Goal: Task Accomplishment & Management: Use online tool/utility

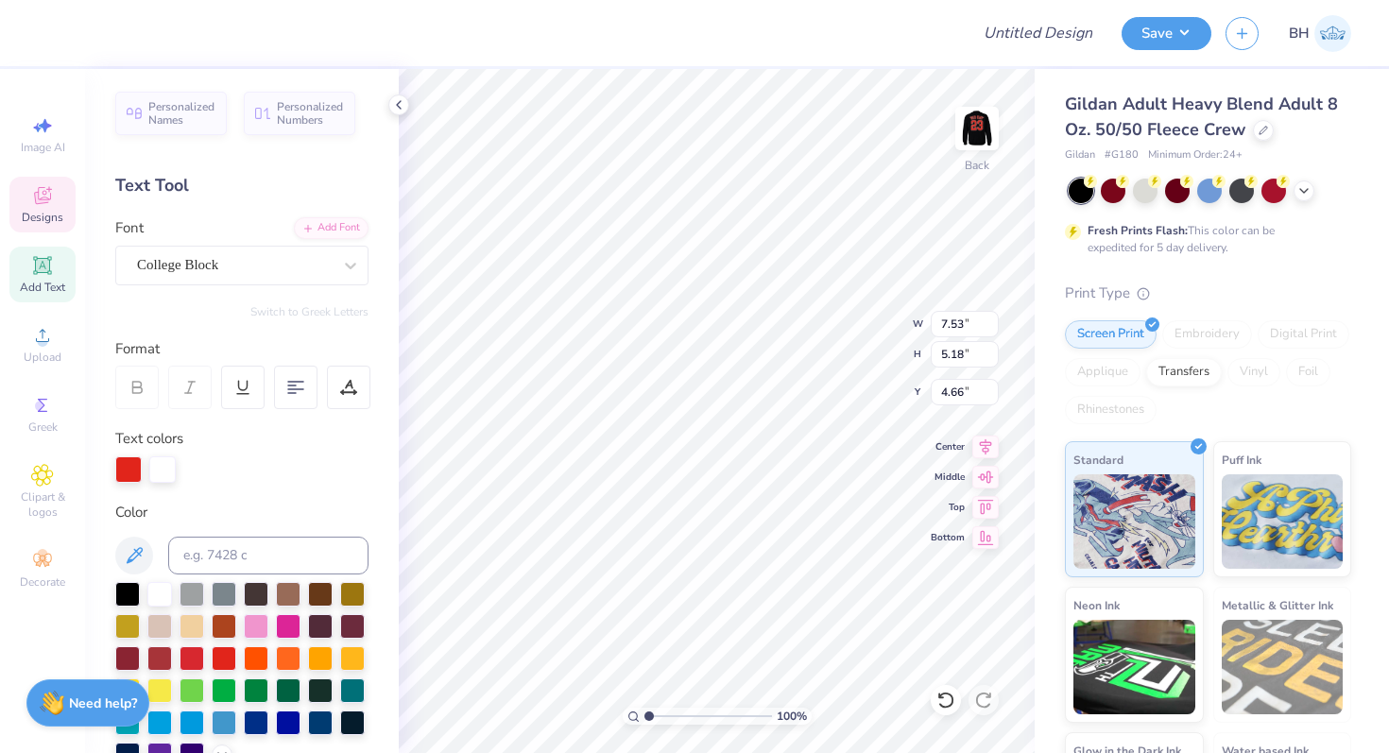
type textarea "phS"
click at [1300, 187] on polyline at bounding box center [1304, 189] width 8 height 4
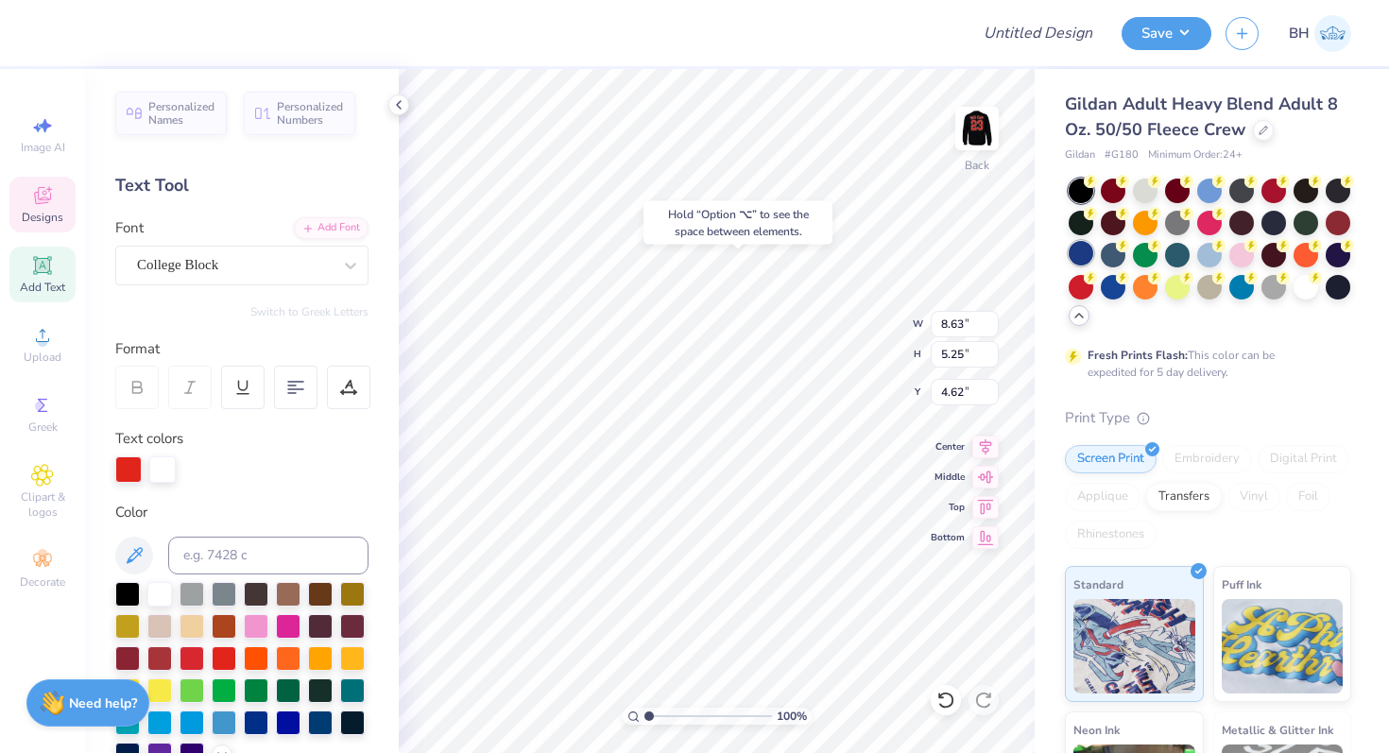
click at [1088, 256] on div at bounding box center [1081, 253] width 25 height 25
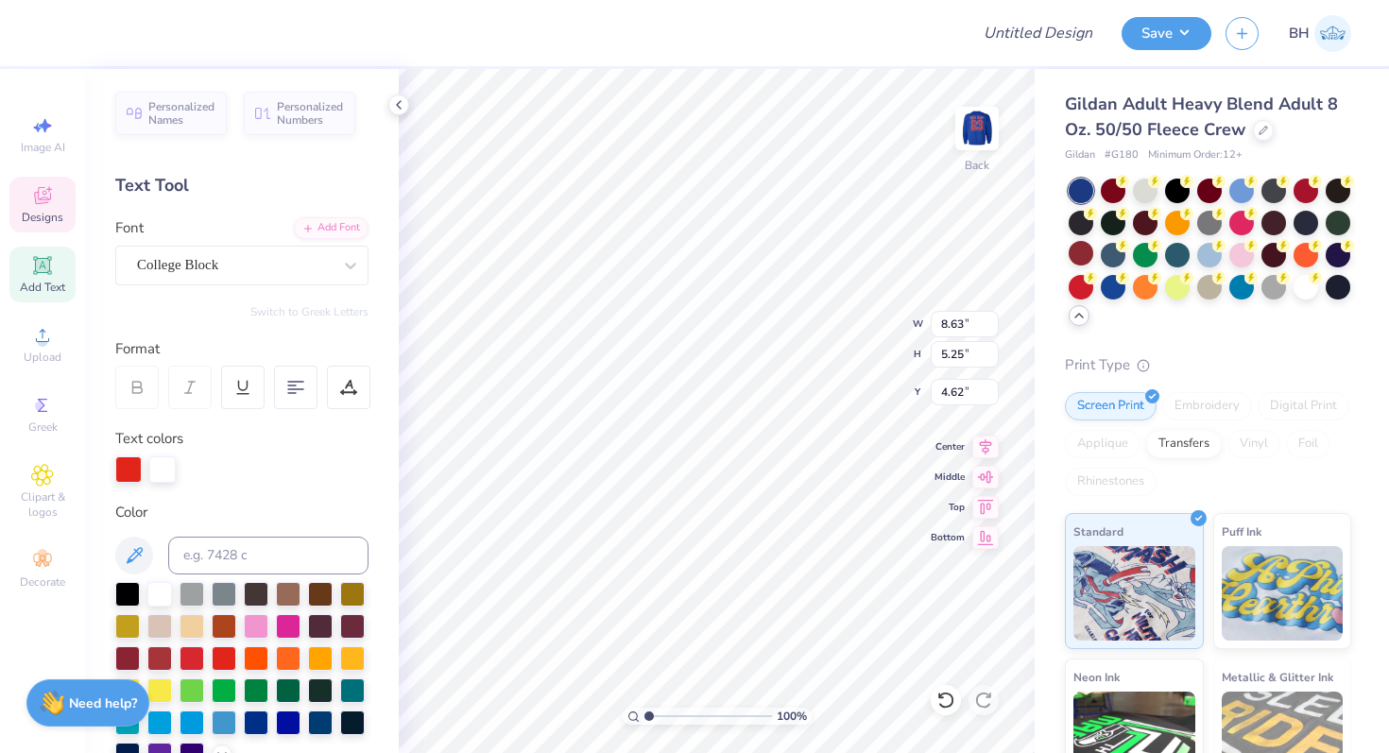
type input "4.63"
click at [1083, 287] on div at bounding box center [1081, 285] width 25 height 25
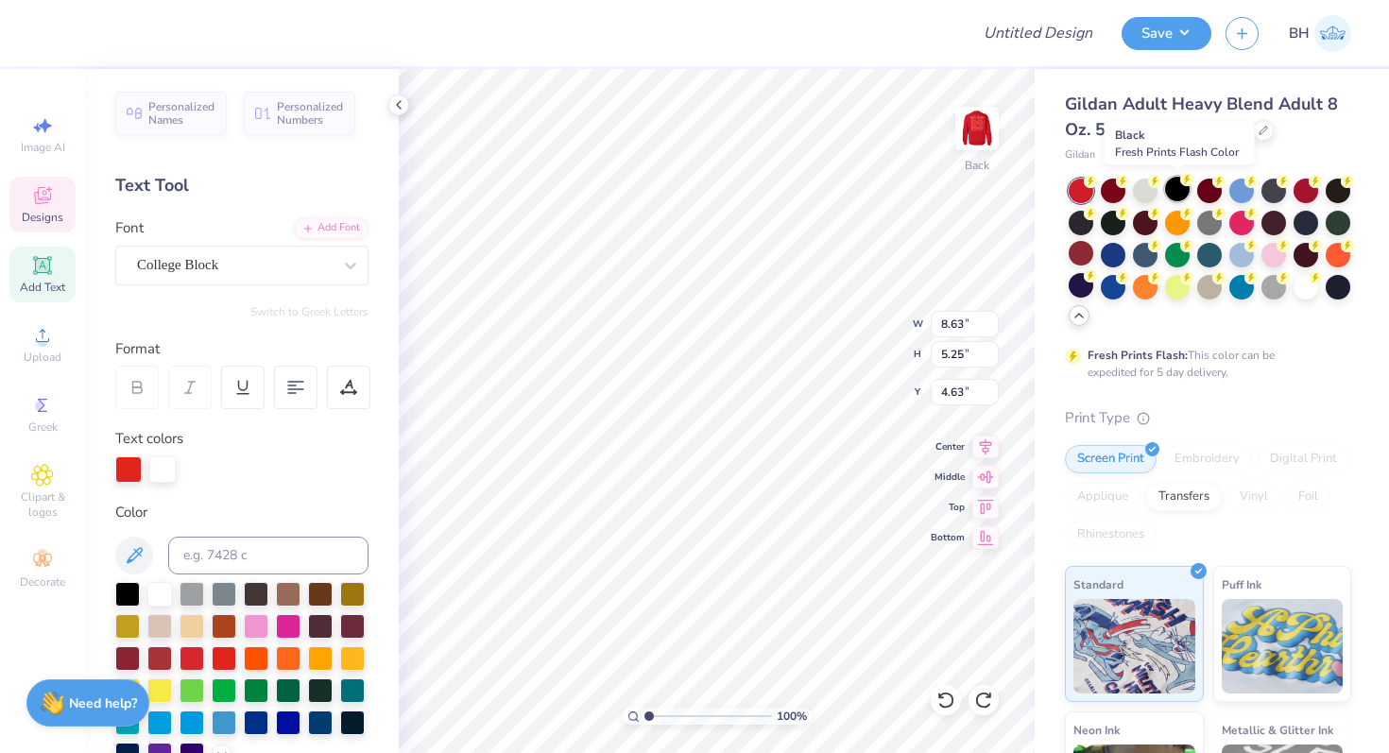
click at [1174, 190] on div at bounding box center [1177, 189] width 25 height 25
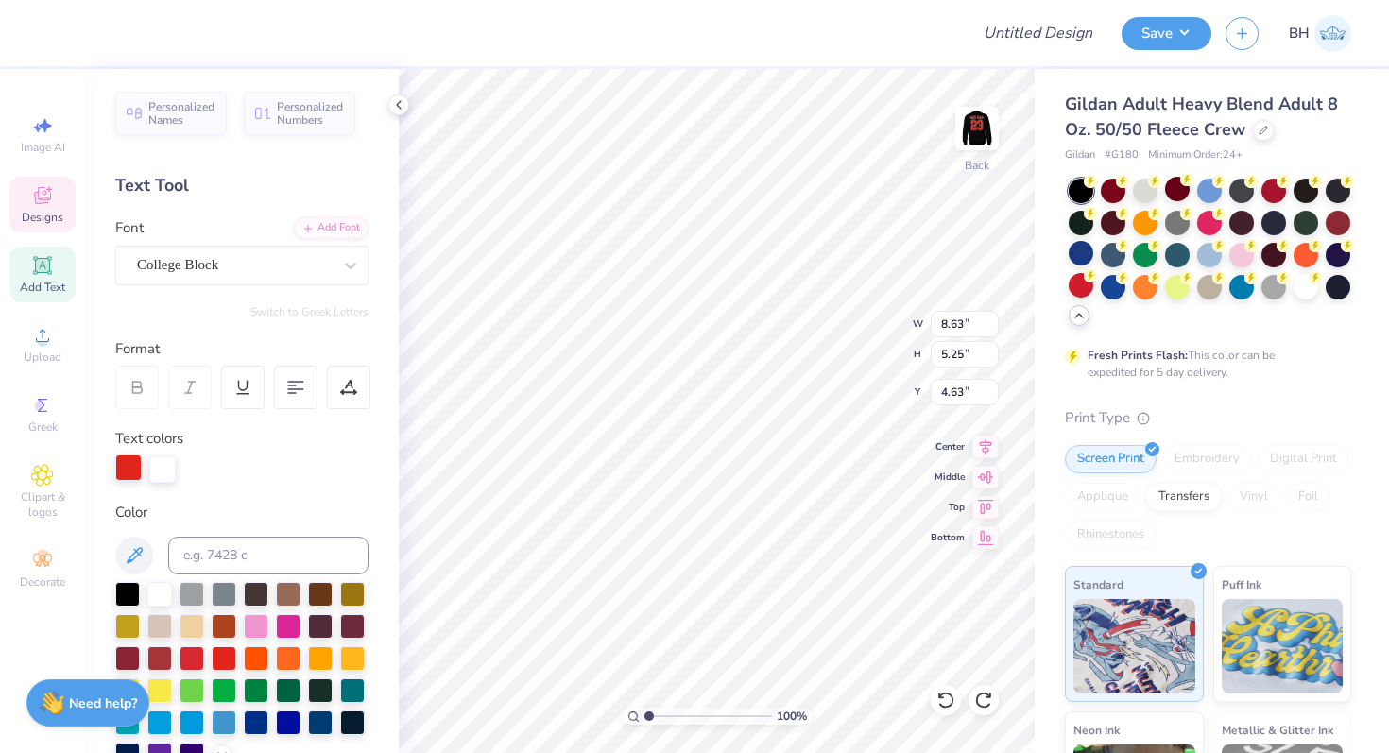
click at [132, 470] on div at bounding box center [128, 467] width 26 height 26
click at [286, 725] on div at bounding box center [288, 721] width 25 height 25
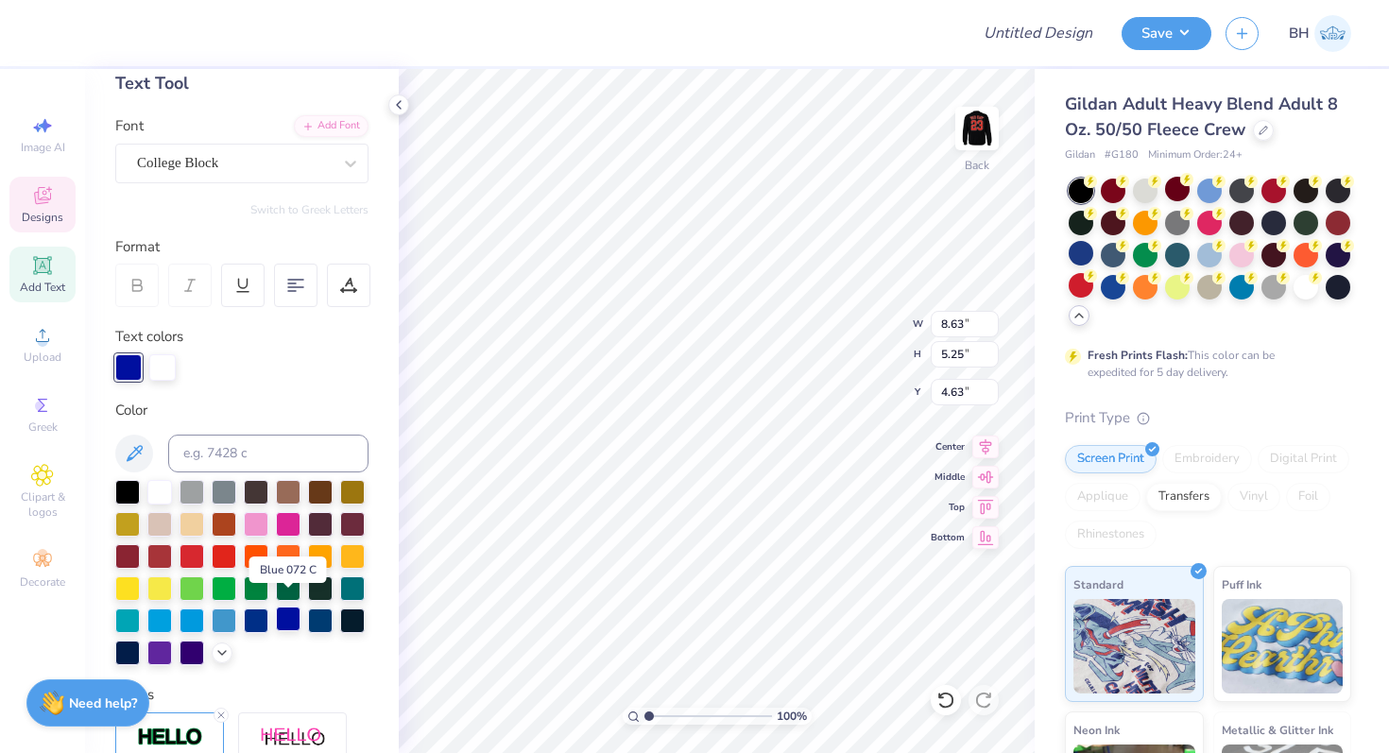
scroll to position [129, 0]
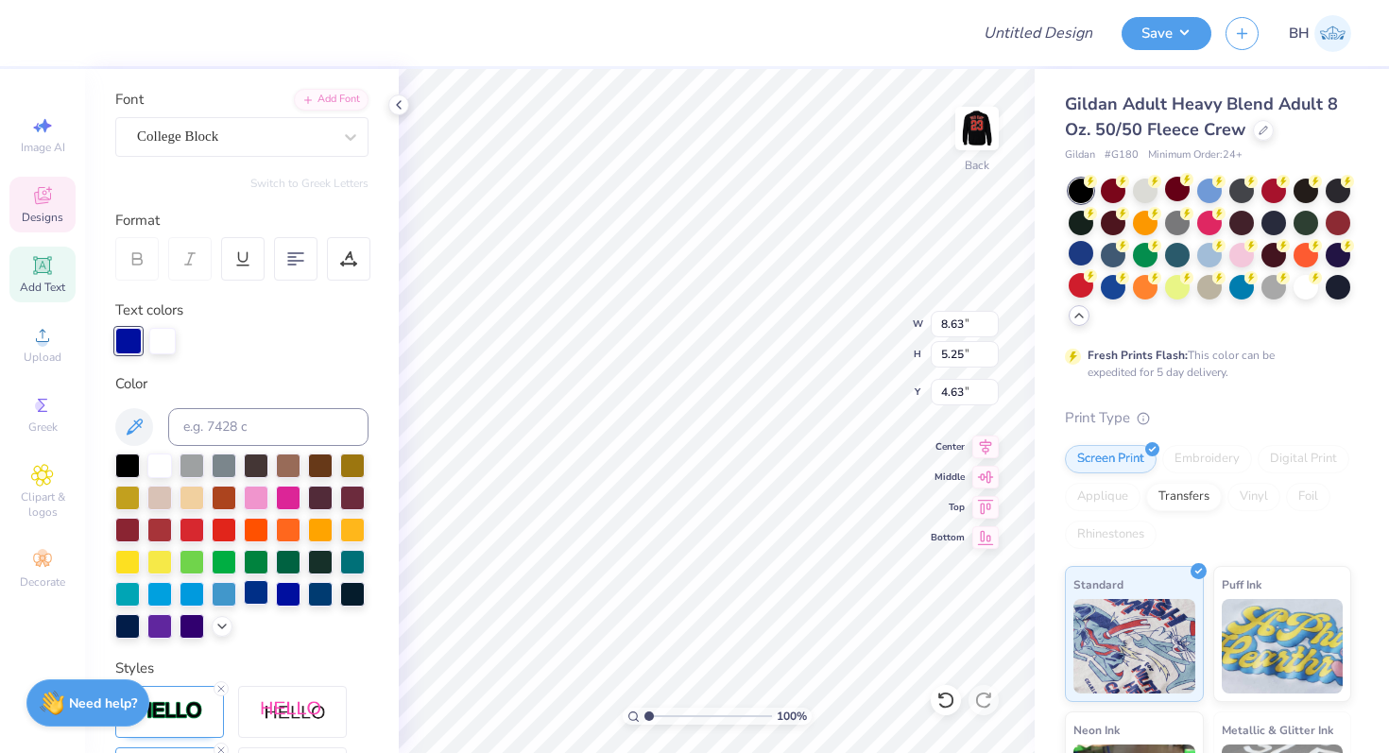
click at [257, 591] on div at bounding box center [256, 592] width 25 height 25
type input "12.00"
type input "2.11"
type input "3.00"
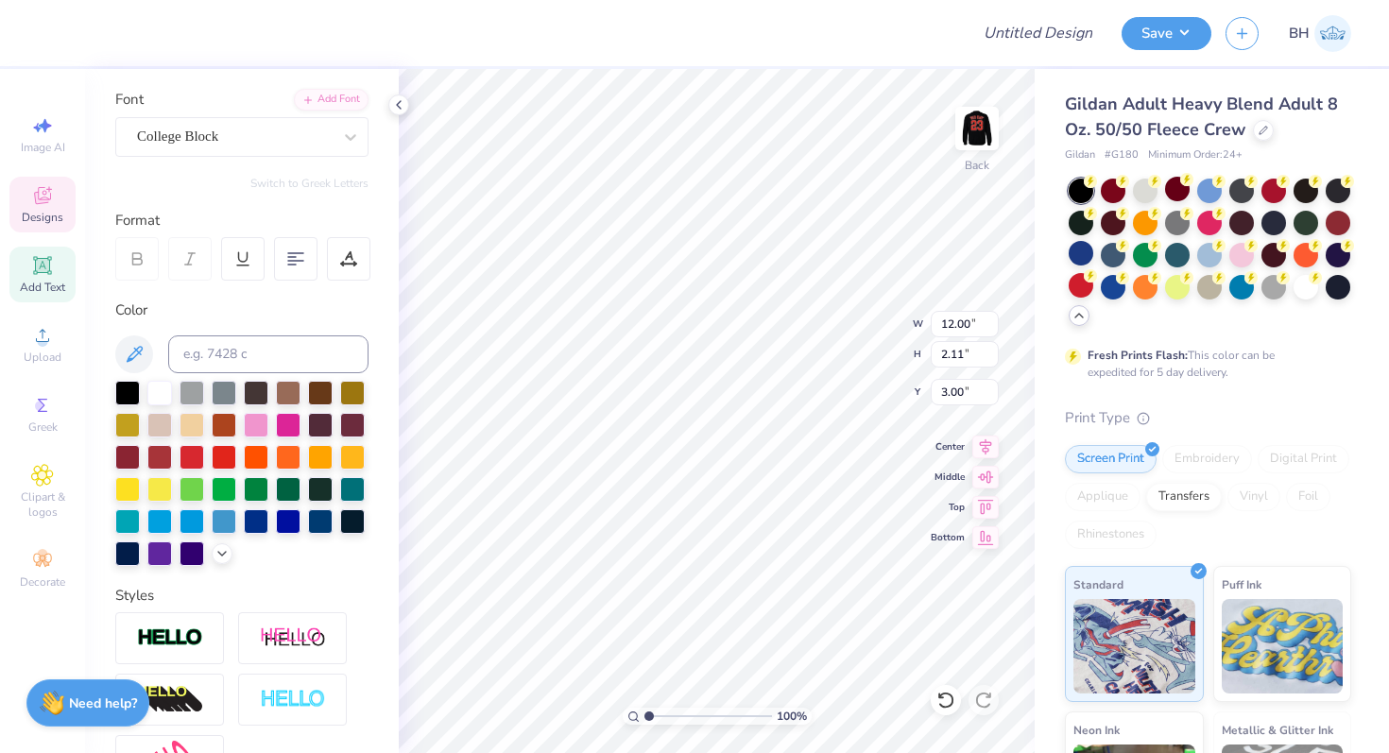
scroll to position [0, 0]
type textarea "A"
type textarea "S"
type textarea "[GEOGRAPHIC_DATA]"
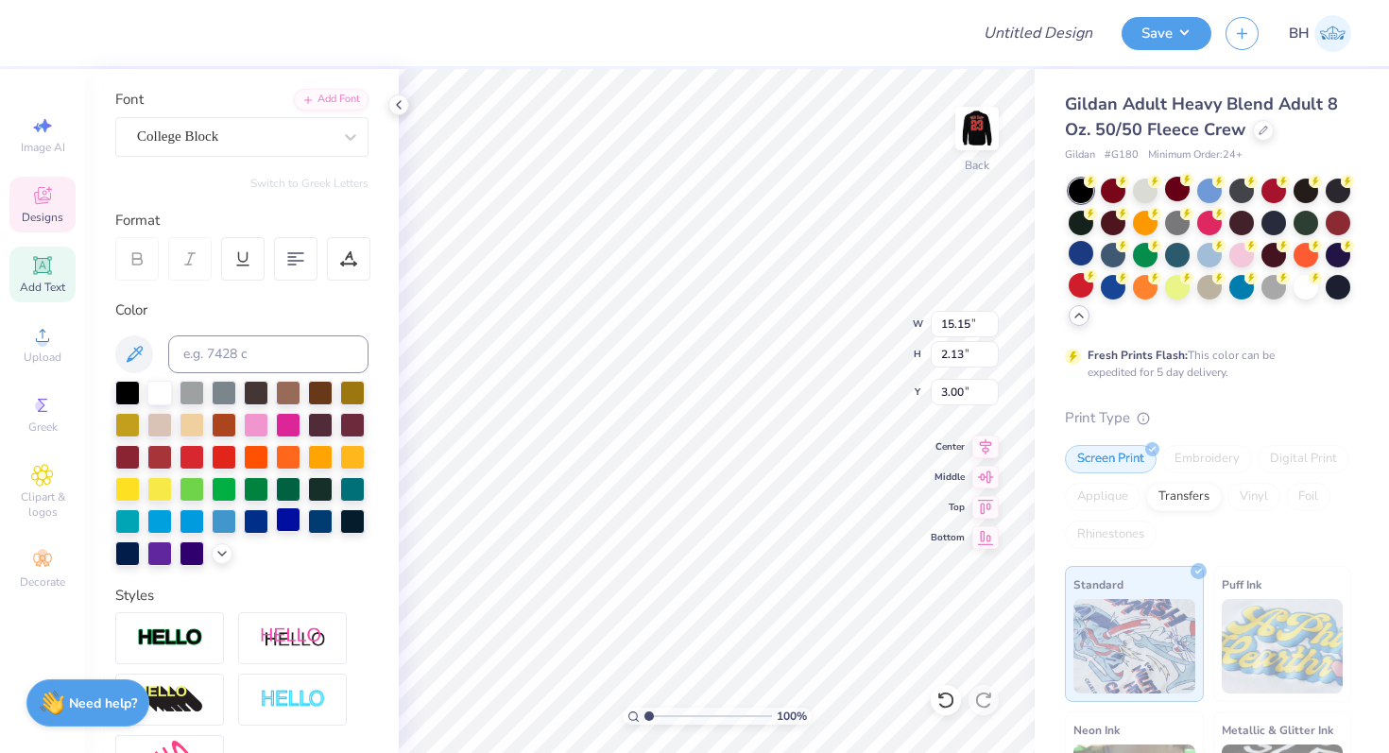
click at [250, 524] on div at bounding box center [256, 521] width 25 height 25
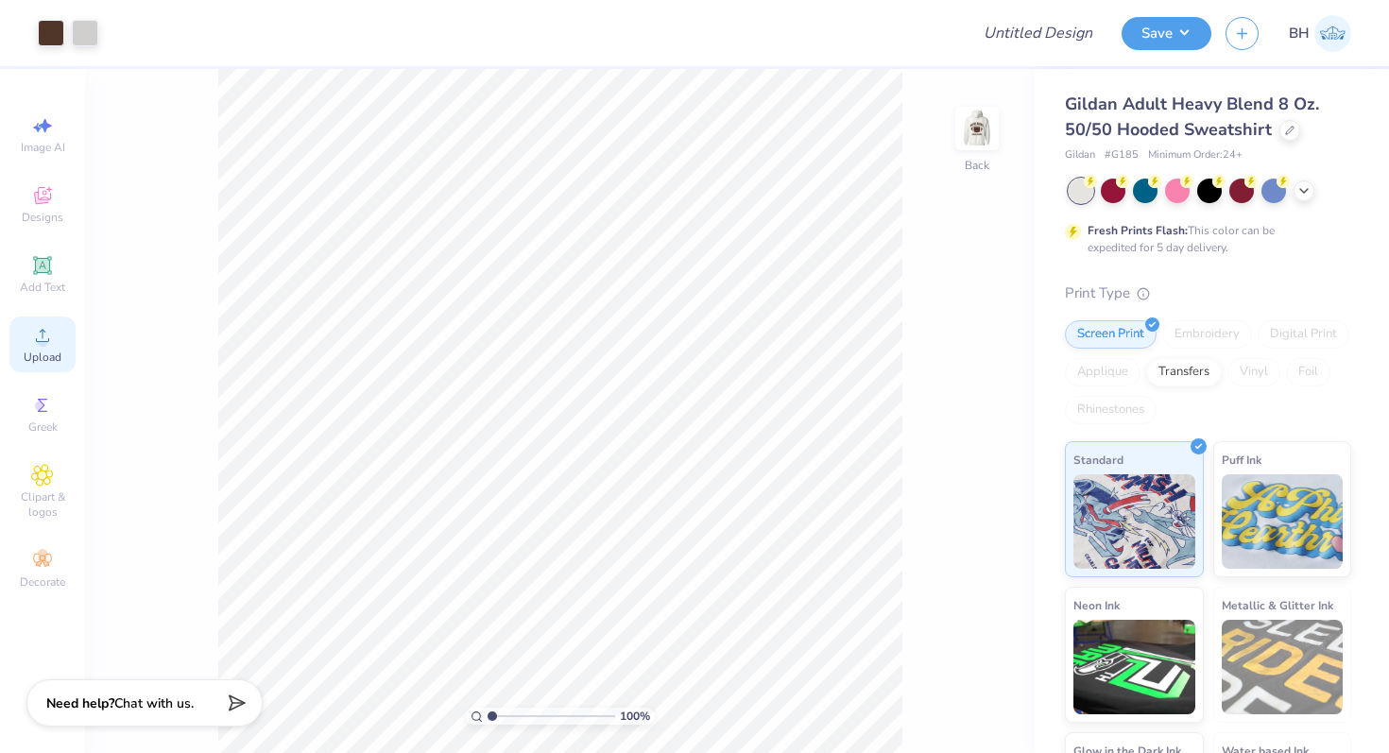
click at [39, 344] on circle at bounding box center [42, 341] width 10 height 10
click at [26, 350] on span "Upload" at bounding box center [43, 357] width 38 height 15
click at [51, 354] on span "Upload" at bounding box center [43, 357] width 38 height 15
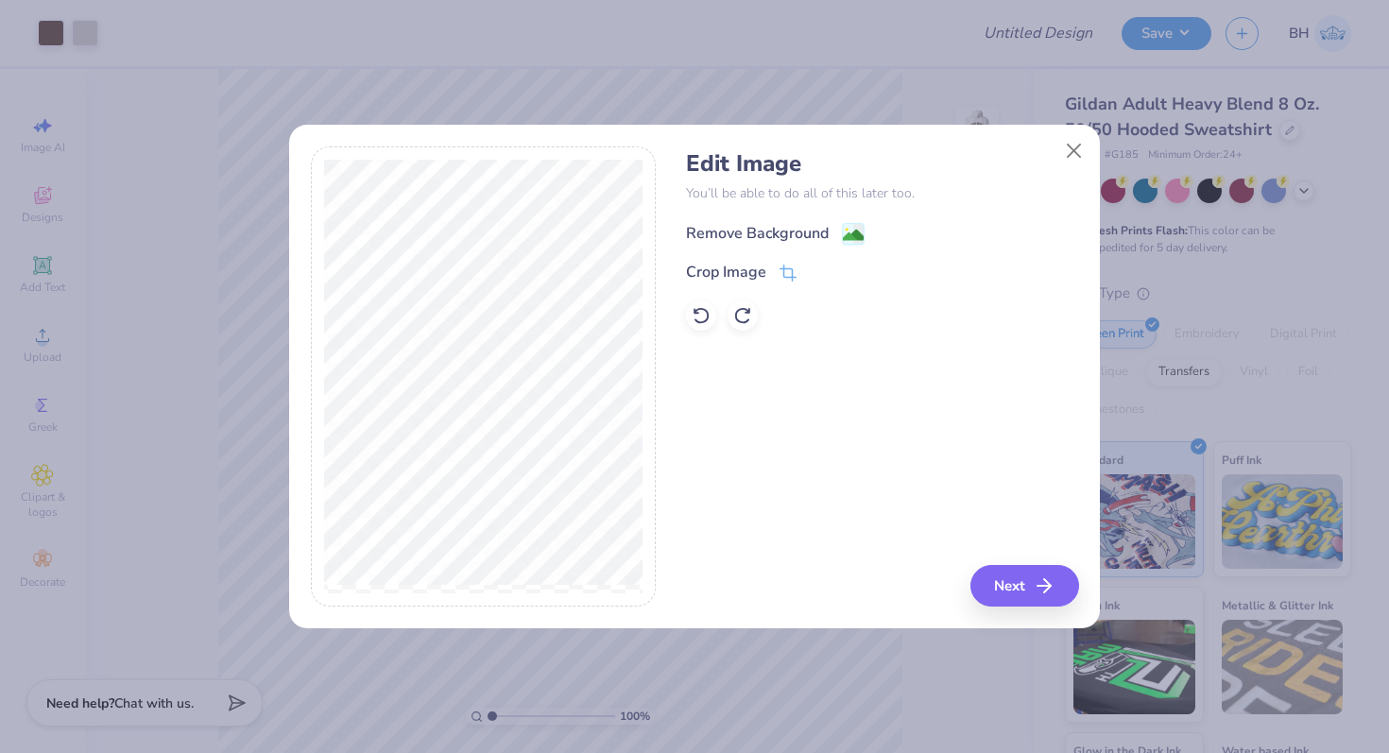
click at [790, 230] on div "Remove Background" at bounding box center [757, 233] width 143 height 23
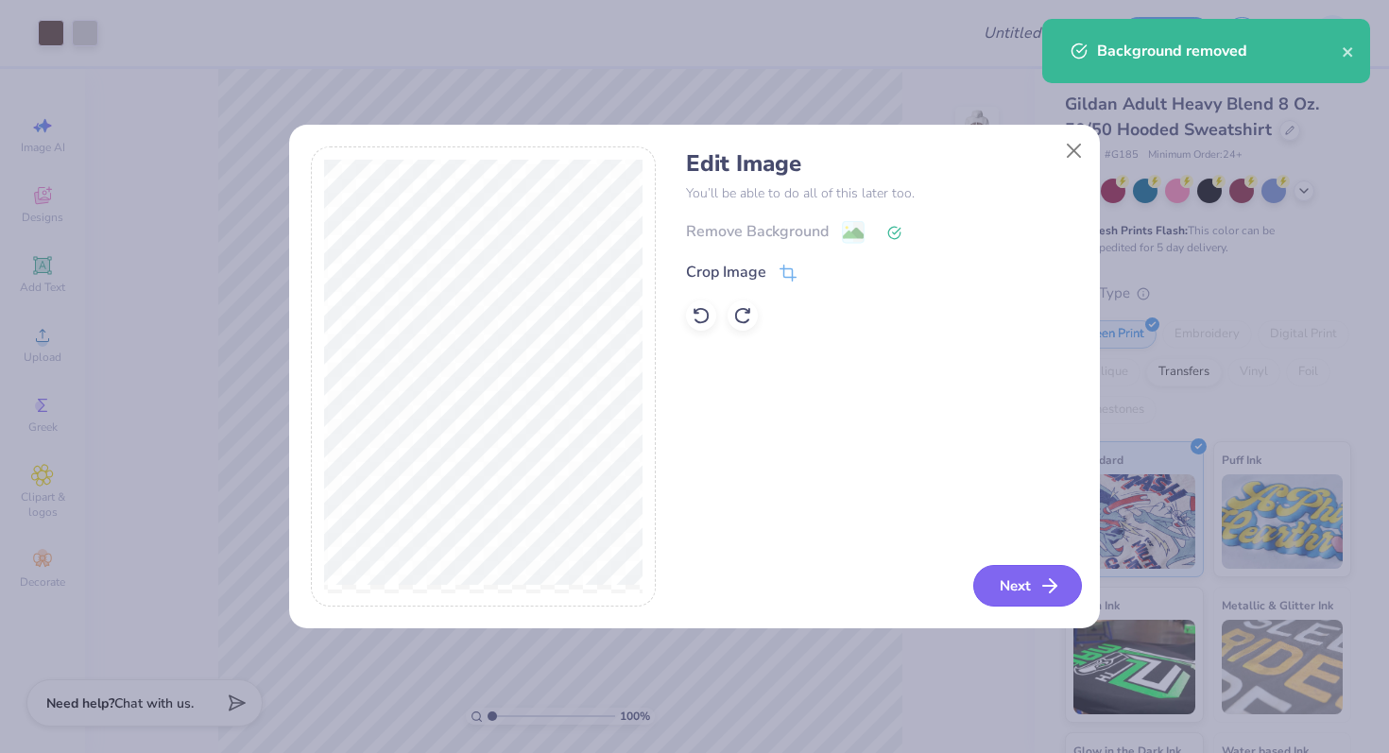
click at [1002, 597] on button "Next" at bounding box center [1027, 586] width 109 height 42
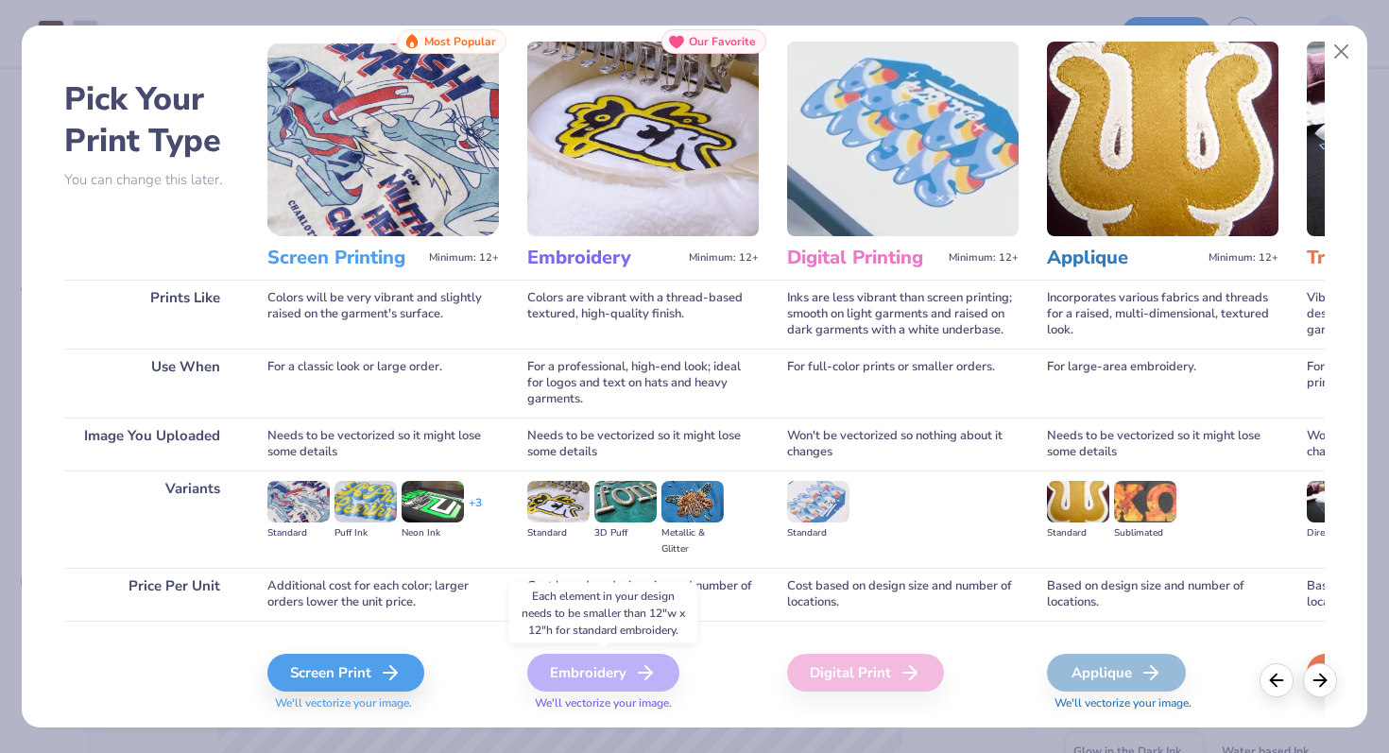
scroll to position [42, 0]
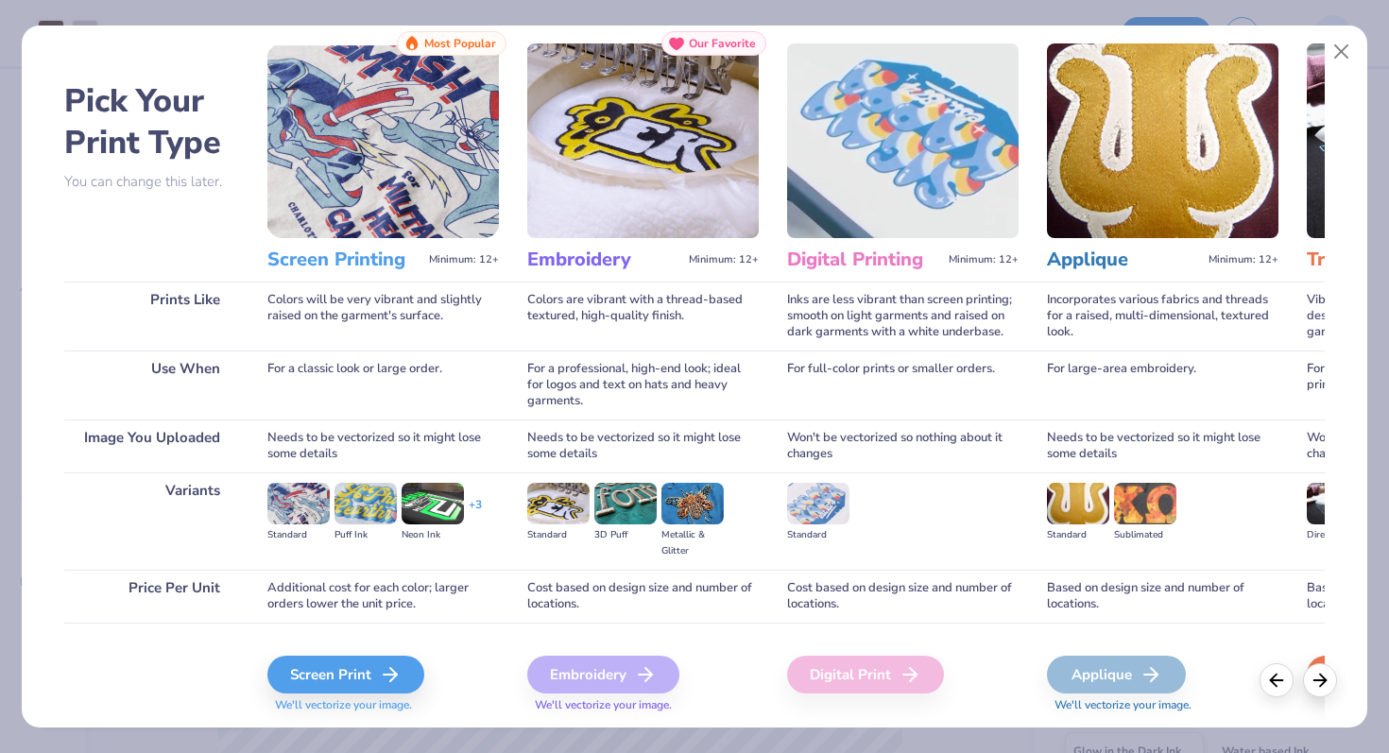
click at [574, 492] on img at bounding box center [558, 504] width 62 height 42
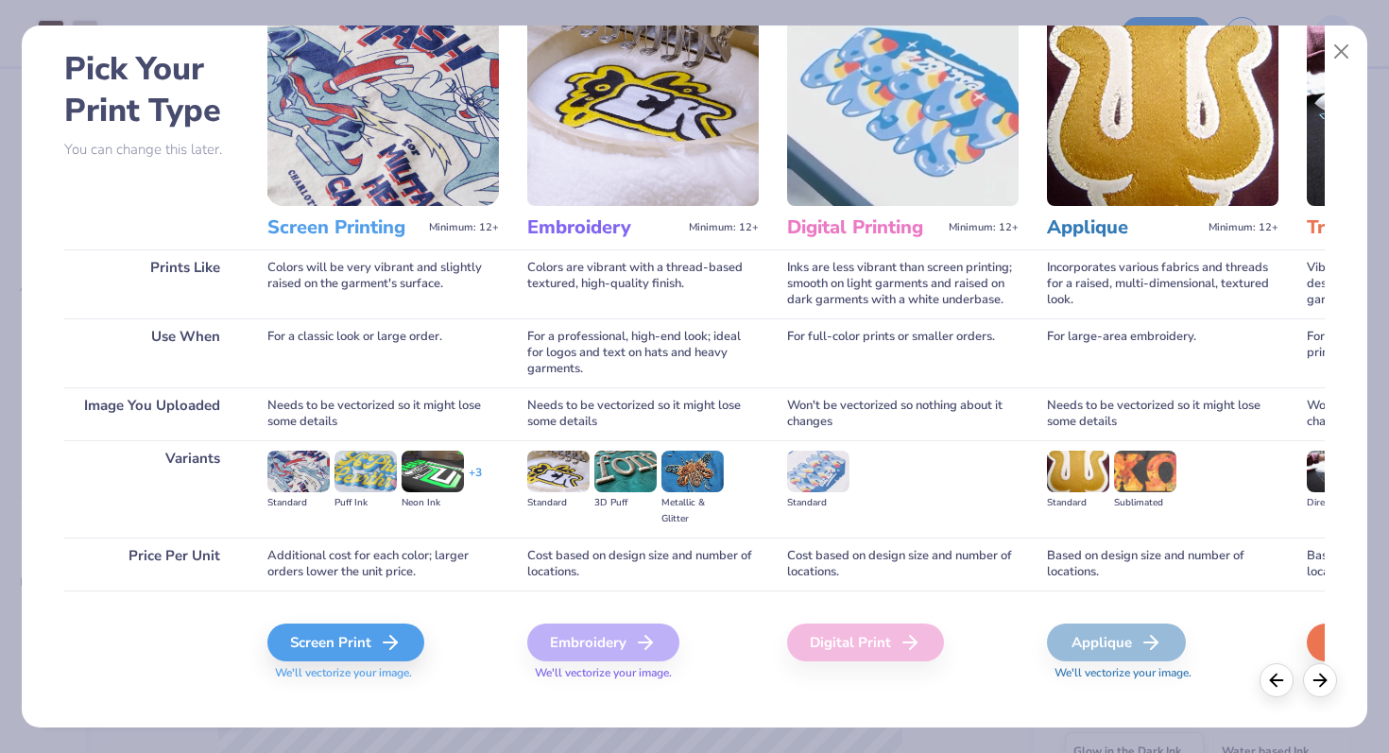
scroll to position [94, 0]
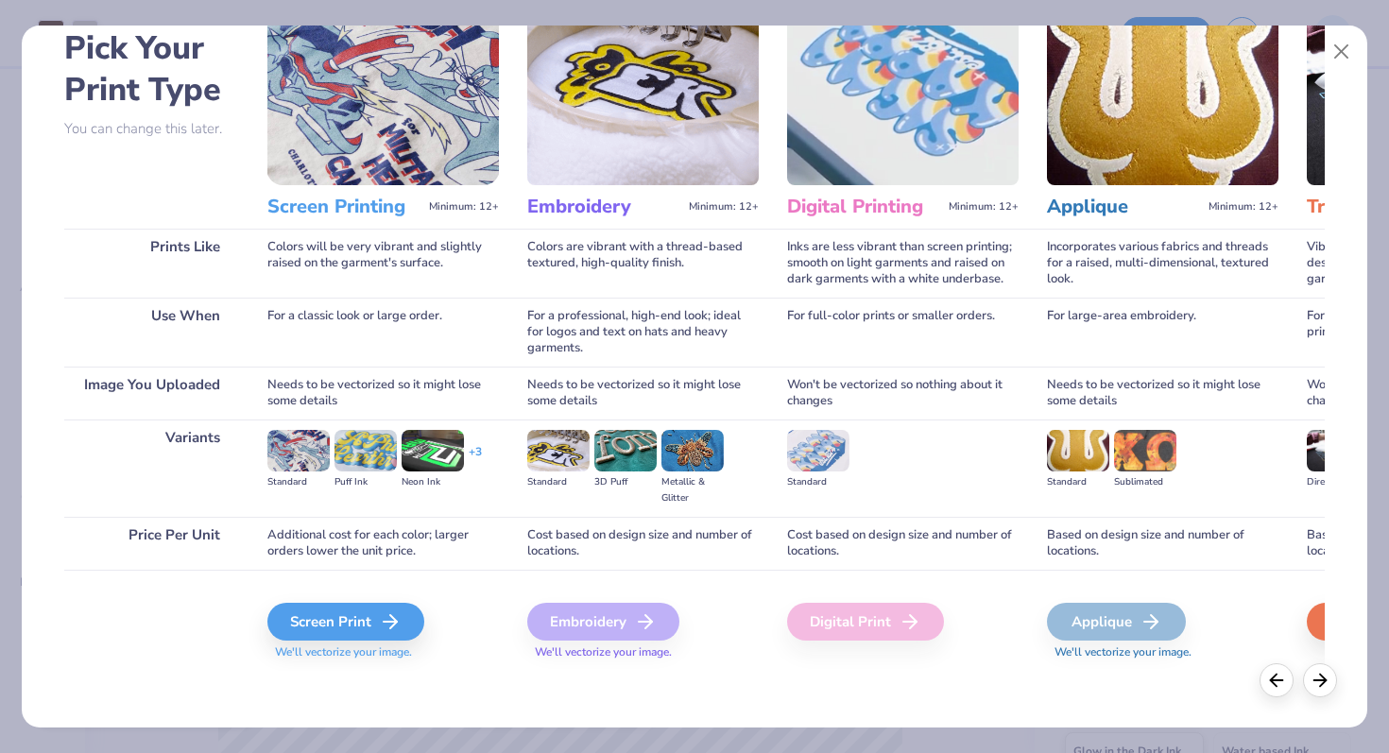
click at [633, 449] on img at bounding box center [625, 451] width 62 height 42
click at [557, 457] on img at bounding box center [558, 451] width 62 height 42
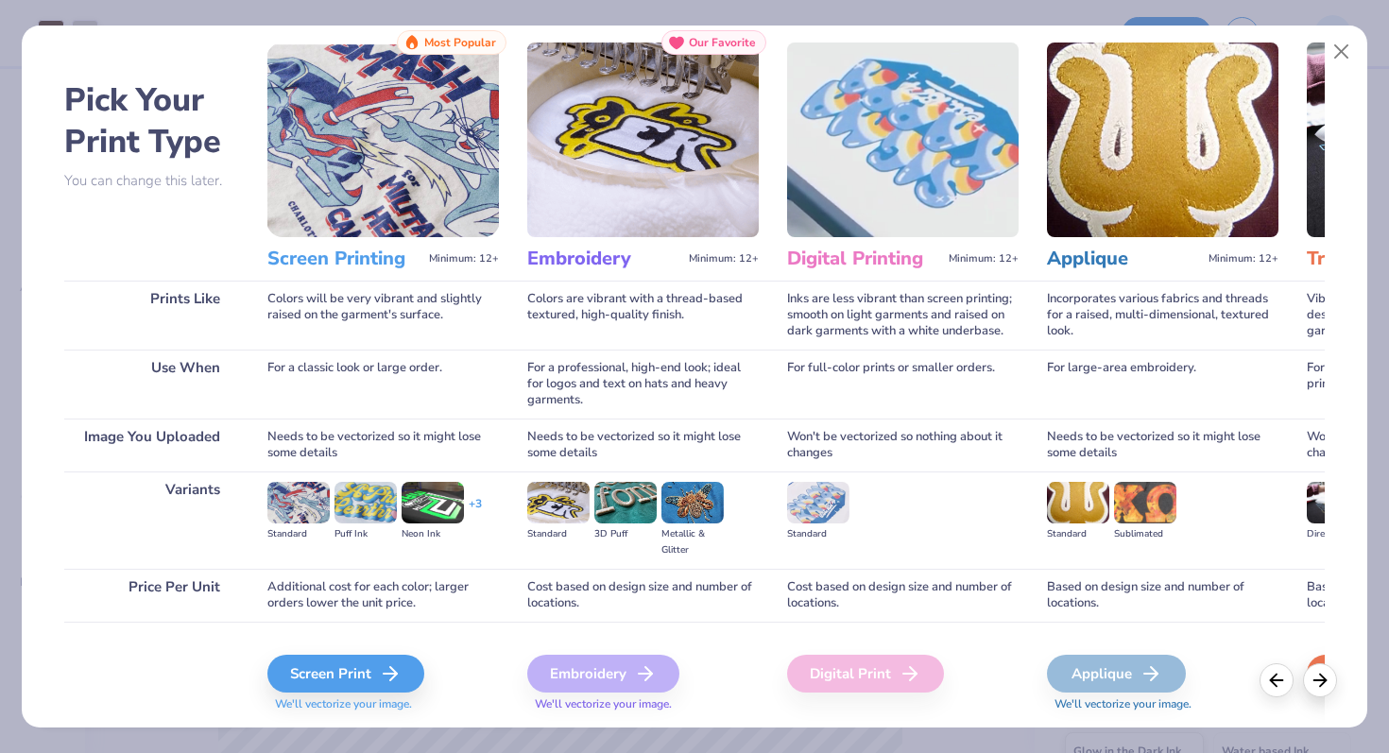
scroll to position [0, 0]
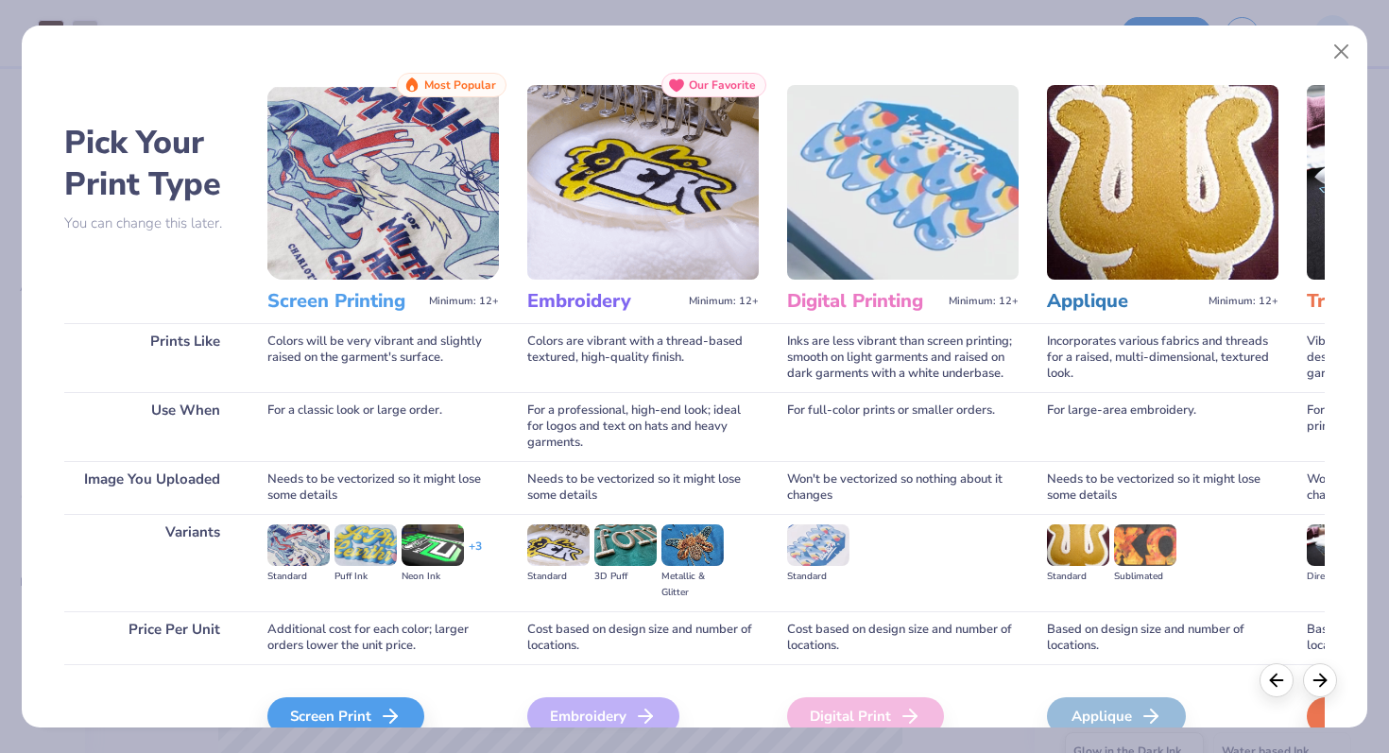
click at [583, 158] on img at bounding box center [642, 182] width 231 height 195
click at [686, 74] on div "Our Favorite" at bounding box center [713, 85] width 105 height 25
click at [1337, 53] on button "Close" at bounding box center [1342, 52] width 36 height 36
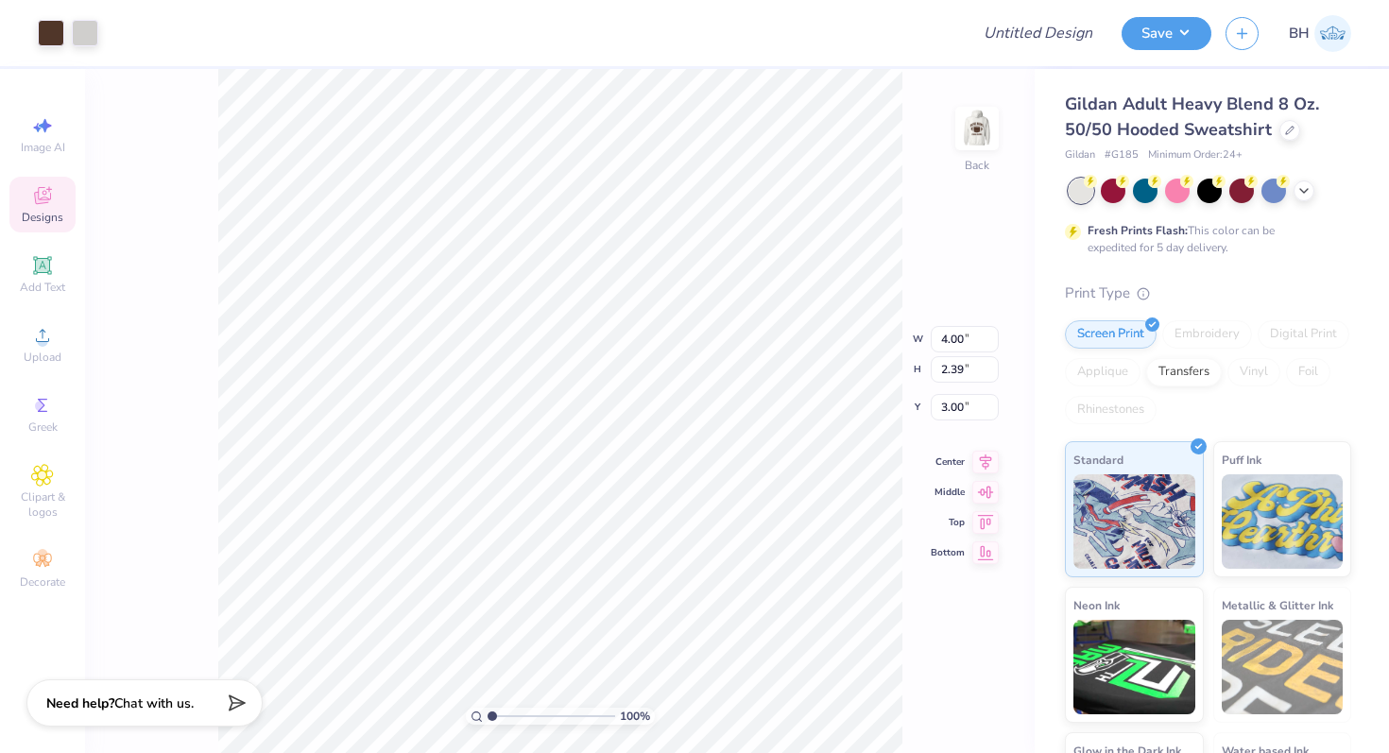
type input "4.56"
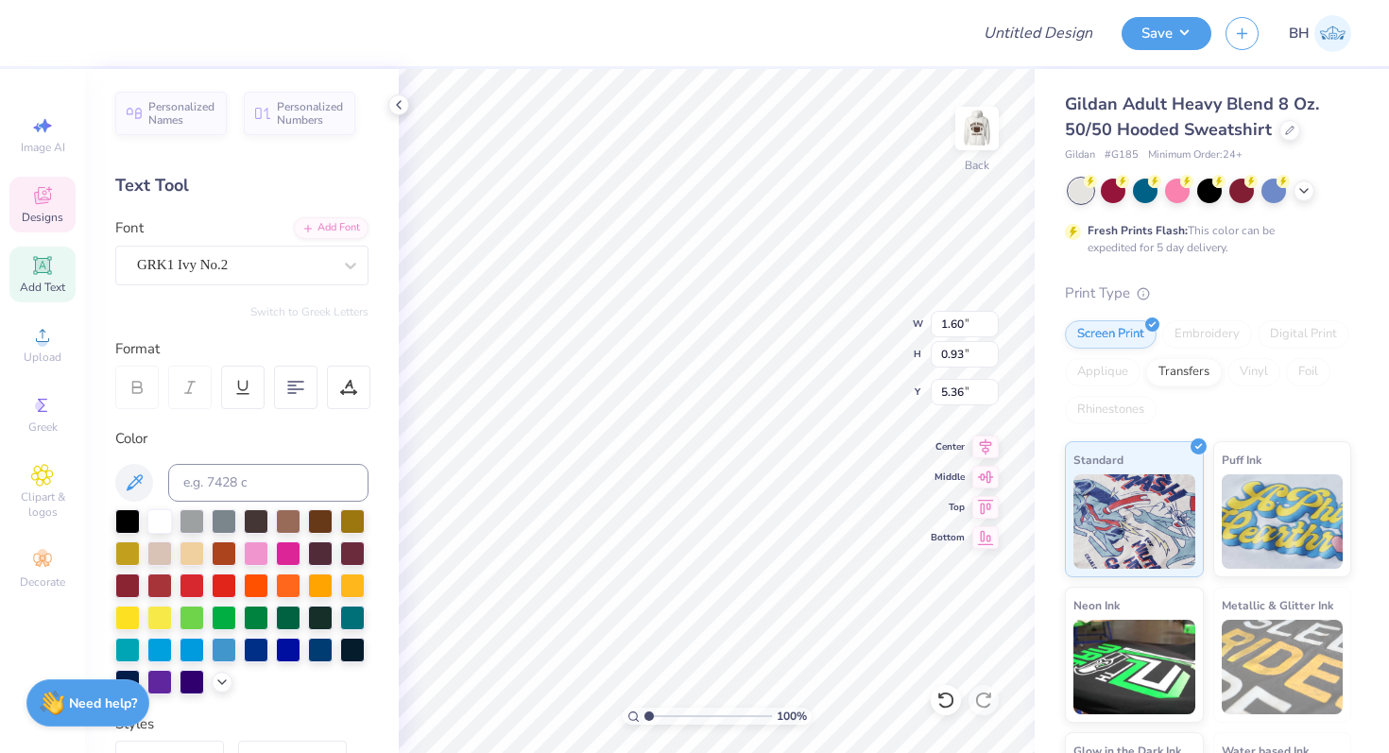
type input "5.29"
click at [1116, 197] on div at bounding box center [1113, 189] width 25 height 25
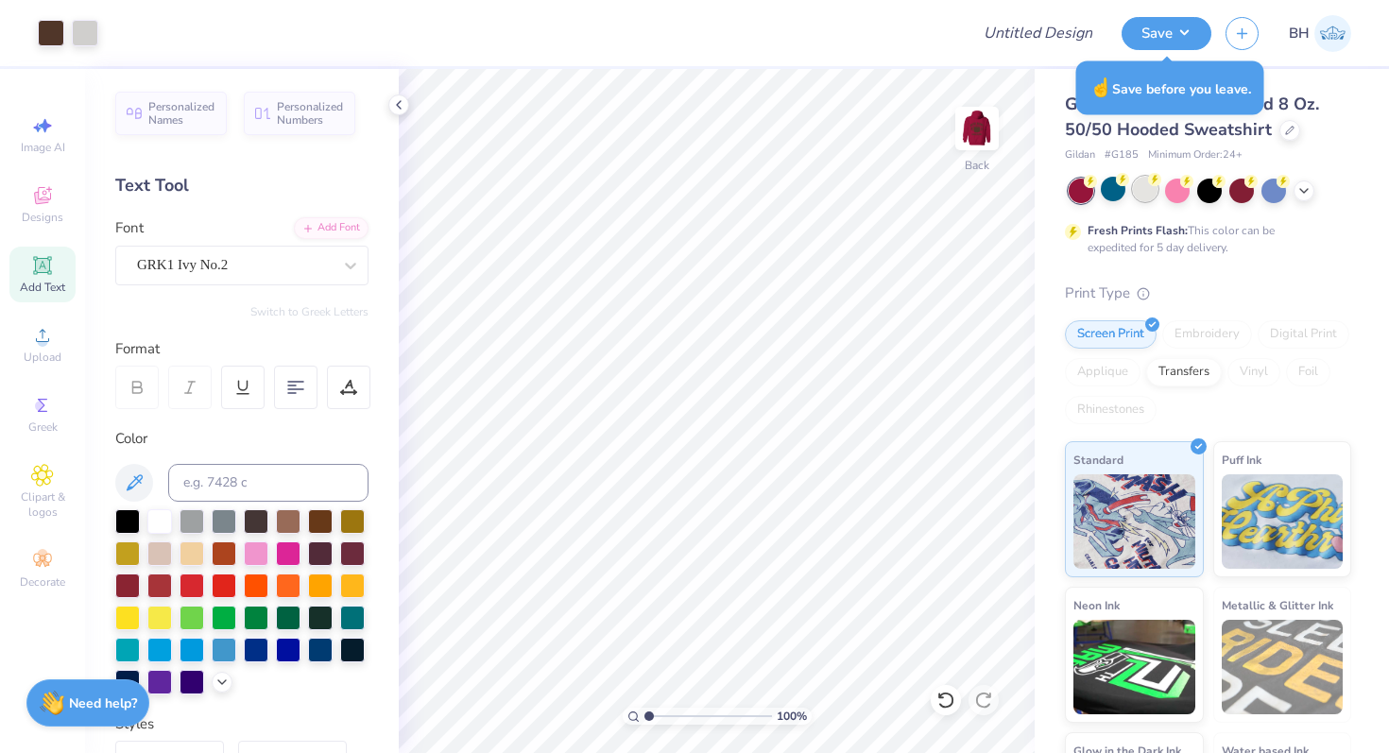
click at [1146, 193] on div at bounding box center [1145, 189] width 25 height 25
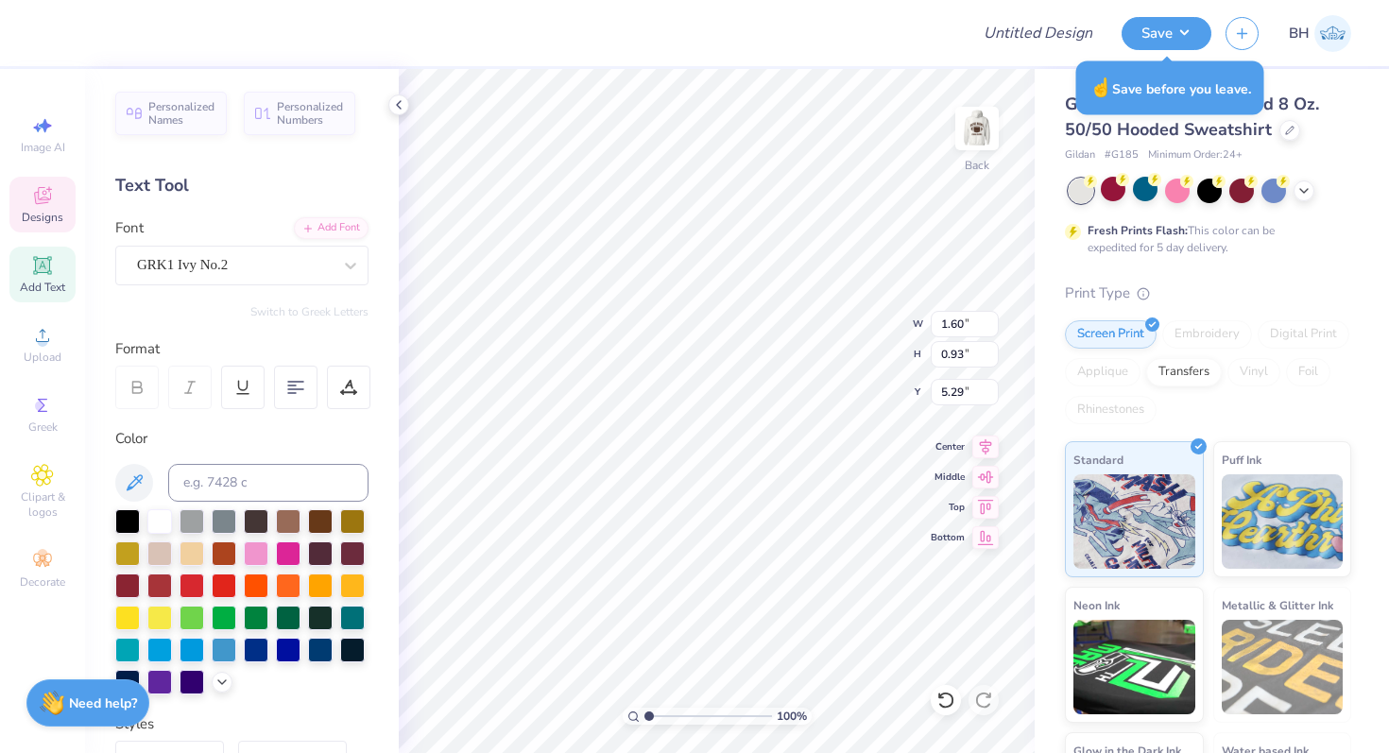
type input "1.44"
click at [45, 353] on span "Upload" at bounding box center [43, 357] width 38 height 15
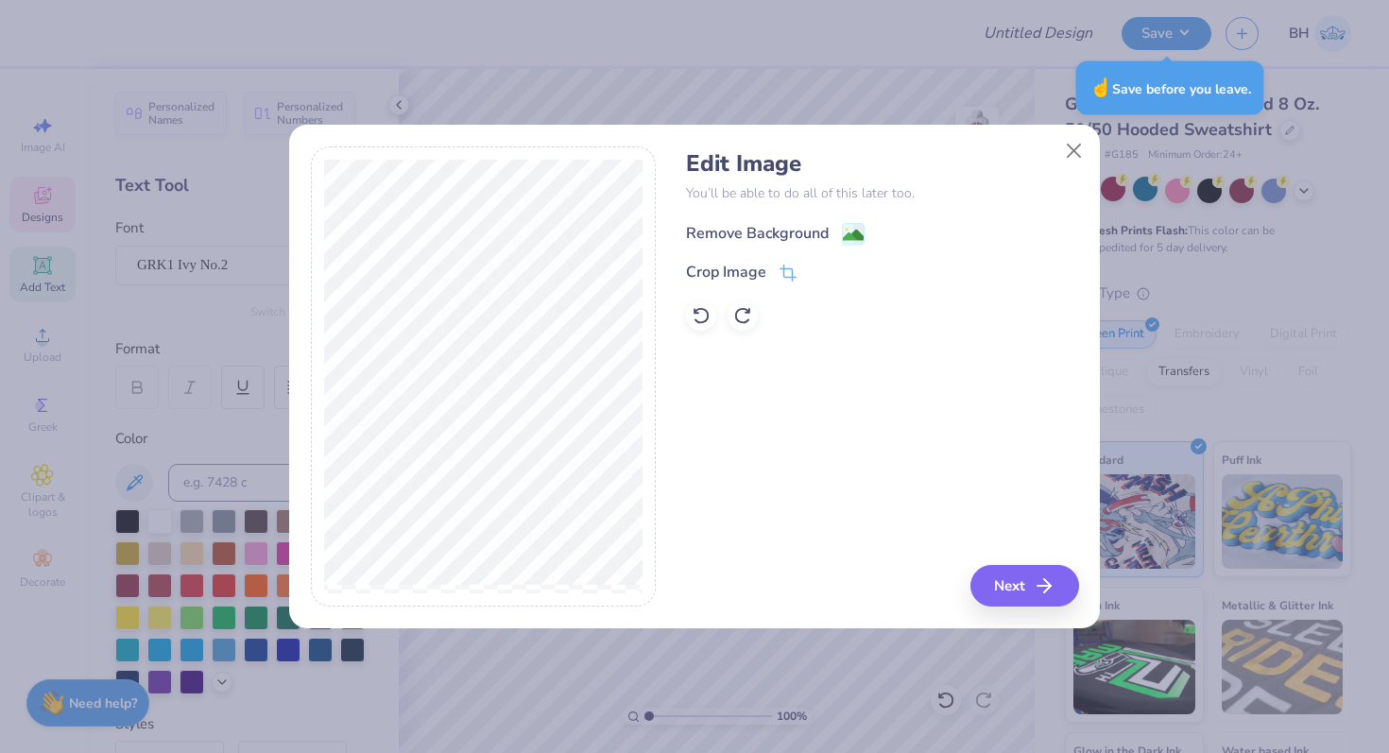
click at [775, 223] on div "Remove Background" at bounding box center [757, 233] width 143 height 23
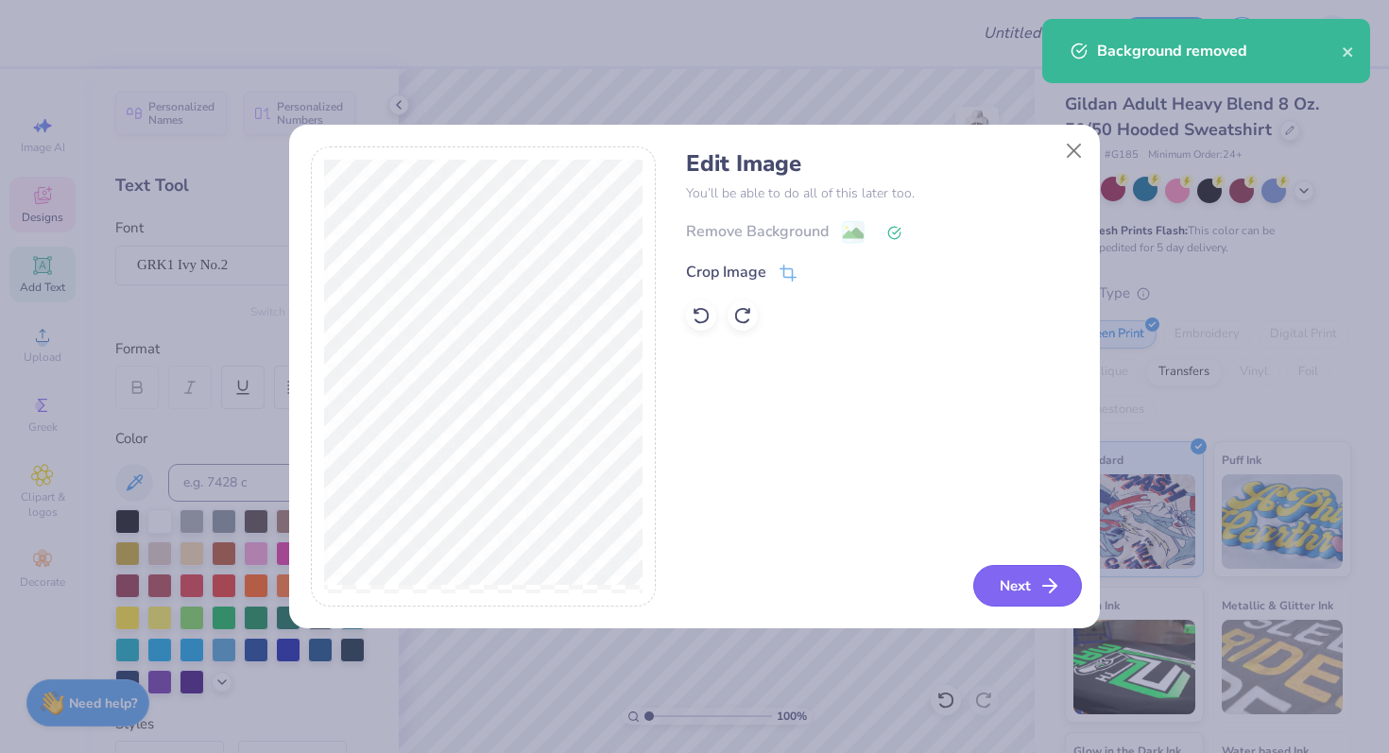
click at [1010, 591] on button "Next" at bounding box center [1027, 586] width 109 height 42
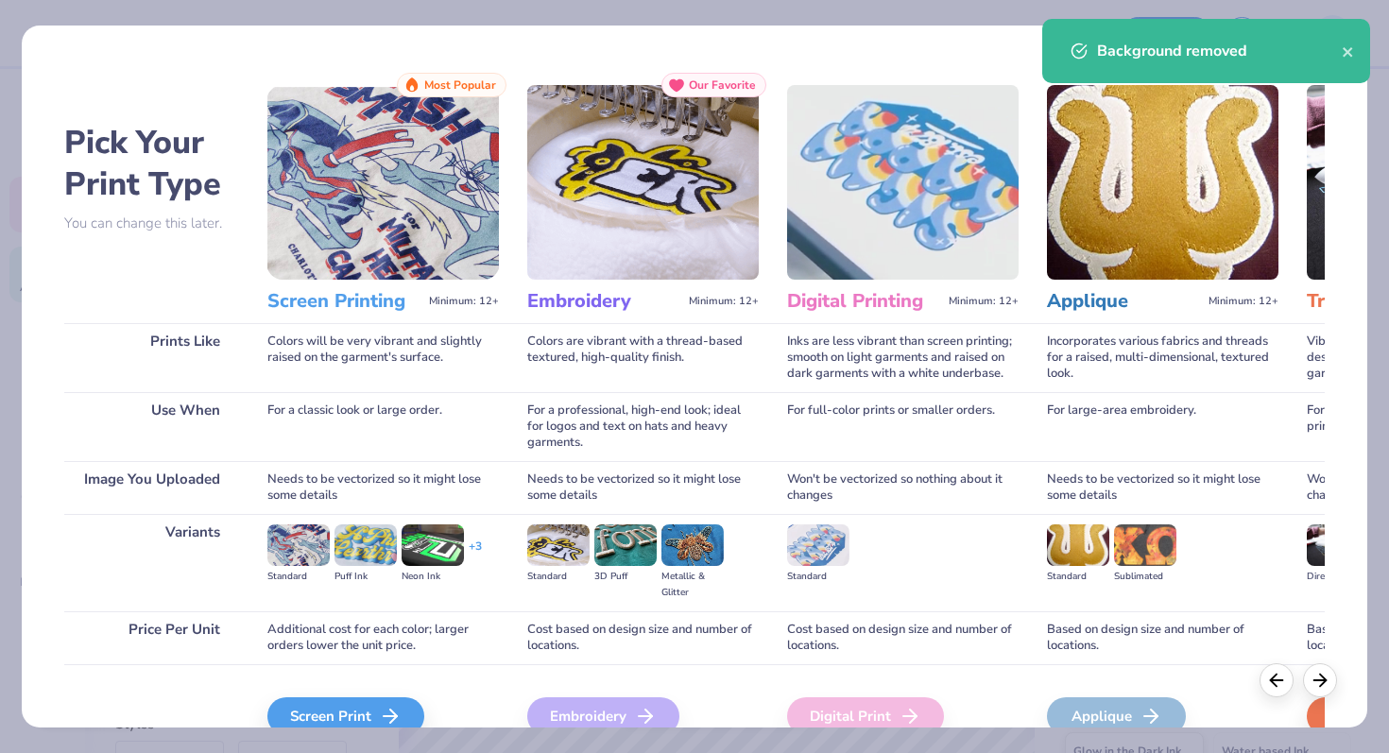
scroll to position [94, 0]
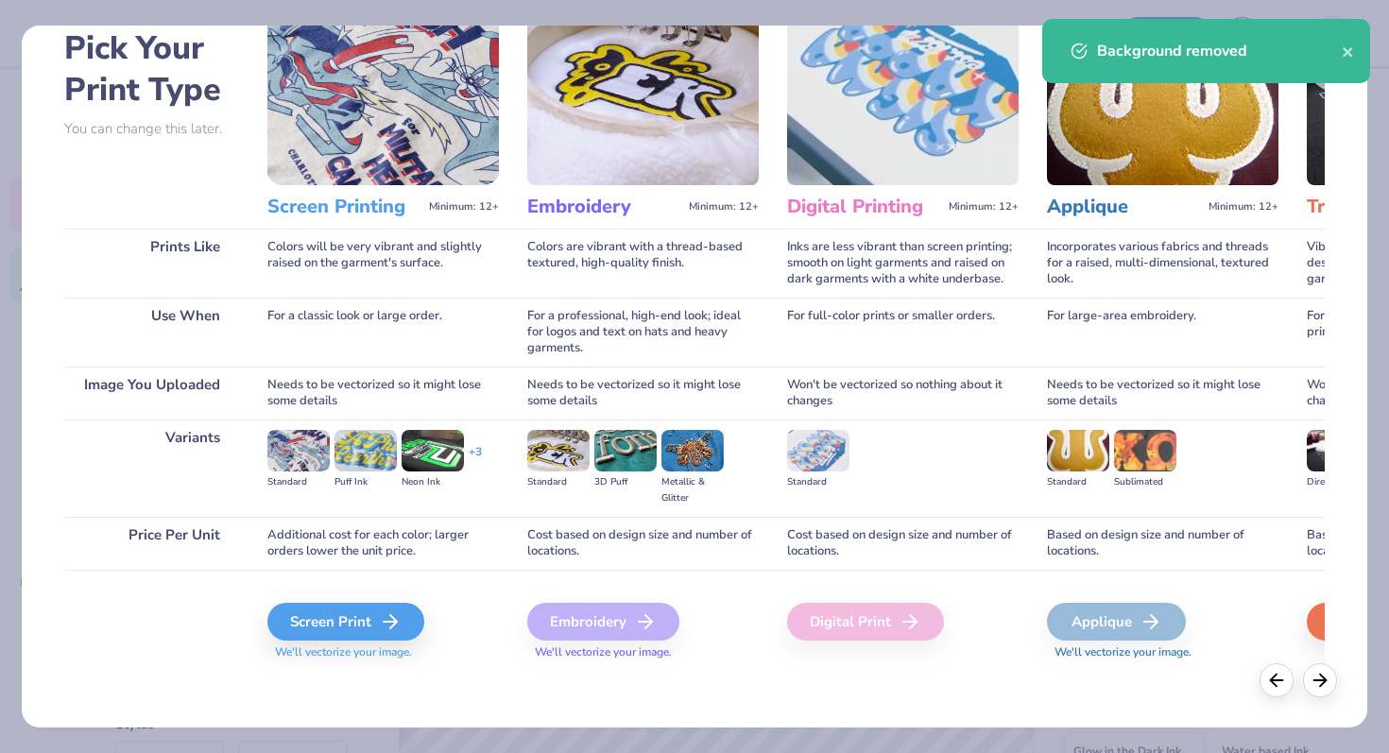
click at [615, 627] on div "Embroidery" at bounding box center [603, 622] width 152 height 38
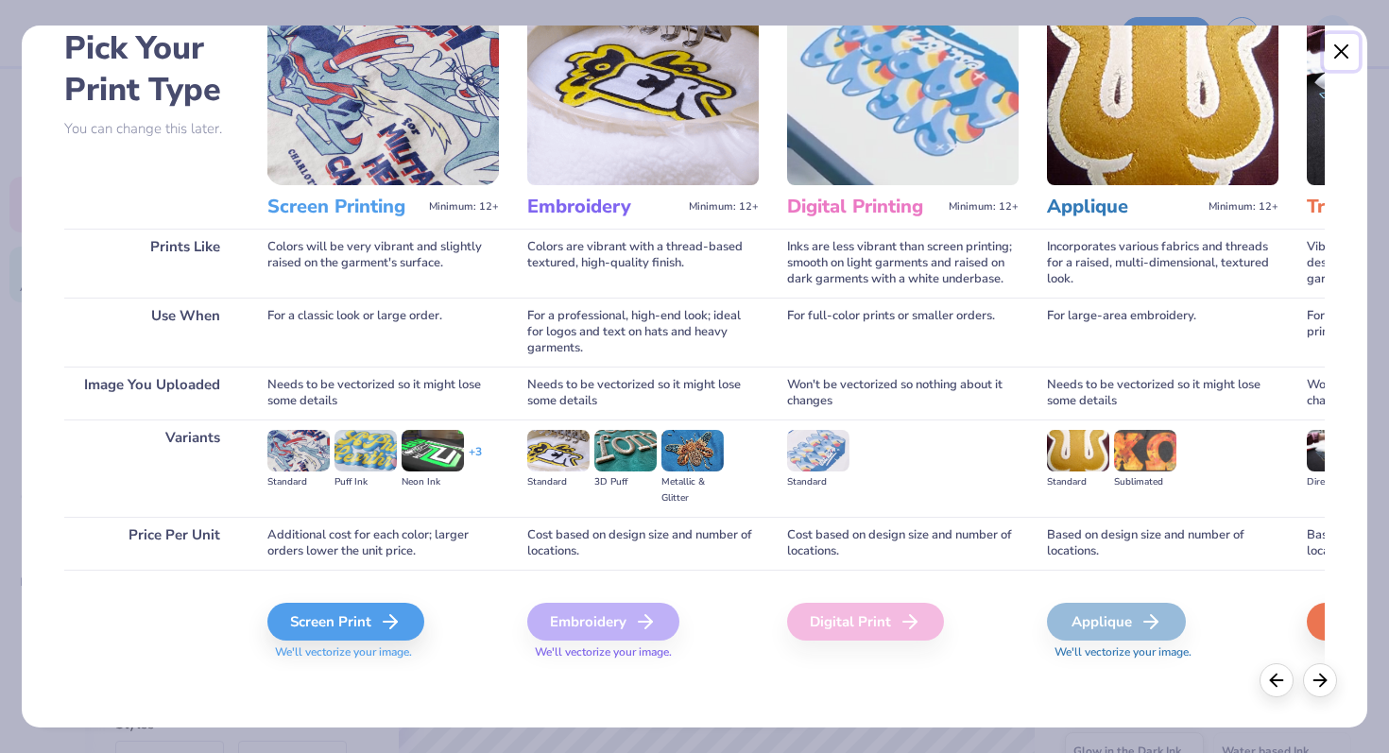
click at [1341, 57] on button "Close" at bounding box center [1342, 52] width 36 height 36
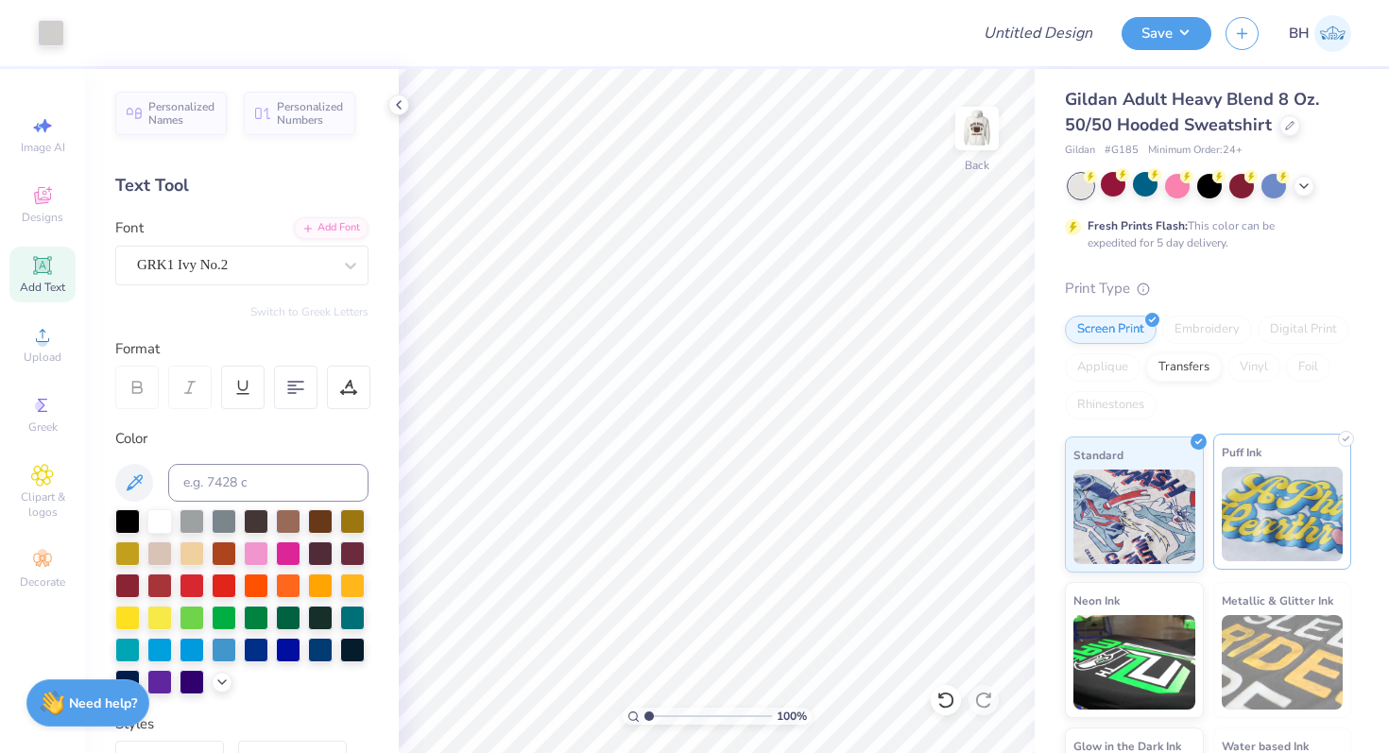
scroll to position [0, 0]
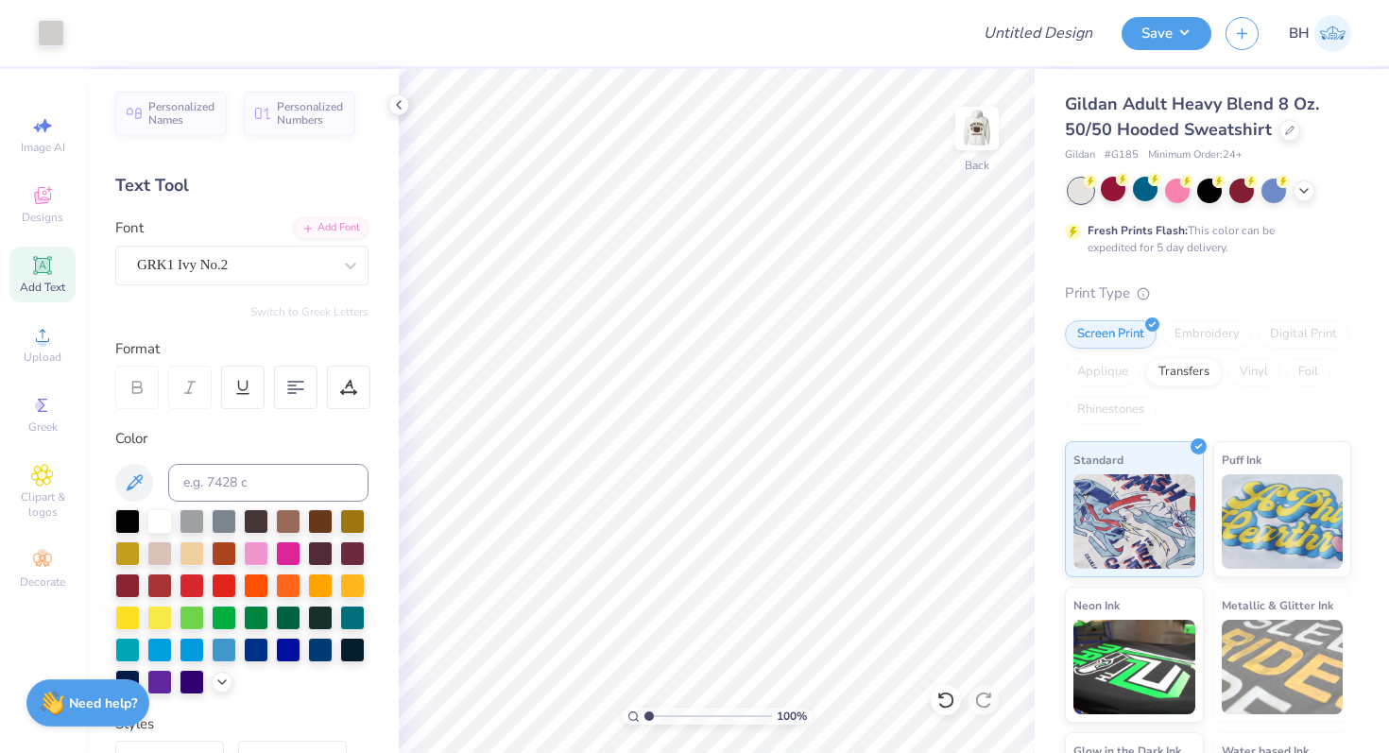
click at [1199, 350] on div "Screen Print Embroidery Digital Print Applique Transfers Vinyl Foil Rhinestones" at bounding box center [1208, 372] width 286 height 104
drag, startPoint x: 41, startPoint y: 411, endPoint x: 32, endPoint y: 427, distance: 18.2
click at [32, 427] on div "Greek" at bounding box center [42, 414] width 66 height 56
type input "3.30"
type input "3.81"
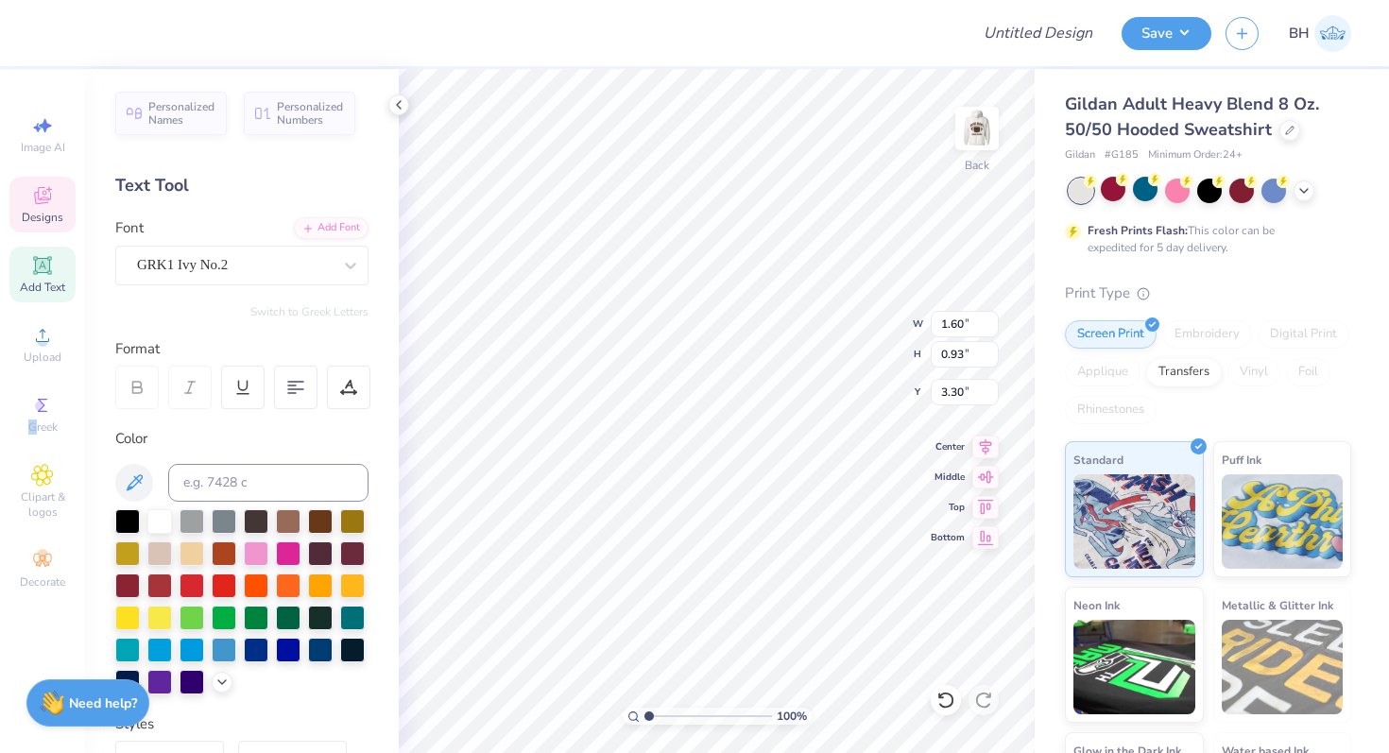
type input "2.21"
type input "2.02"
type input "4.99"
type input "2.90"
type input "1.33"
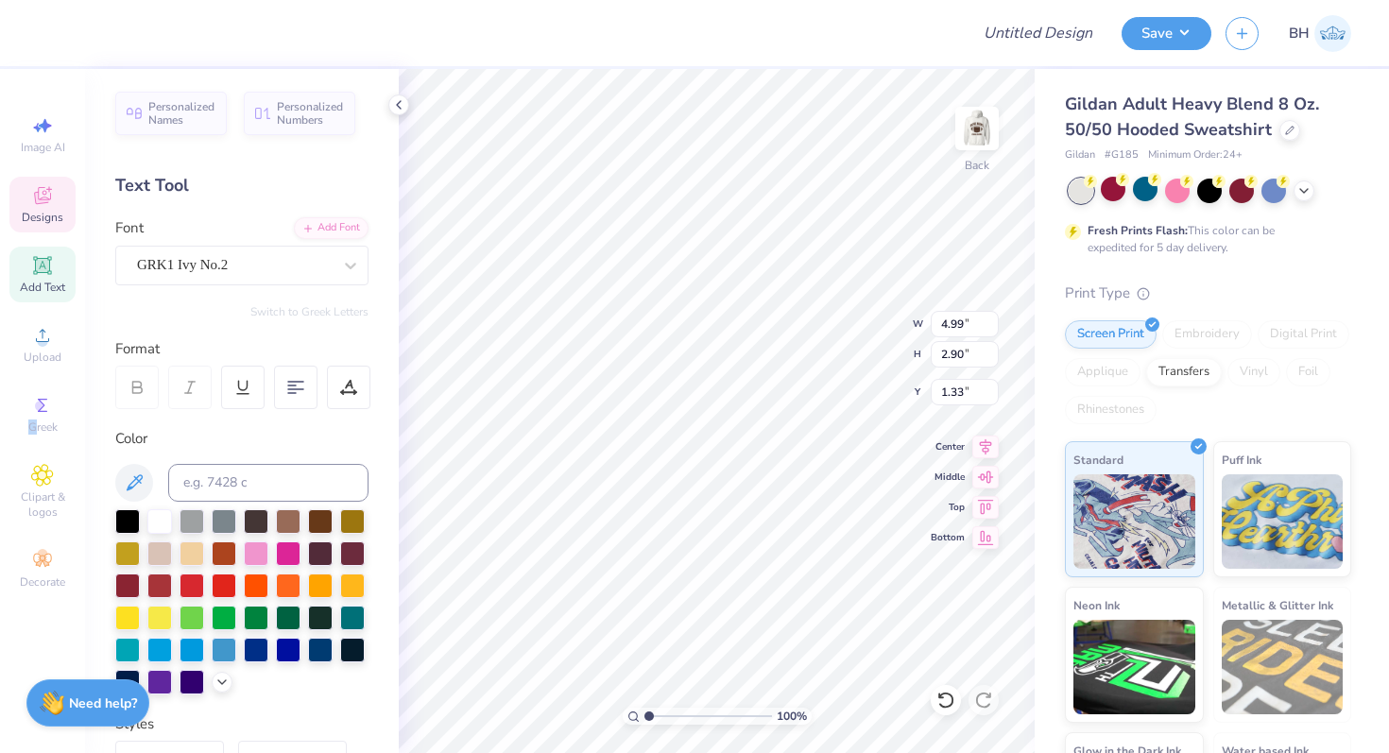
type input "8.53"
type input "4.96"
type input "3.97"
type input "2.31"
click at [1231, 344] on div "Embroidery" at bounding box center [1207, 334] width 90 height 28
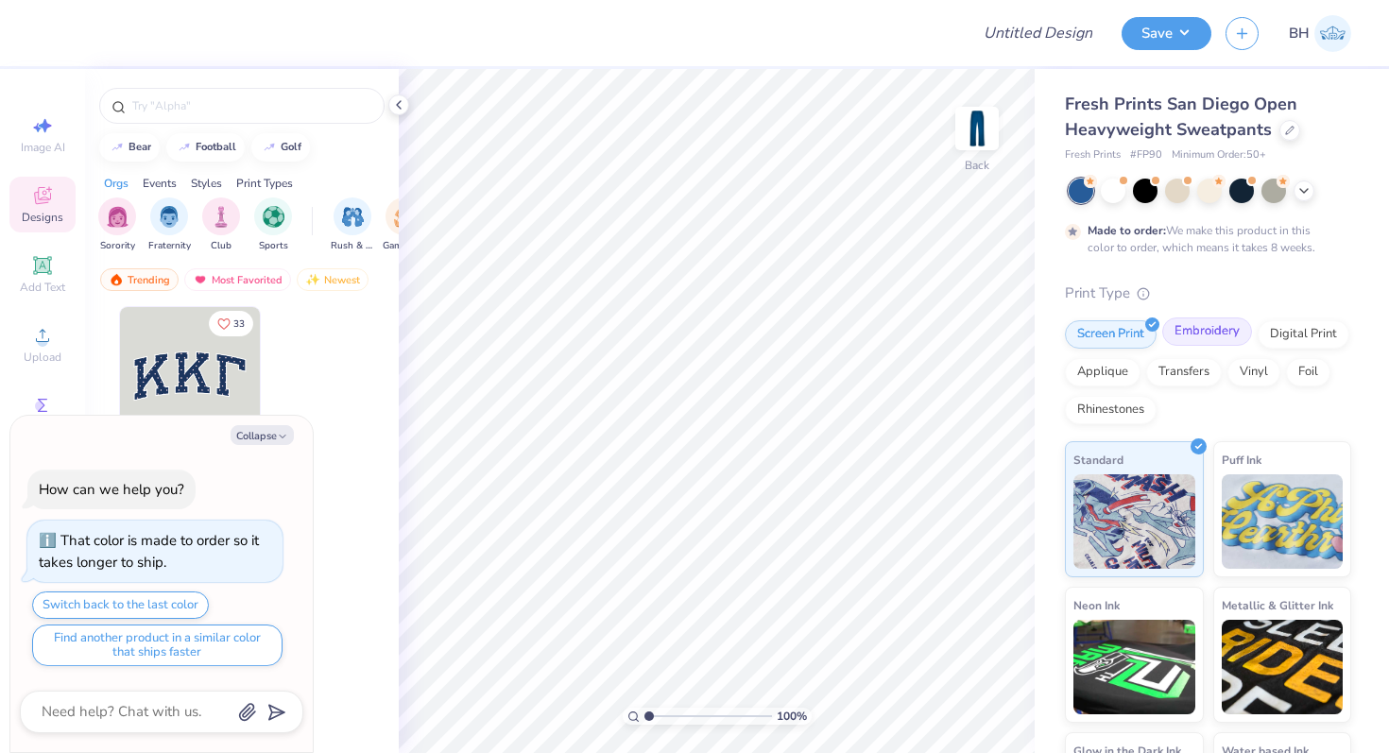
click at [1217, 325] on div "Embroidery" at bounding box center [1207, 331] width 90 height 28
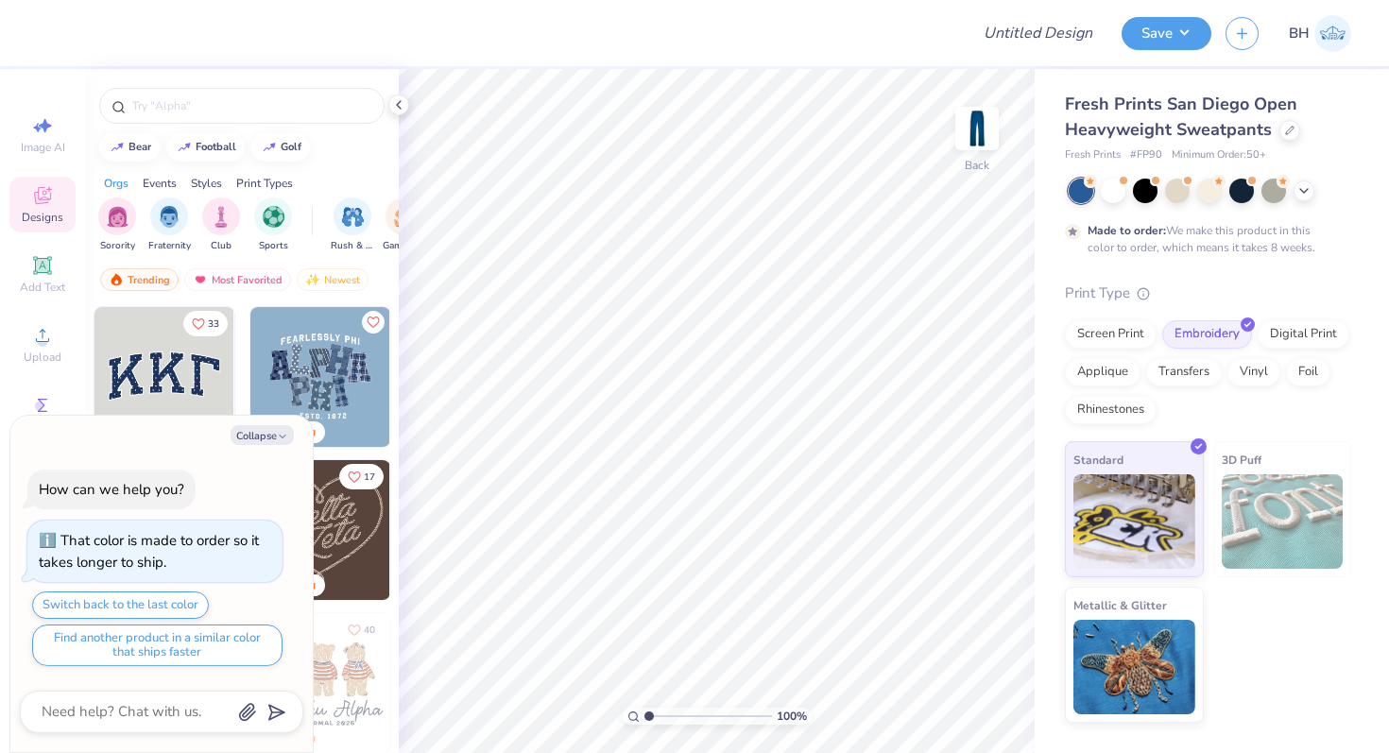
click at [277, 417] on div "Collapse How can we help you? That color is made to order so it takes longer to…" at bounding box center [161, 584] width 302 height 337
click at [276, 420] on div "Collapse How can we help you? That color is made to order so it takes longer to…" at bounding box center [161, 584] width 302 height 337
click at [274, 429] on button "Collapse" at bounding box center [262, 435] width 63 height 20
type textarea "x"
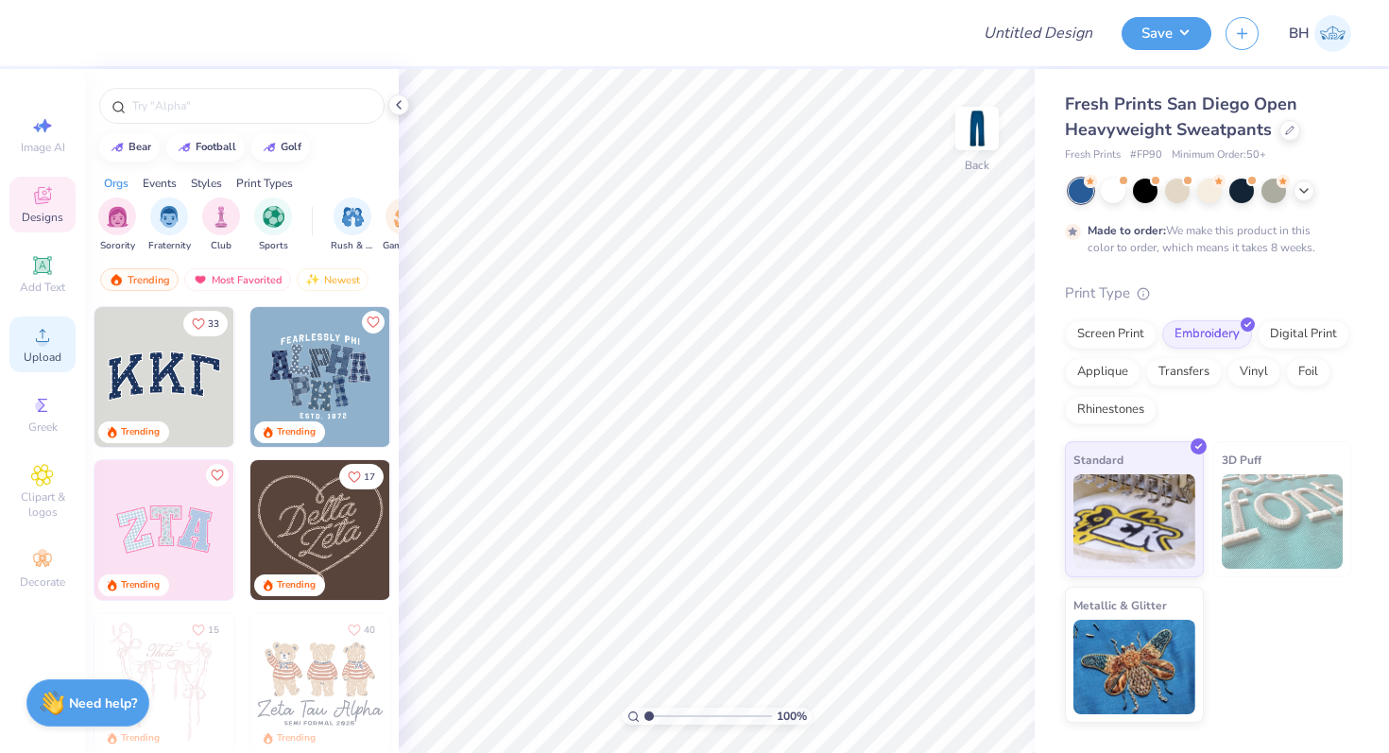
click at [56, 348] on div "Upload" at bounding box center [42, 345] width 66 height 56
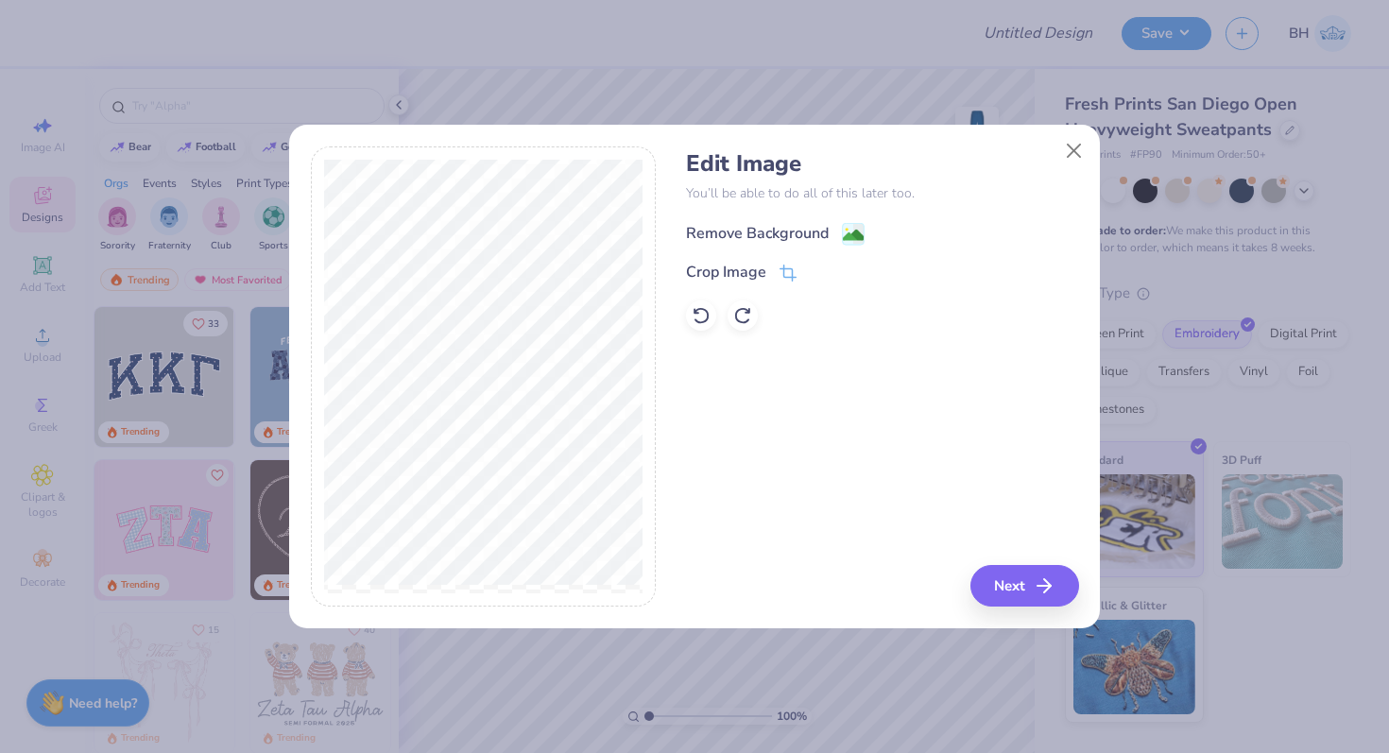
click at [818, 230] on div "Remove Background" at bounding box center [757, 233] width 143 height 23
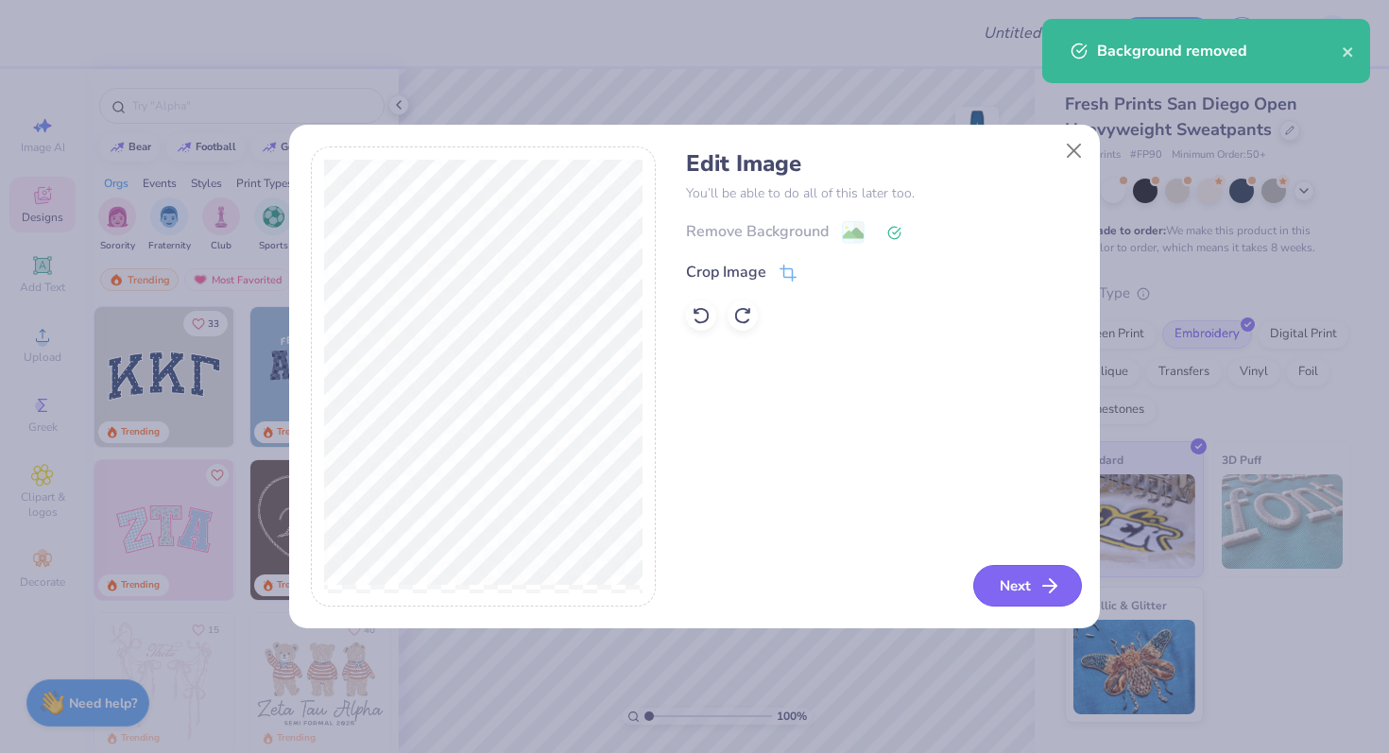
click at [1012, 588] on button "Next" at bounding box center [1027, 586] width 109 height 42
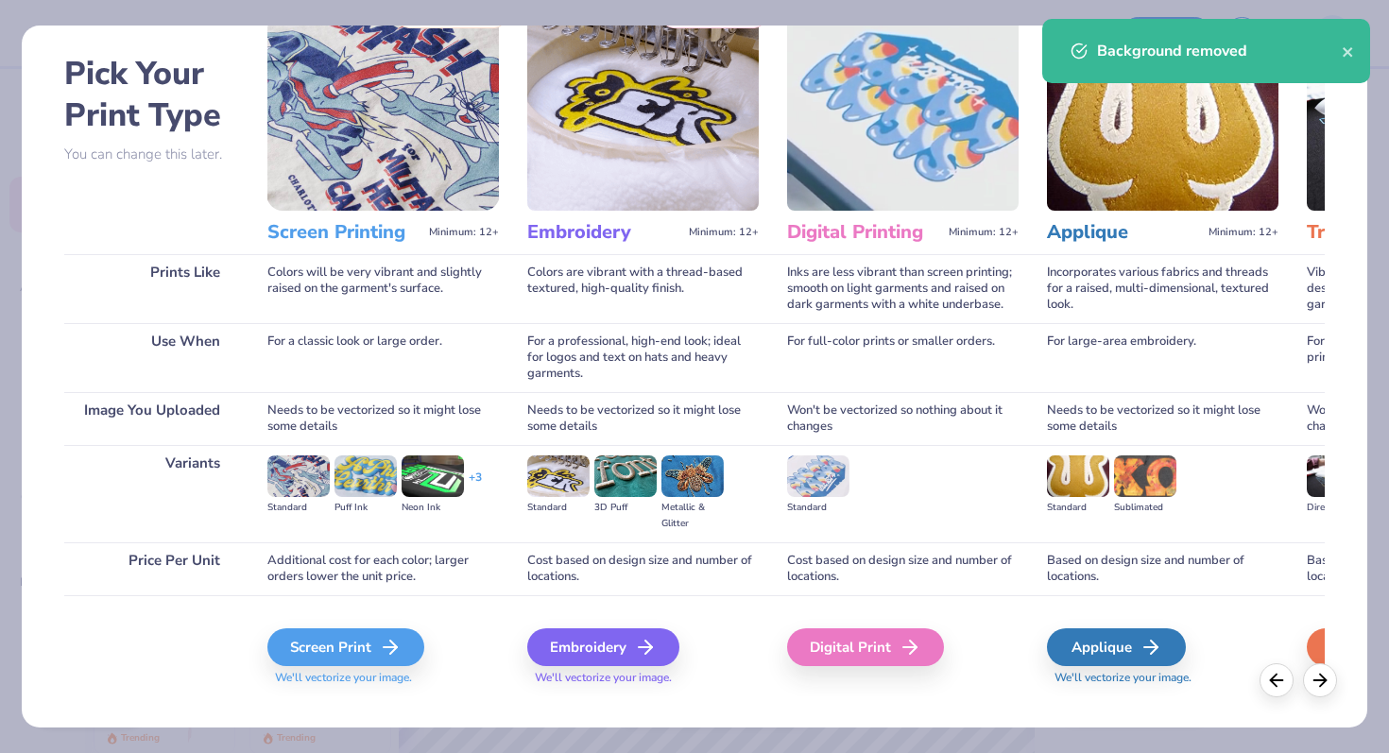
scroll to position [74, 0]
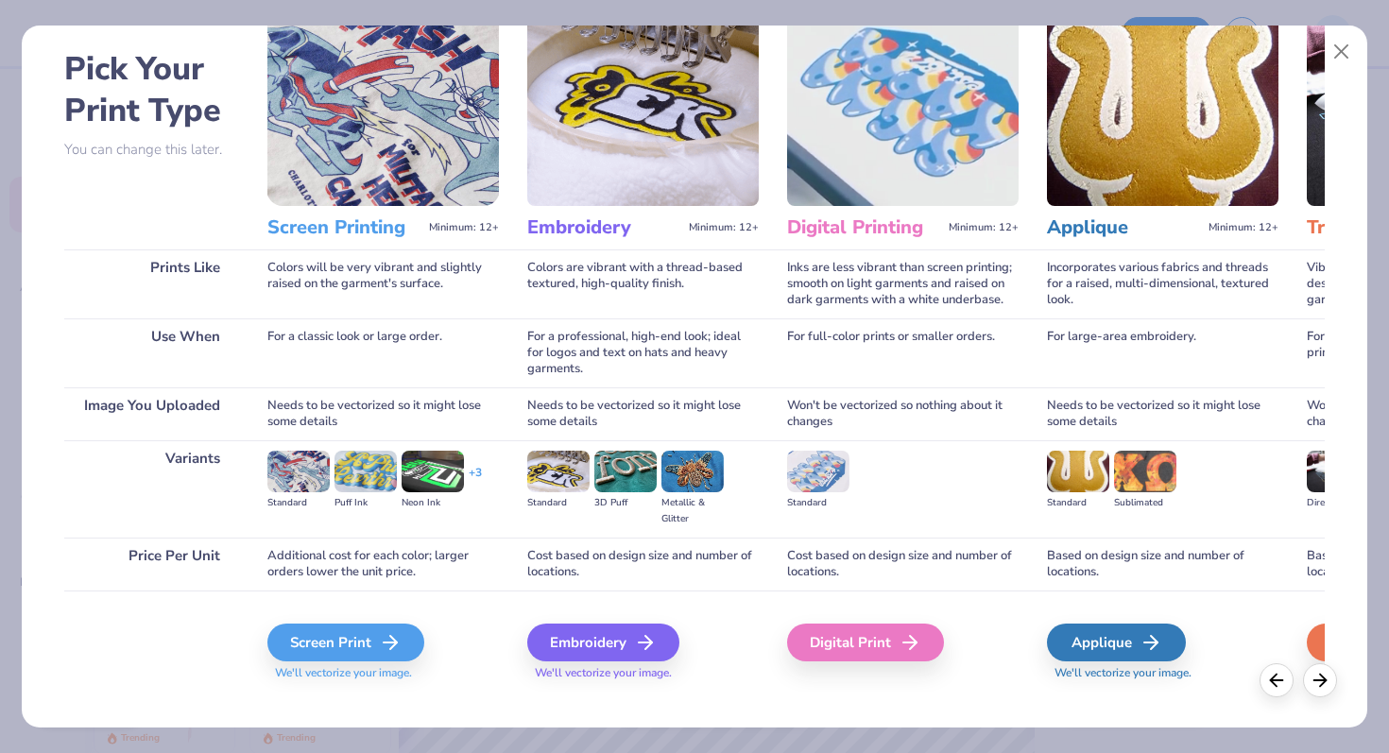
click at [562, 491] on img at bounding box center [558, 472] width 62 height 42
click at [650, 643] on line at bounding box center [650, 643] width 13 height 0
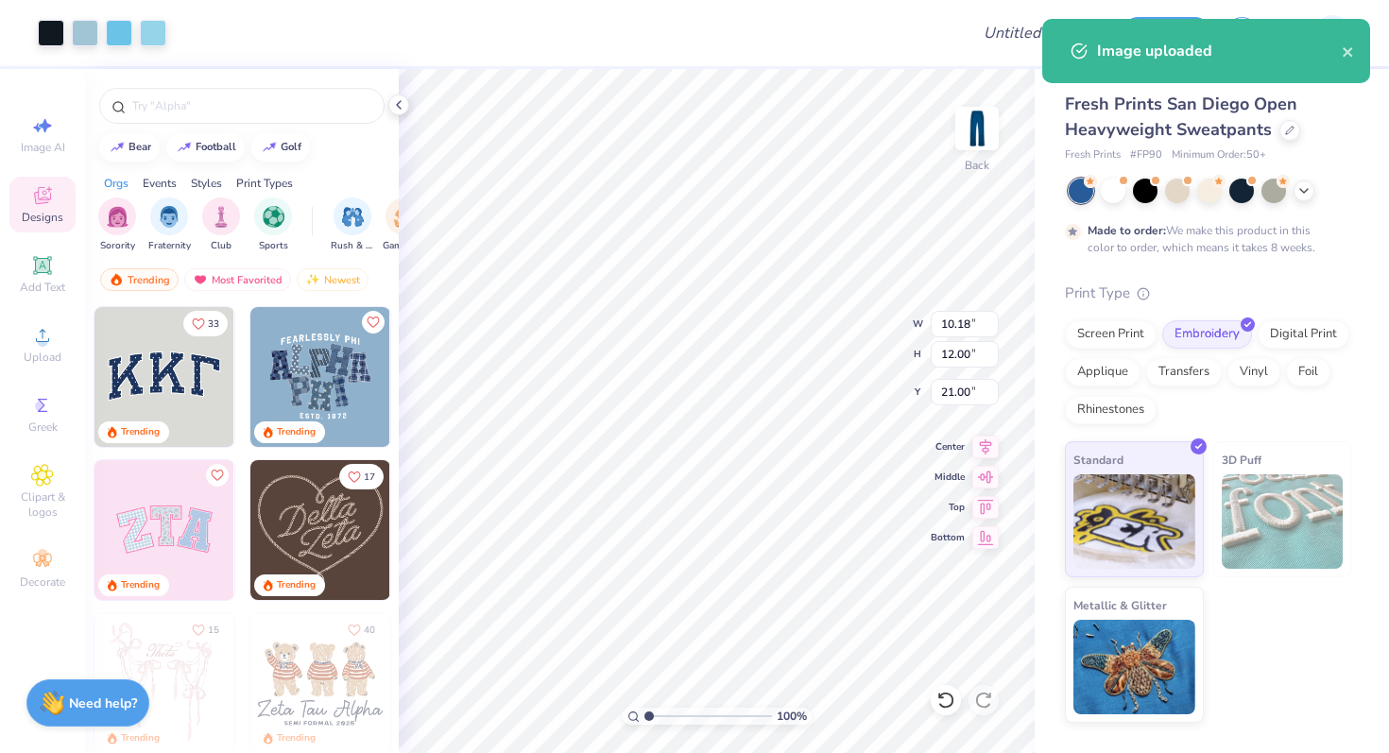
type input "1.91"
type input "5.92"
type input "6.98"
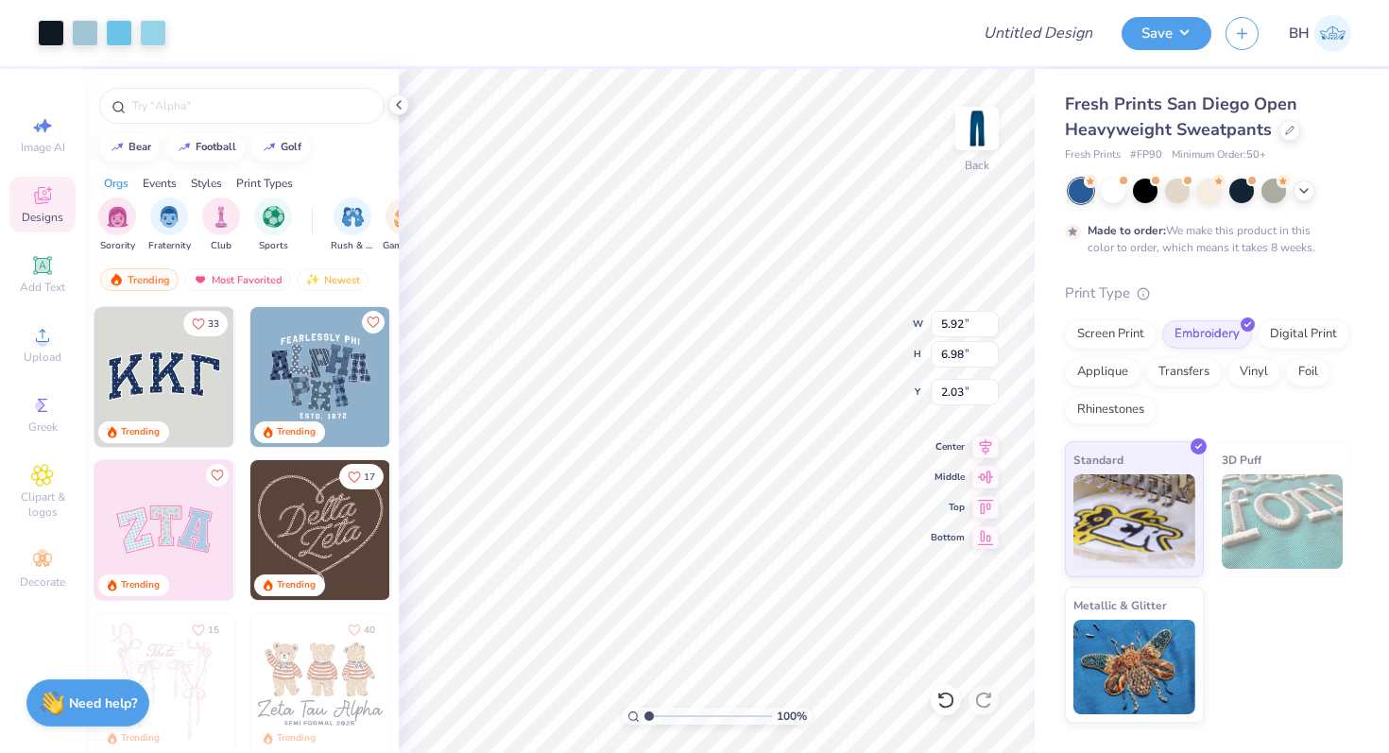
type input "3.62"
click at [158, 36] on div at bounding box center [153, 31] width 26 height 26
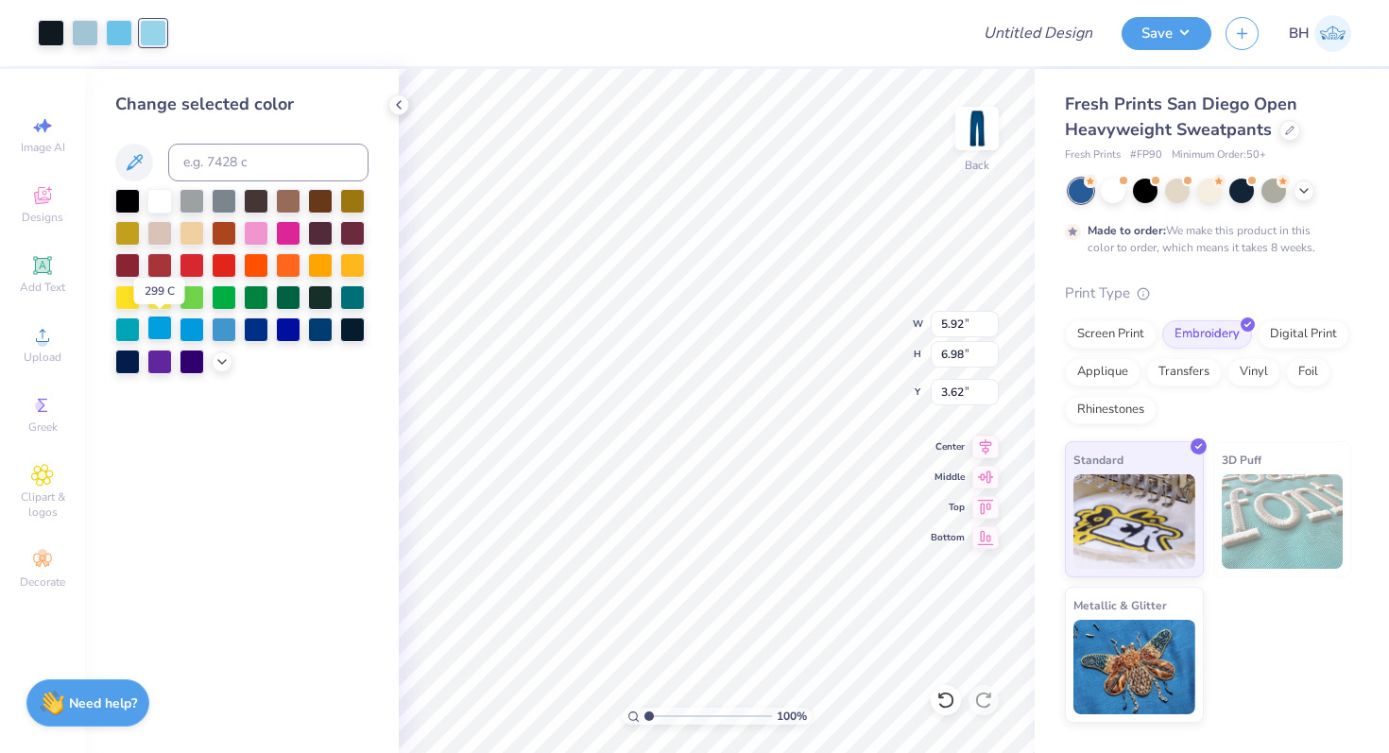
click at [165, 326] on div at bounding box center [159, 328] width 25 height 25
click at [117, 41] on div at bounding box center [119, 31] width 26 height 26
click at [169, 326] on div at bounding box center [159, 328] width 25 height 25
click at [84, 31] on div at bounding box center [85, 31] width 26 height 26
click at [159, 320] on div at bounding box center [159, 328] width 25 height 25
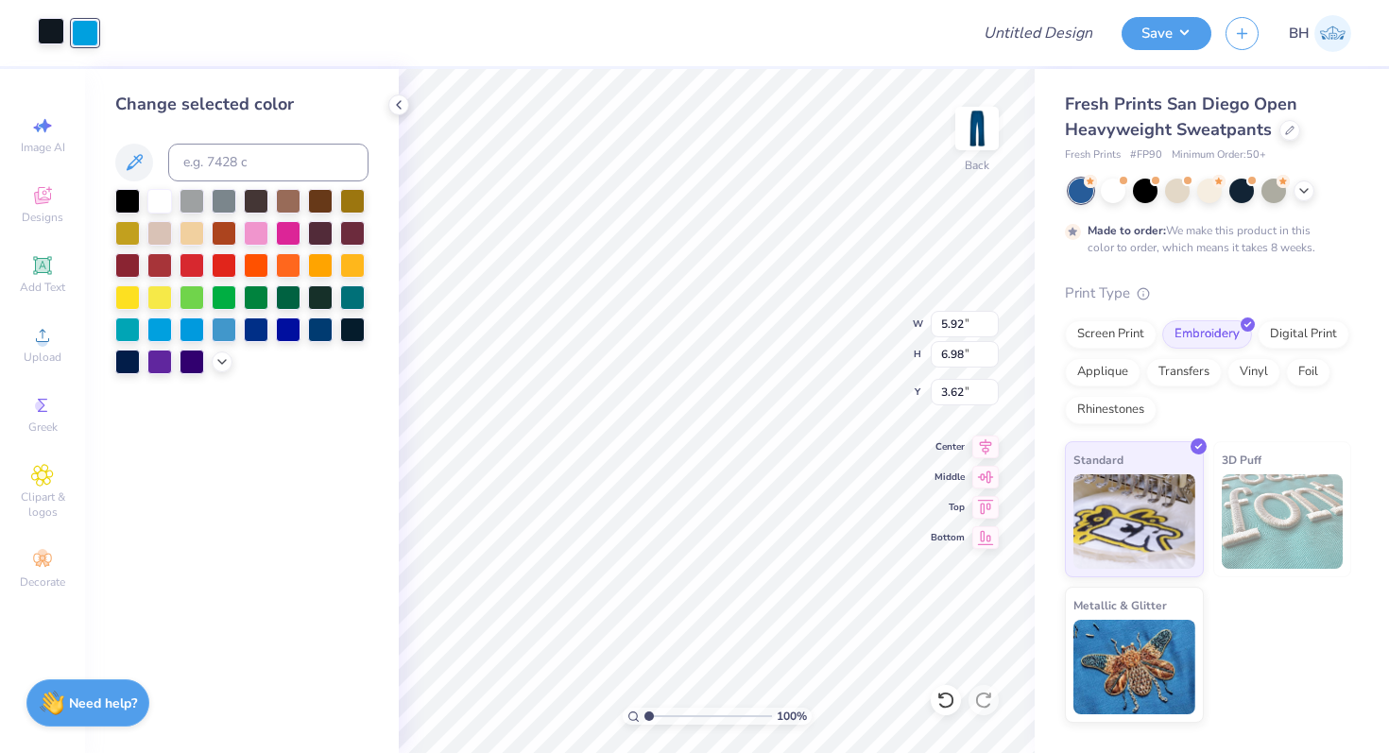
click at [51, 26] on div at bounding box center [51, 31] width 26 height 26
click at [155, 334] on div at bounding box center [159, 328] width 25 height 25
click at [125, 200] on div at bounding box center [127, 199] width 25 height 25
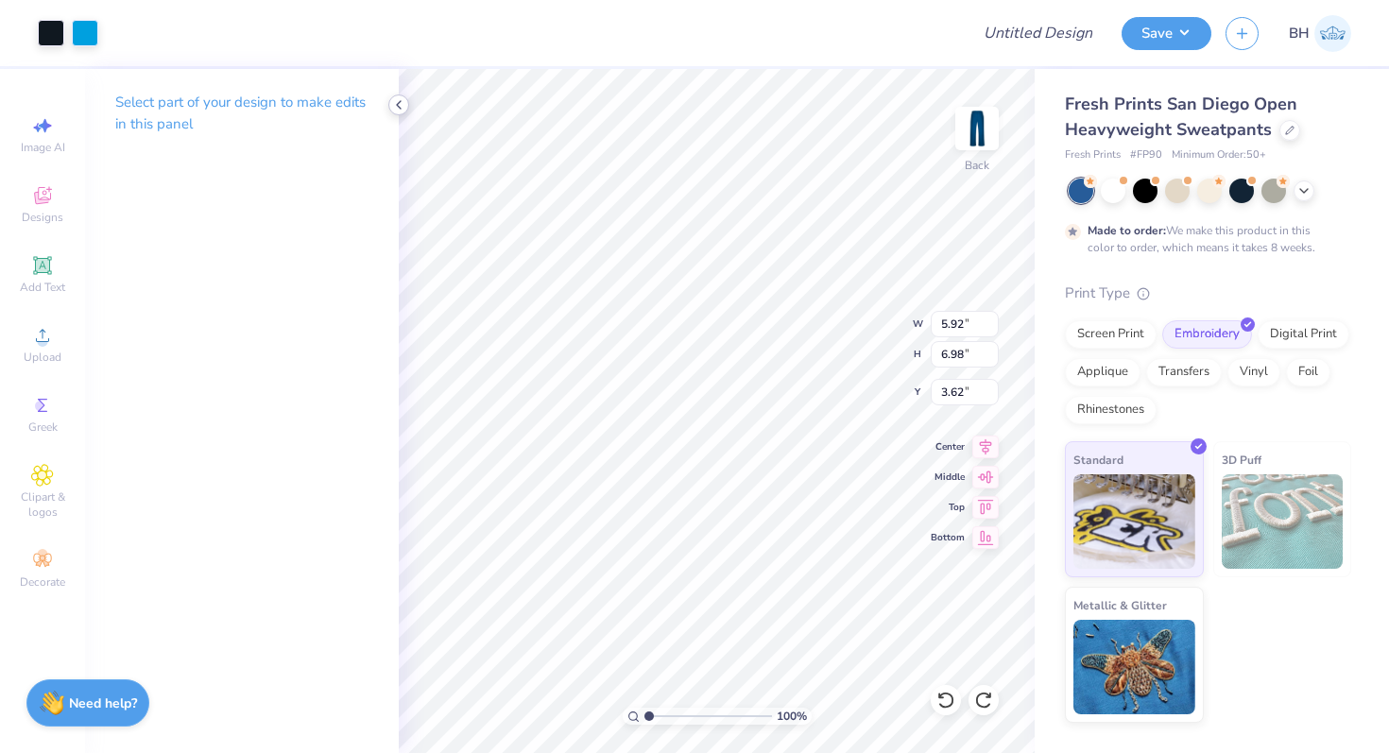
click at [403, 108] on icon at bounding box center [398, 104] width 15 height 15
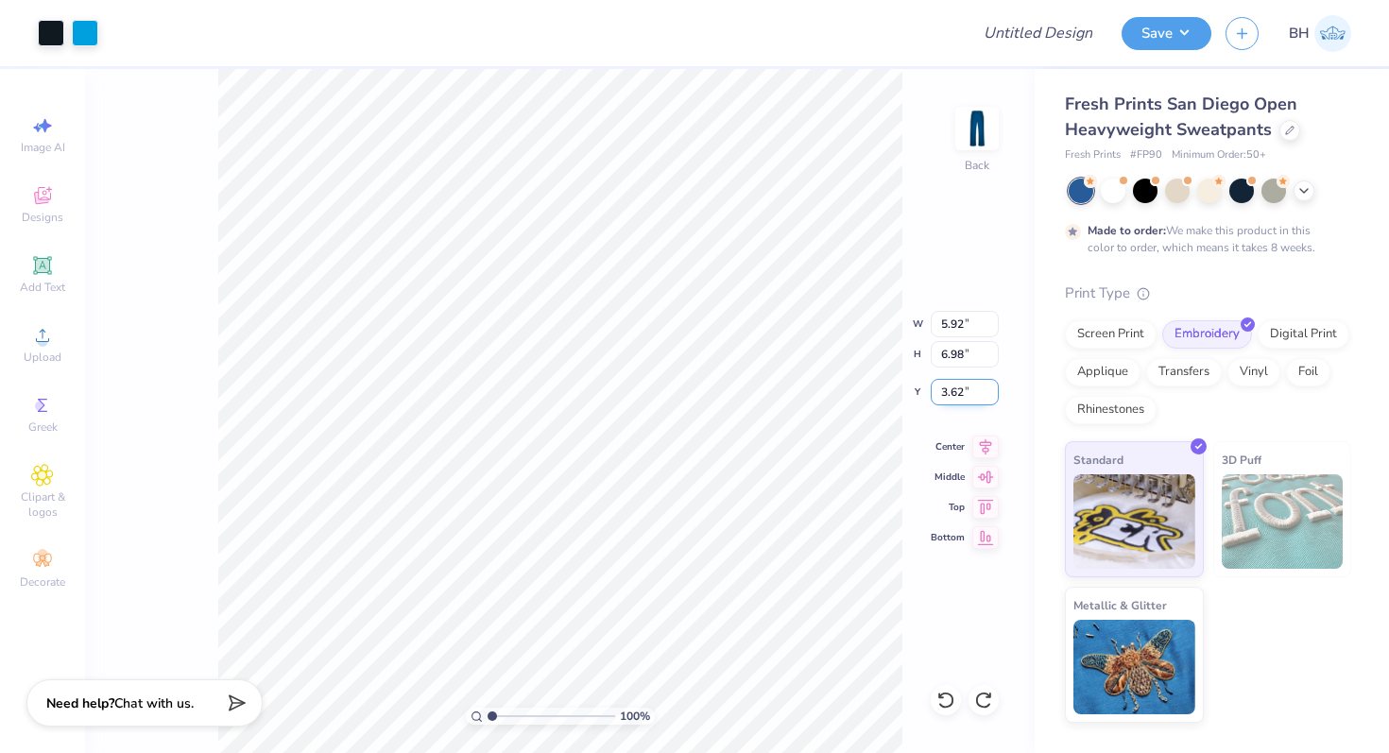
type input "4.61"
type input "5.44"
type input "1.27"
type textarea "x"
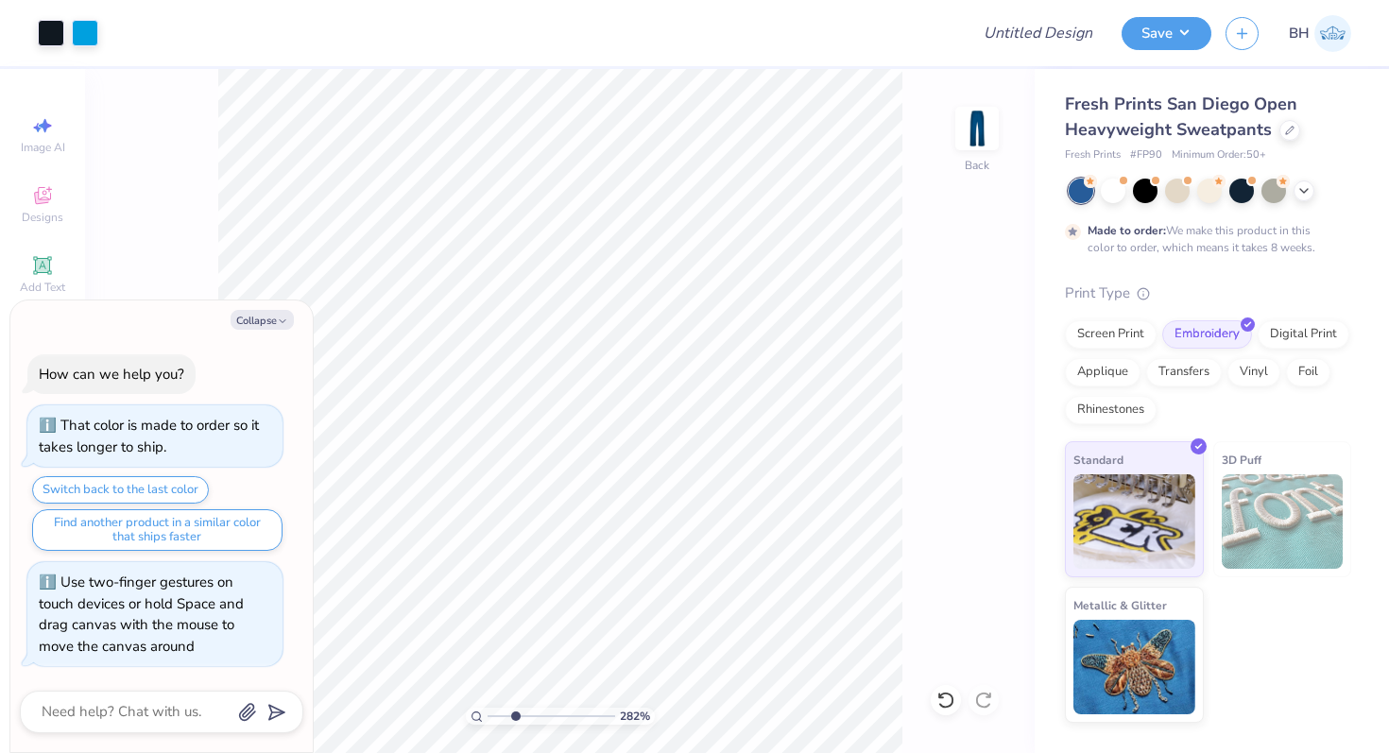
drag, startPoint x: 493, startPoint y: 720, endPoint x: 514, endPoint y: 720, distance: 20.8
type input "2.82"
click at [514, 720] on input "range" at bounding box center [552, 716] width 128 height 17
type textarea "x"
type input "3.36"
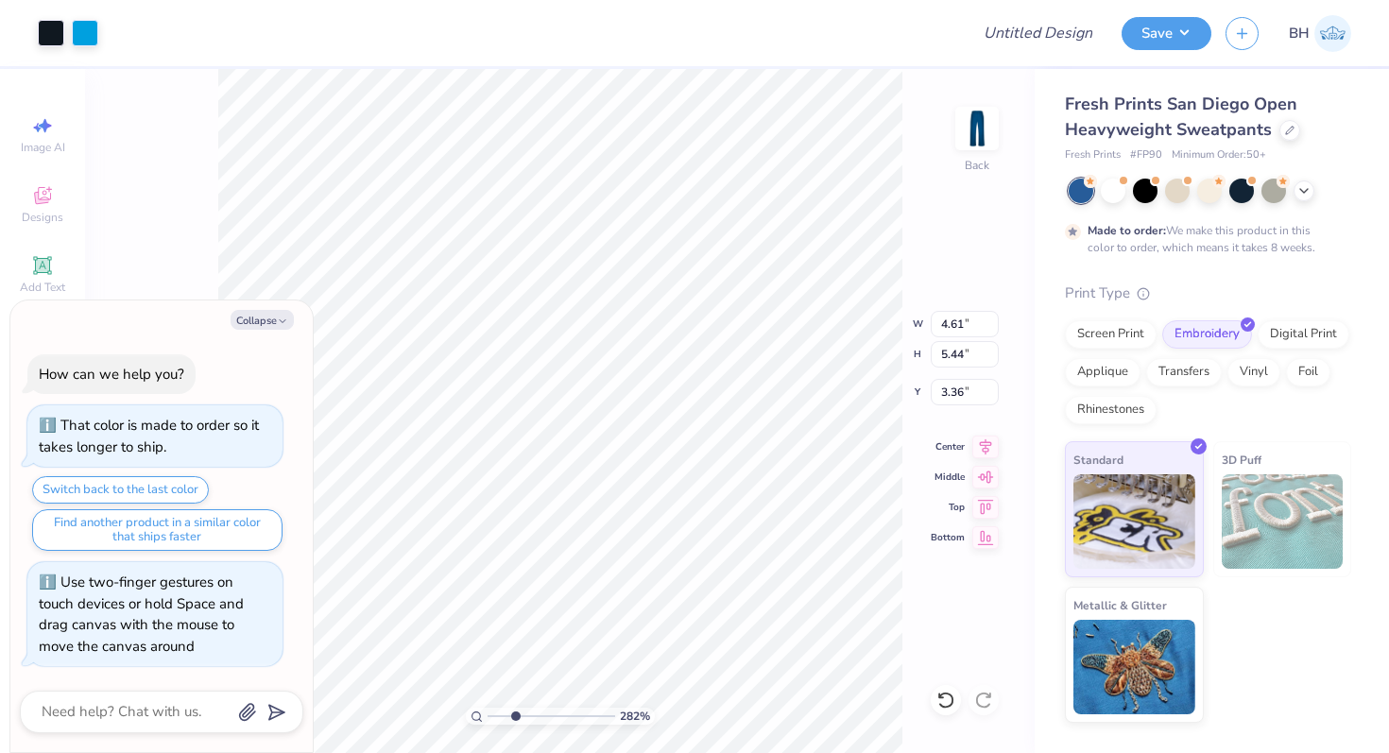
type textarea "x"
type input "3.62"
type textarea "x"
type input "4.32"
type input "5.09"
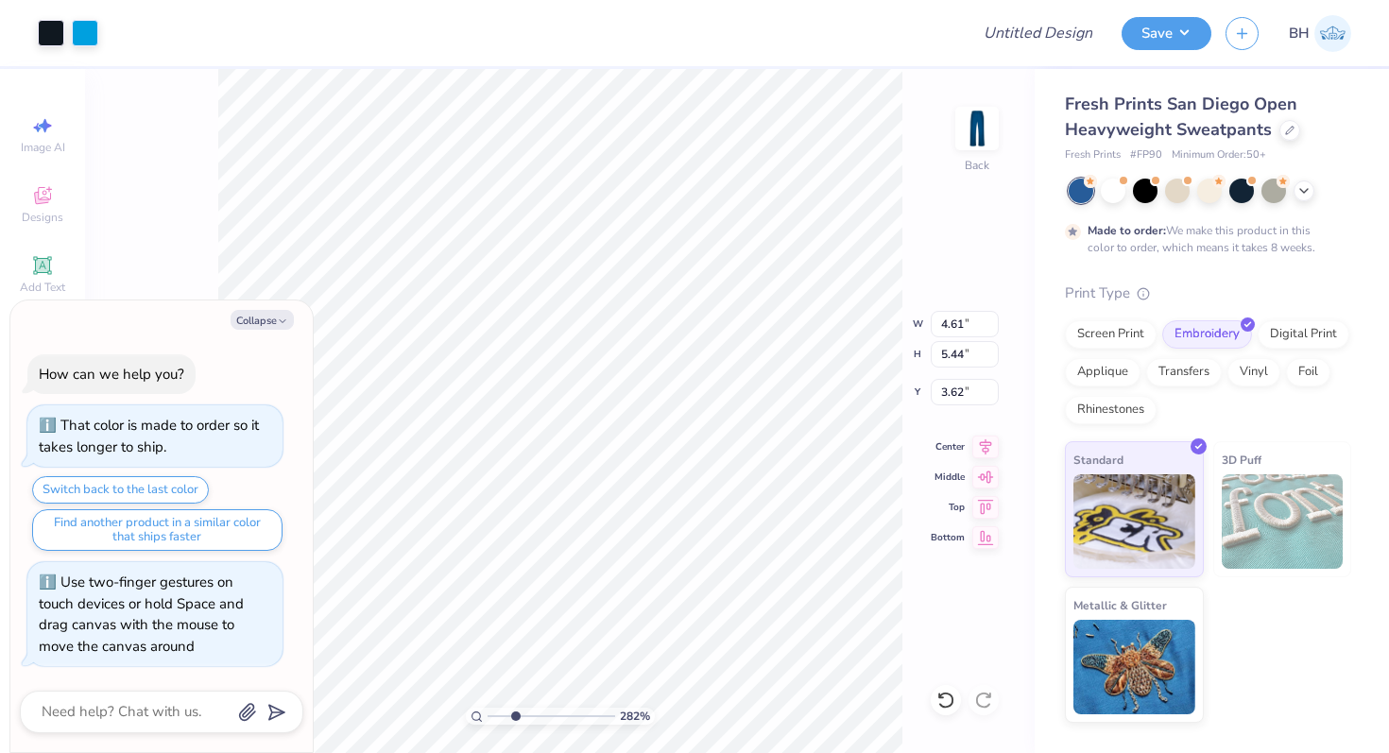
type input "3.96"
type textarea "x"
type input "3.57"
type textarea "x"
type input "2.23"
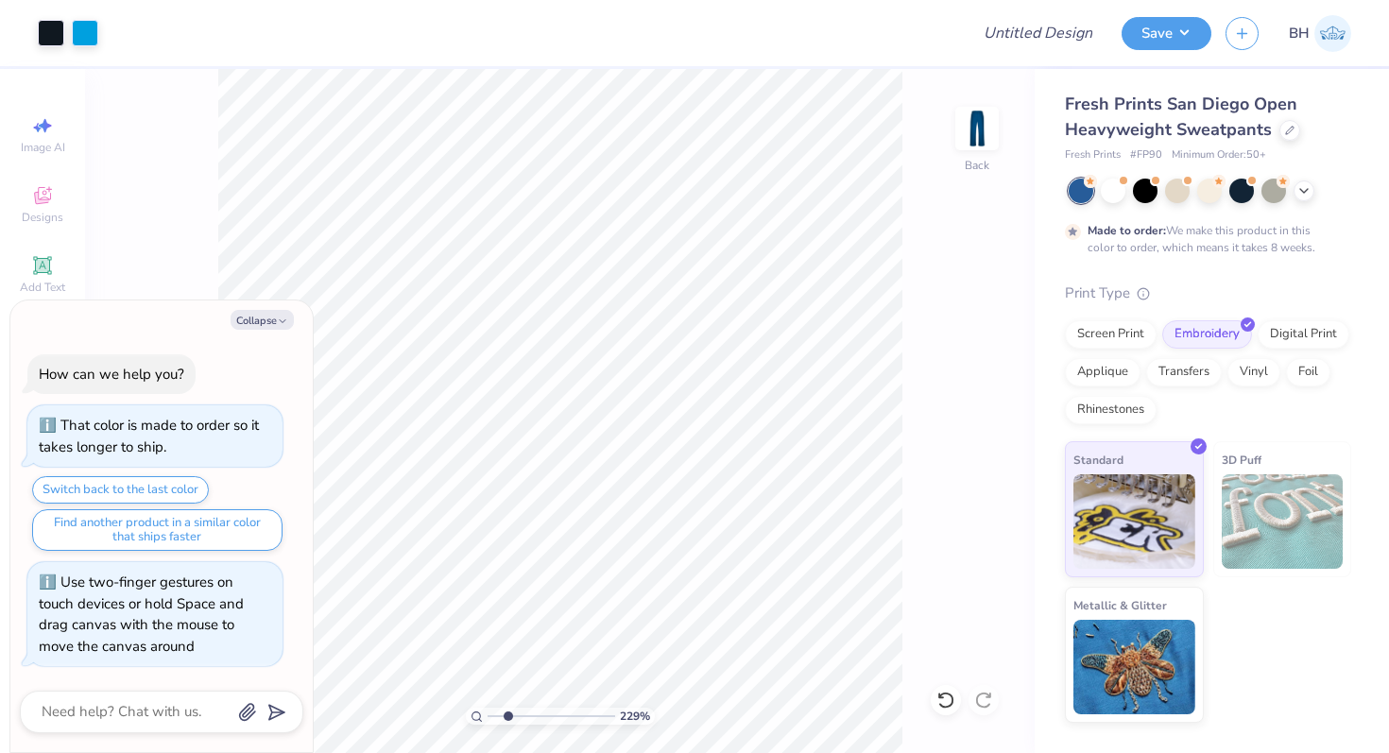
click at [507, 712] on input "range" at bounding box center [552, 716] width 128 height 17
click at [282, 317] on icon "button" at bounding box center [282, 321] width 11 height 11
type textarea "x"
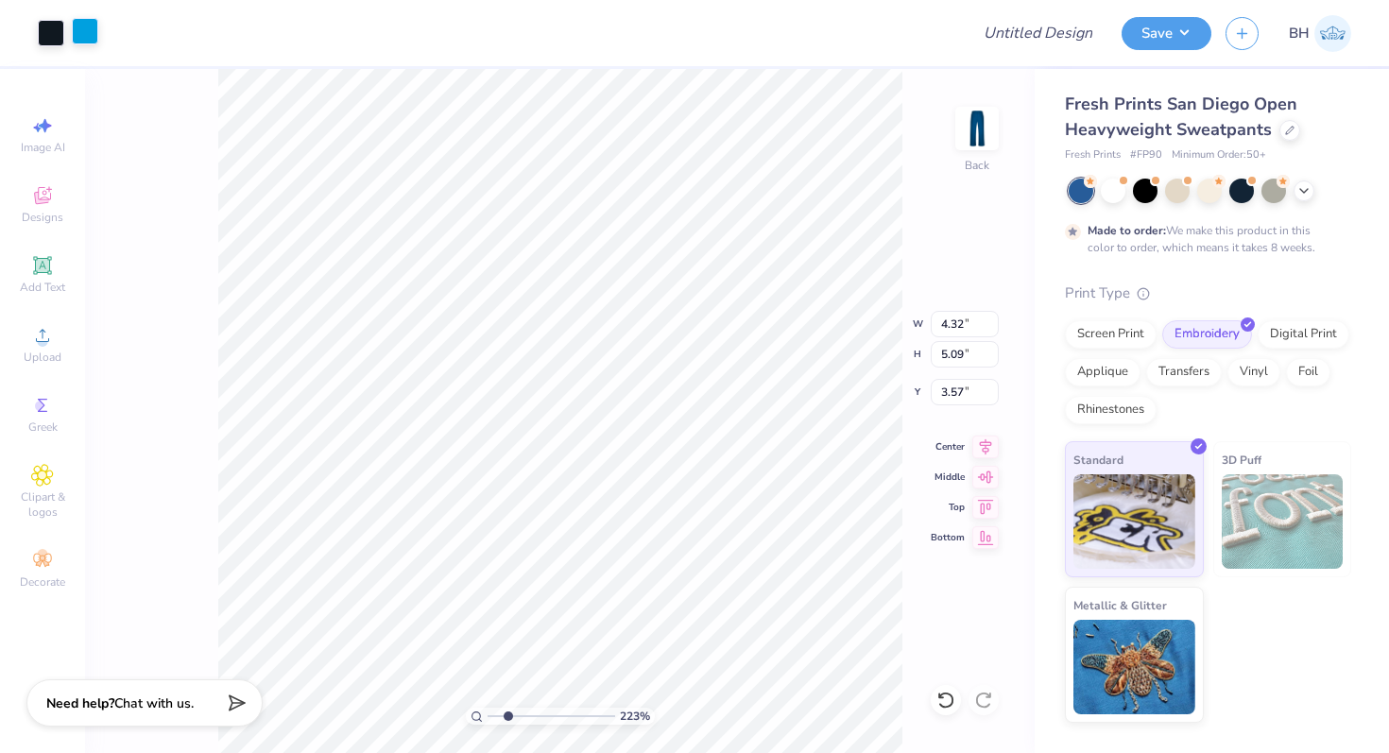
click at [86, 31] on div at bounding box center [85, 31] width 26 height 26
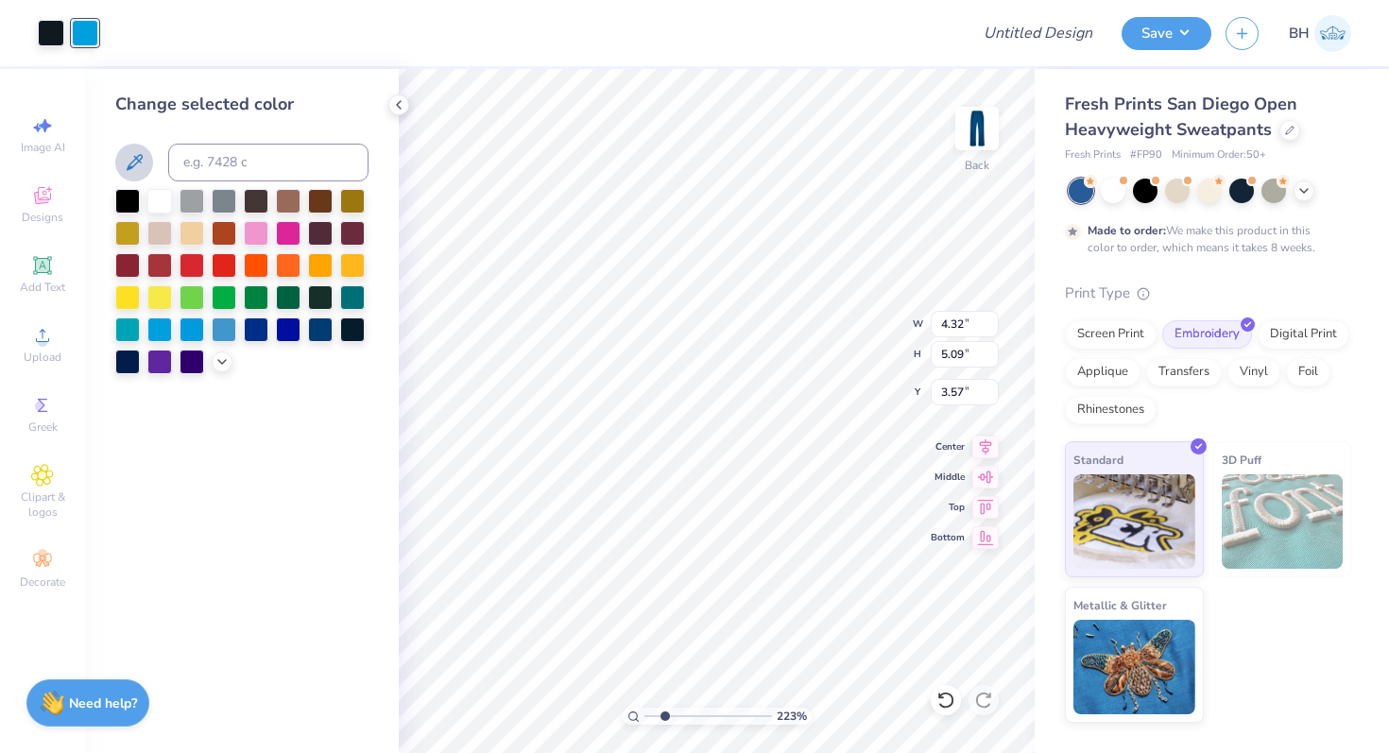
click at [147, 168] on button at bounding box center [134, 163] width 38 height 38
click at [116, 163] on button at bounding box center [134, 163] width 38 height 38
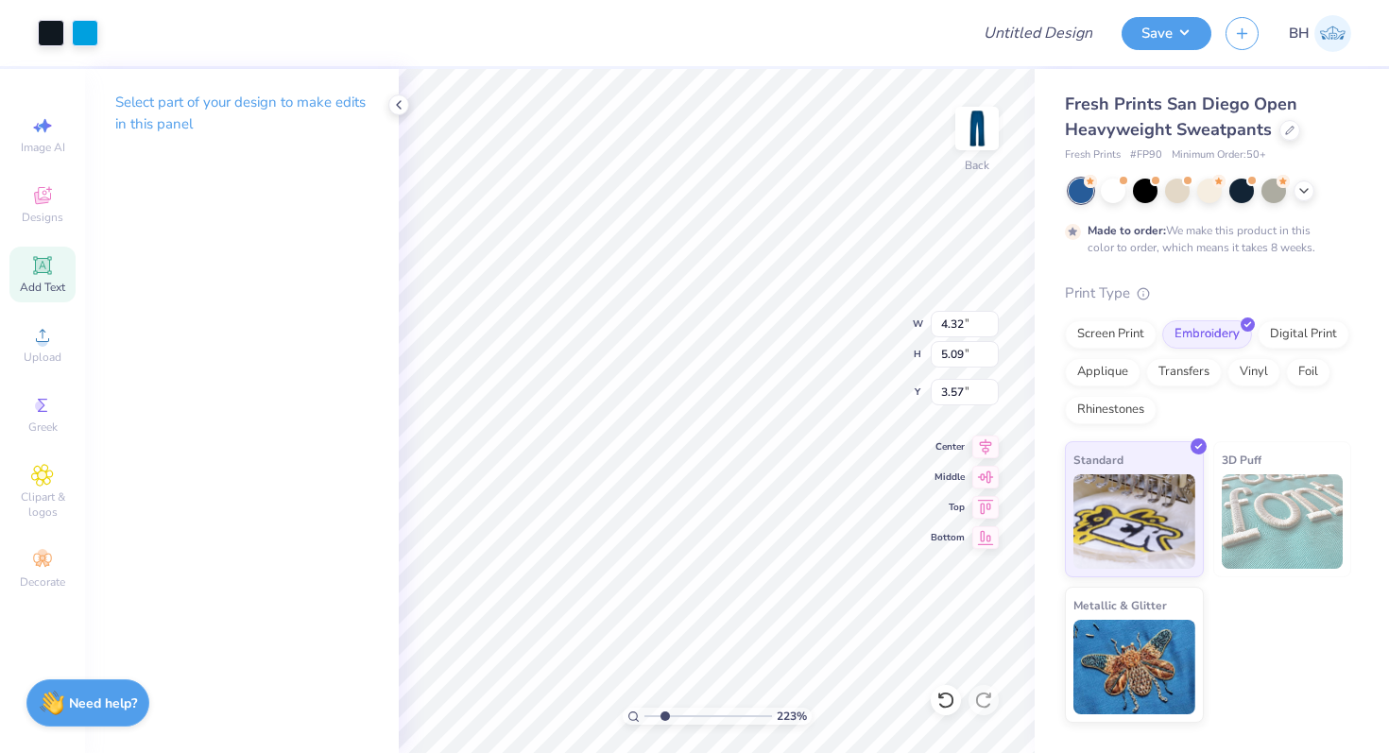
click at [48, 277] on div "Add Text" at bounding box center [42, 275] width 66 height 56
type input "10.97"
type input "3.18"
type input "25.41"
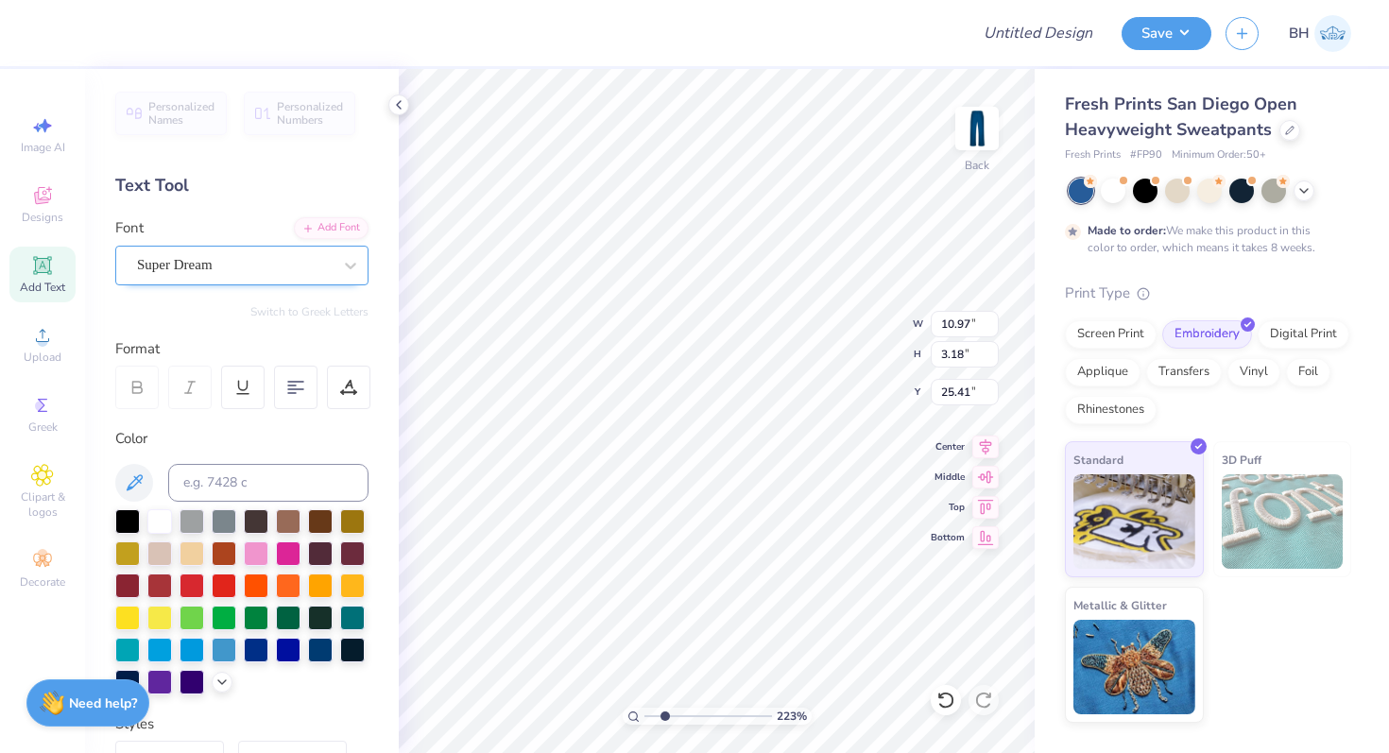
click at [255, 273] on div "Super Dream" at bounding box center [234, 264] width 198 height 29
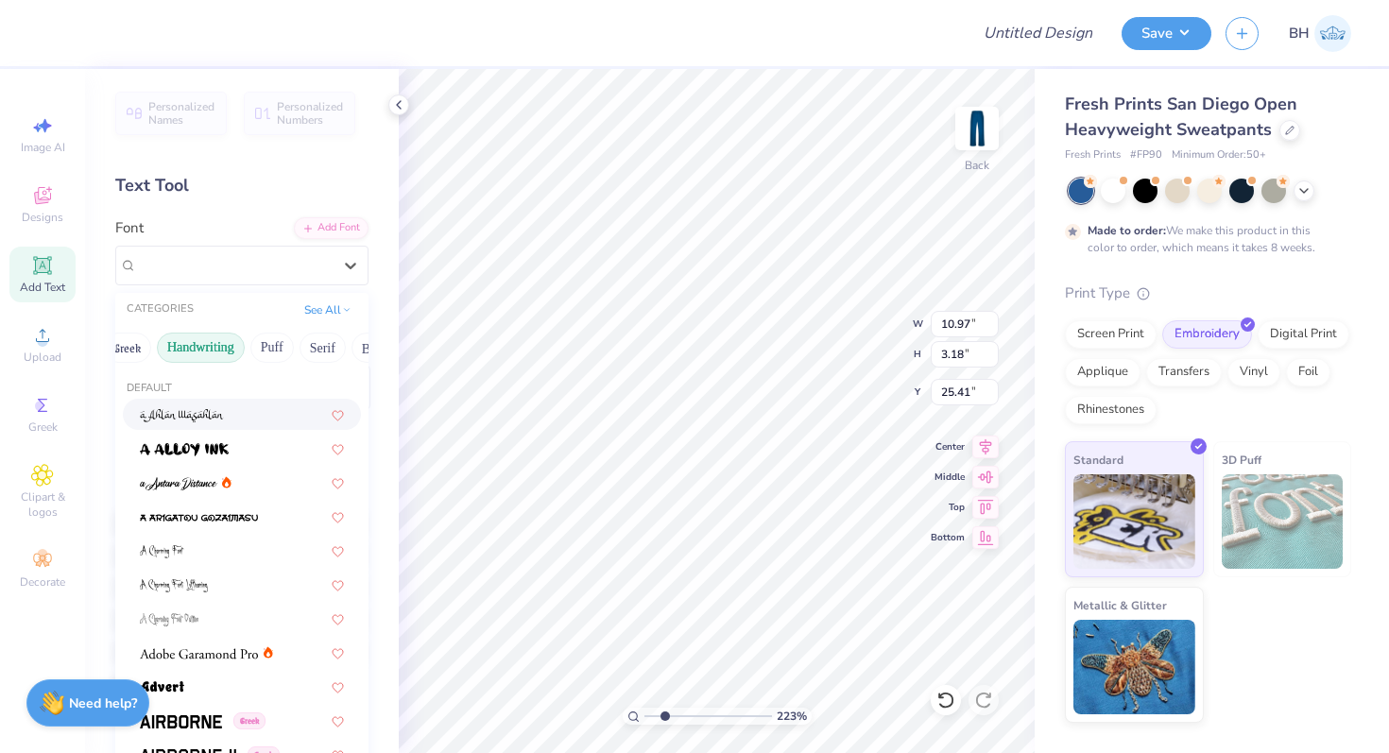
scroll to position [0, 0]
click at [162, 345] on button "Greek" at bounding box center [151, 348] width 48 height 30
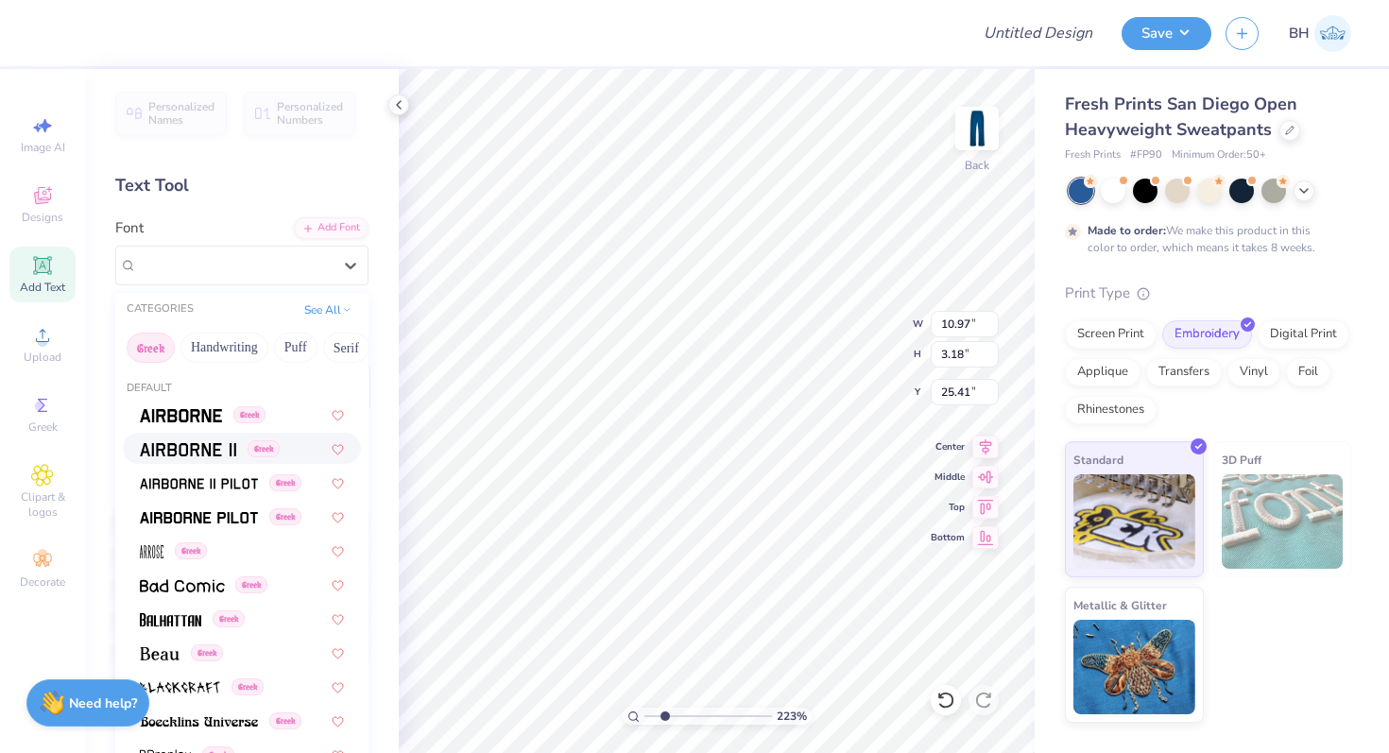
scroll to position [9, 0]
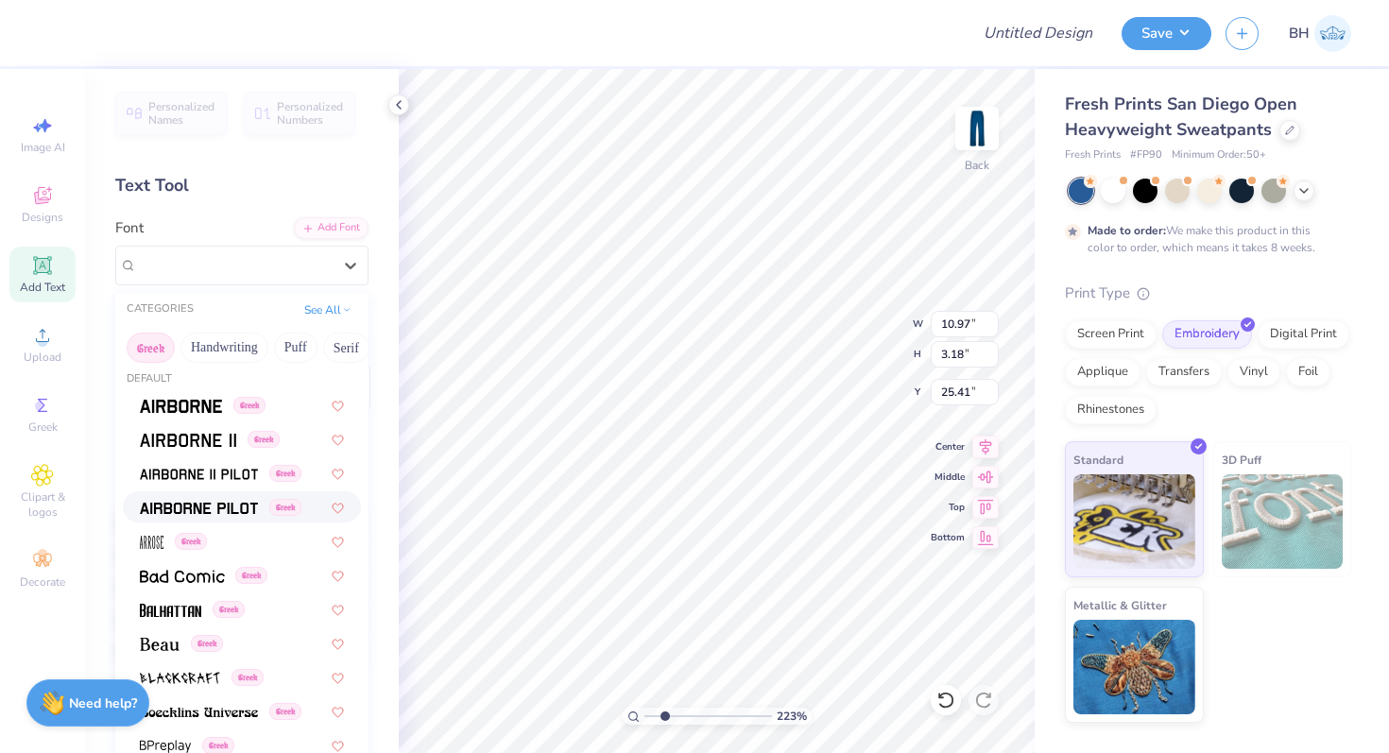
click at [203, 513] on img at bounding box center [199, 508] width 118 height 13
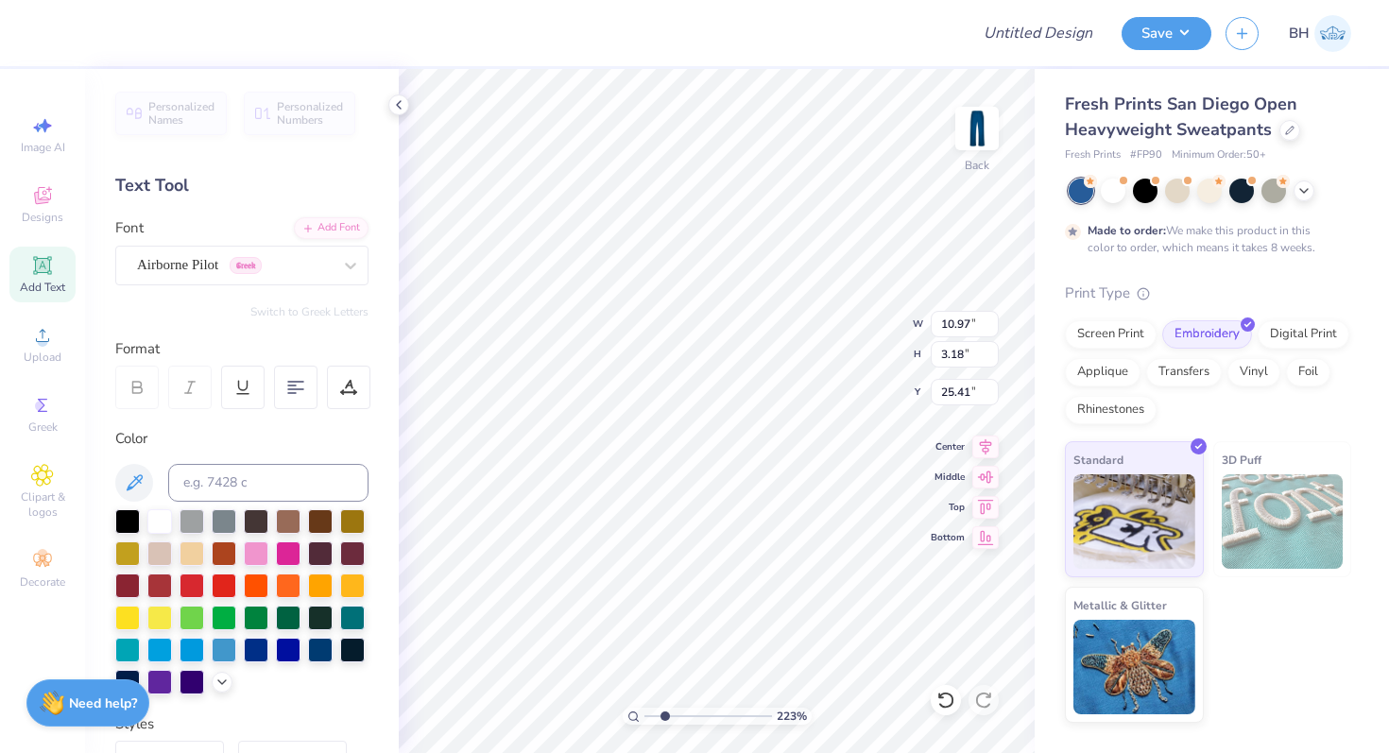
type input "10.50"
type input "3.32"
type input "25.34"
type textarea "PHS '26"
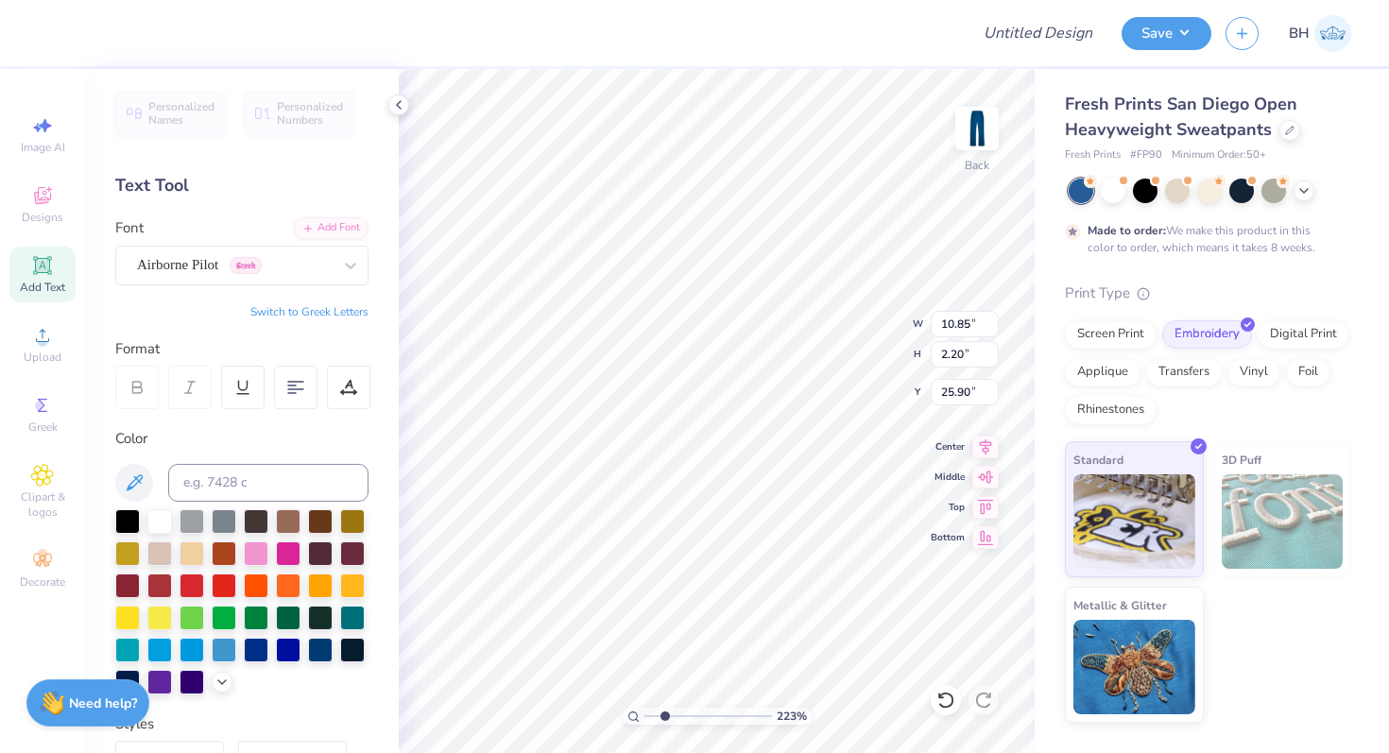
type input "7.26"
type input "1.47"
type input "10.51"
type input "3.66"
type input "0.74"
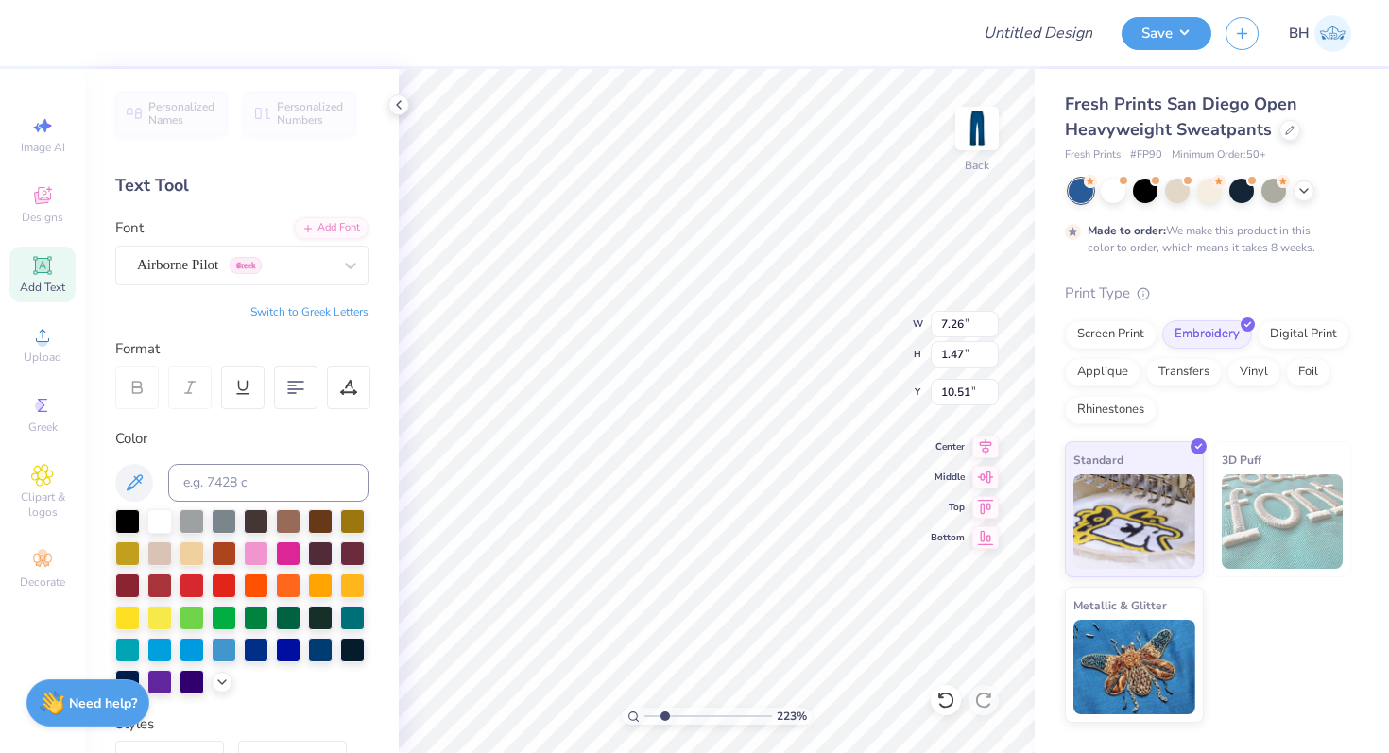
type input "11.24"
type input "5.90"
type input "1.20"
type input "9.06"
type input "4.32"
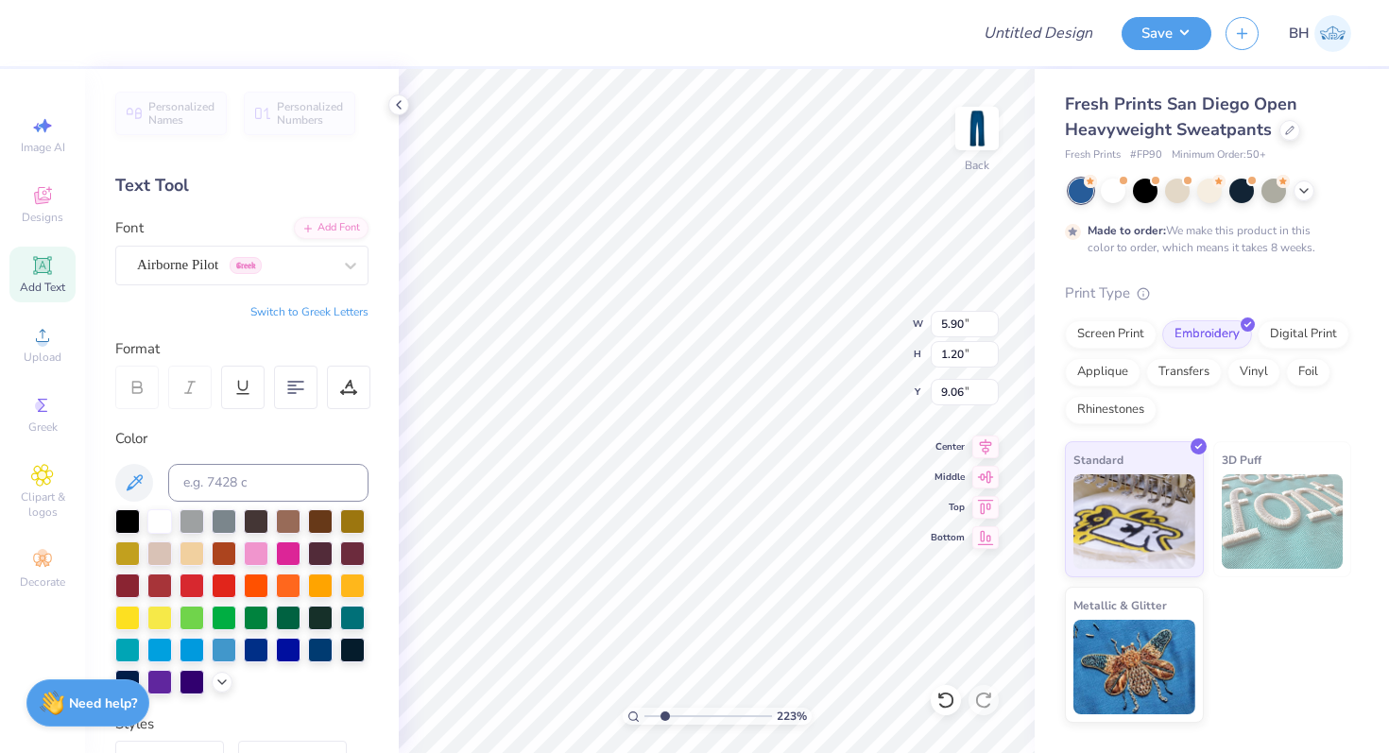
type input "5.09"
type input "3.55"
type input "3.49"
type input "8.97"
type input "4.90"
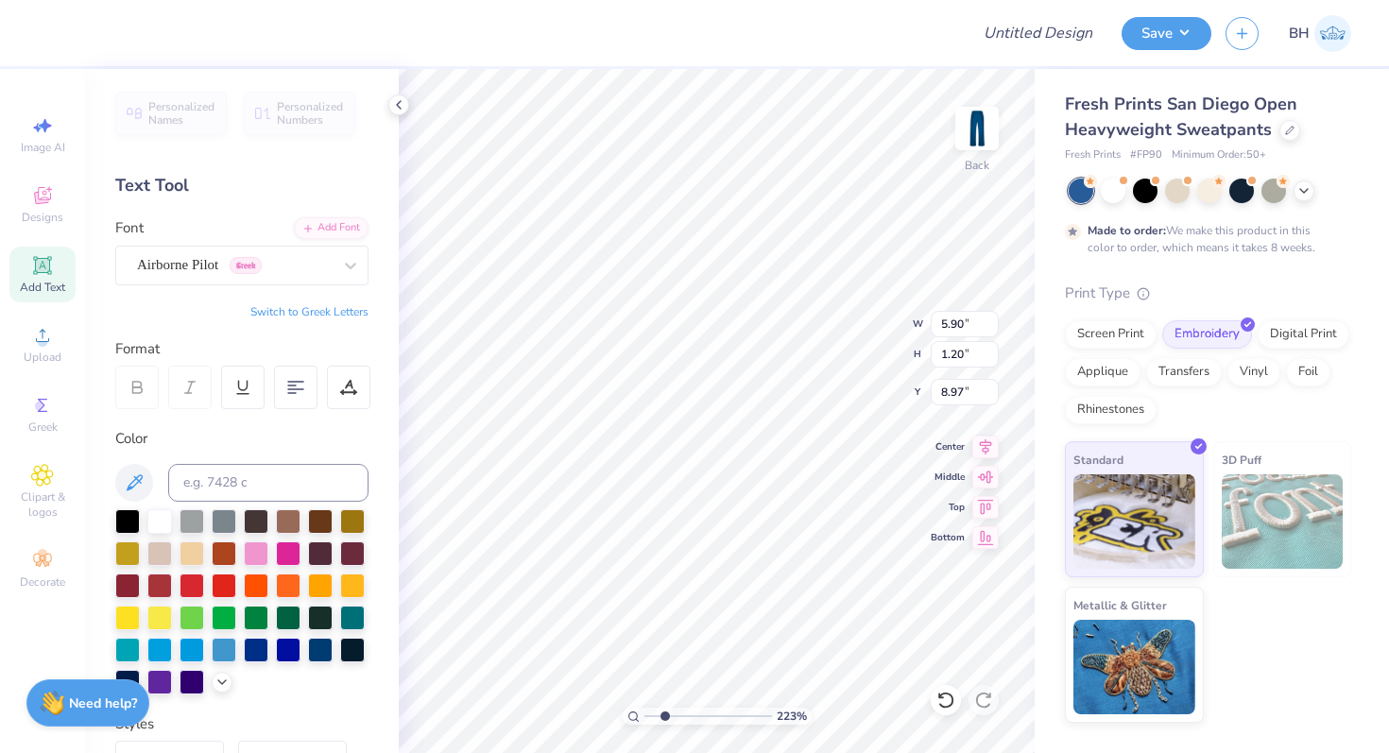
type input "0.99"
type input "9.08"
click at [49, 490] on span "Clipart & logos" at bounding box center [42, 504] width 66 height 30
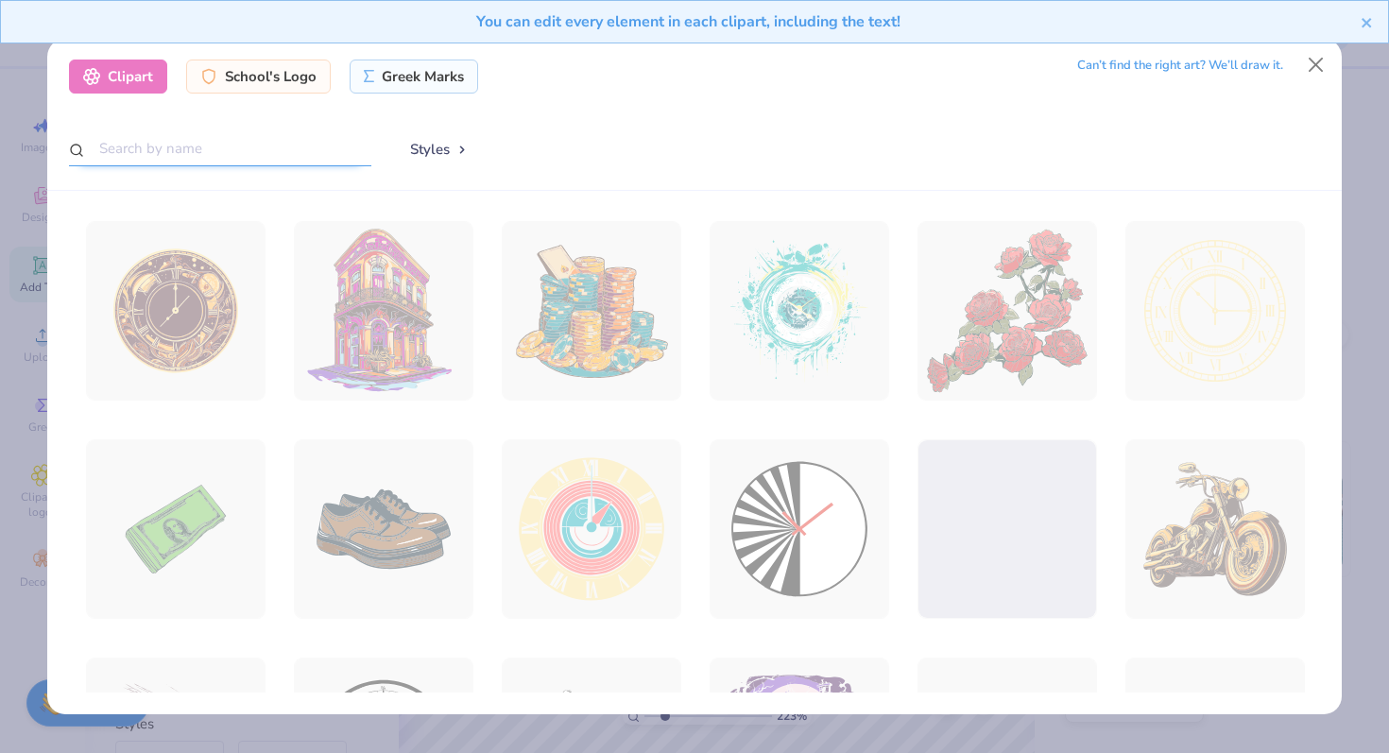
click at [229, 150] on input "text" at bounding box center [220, 148] width 302 height 35
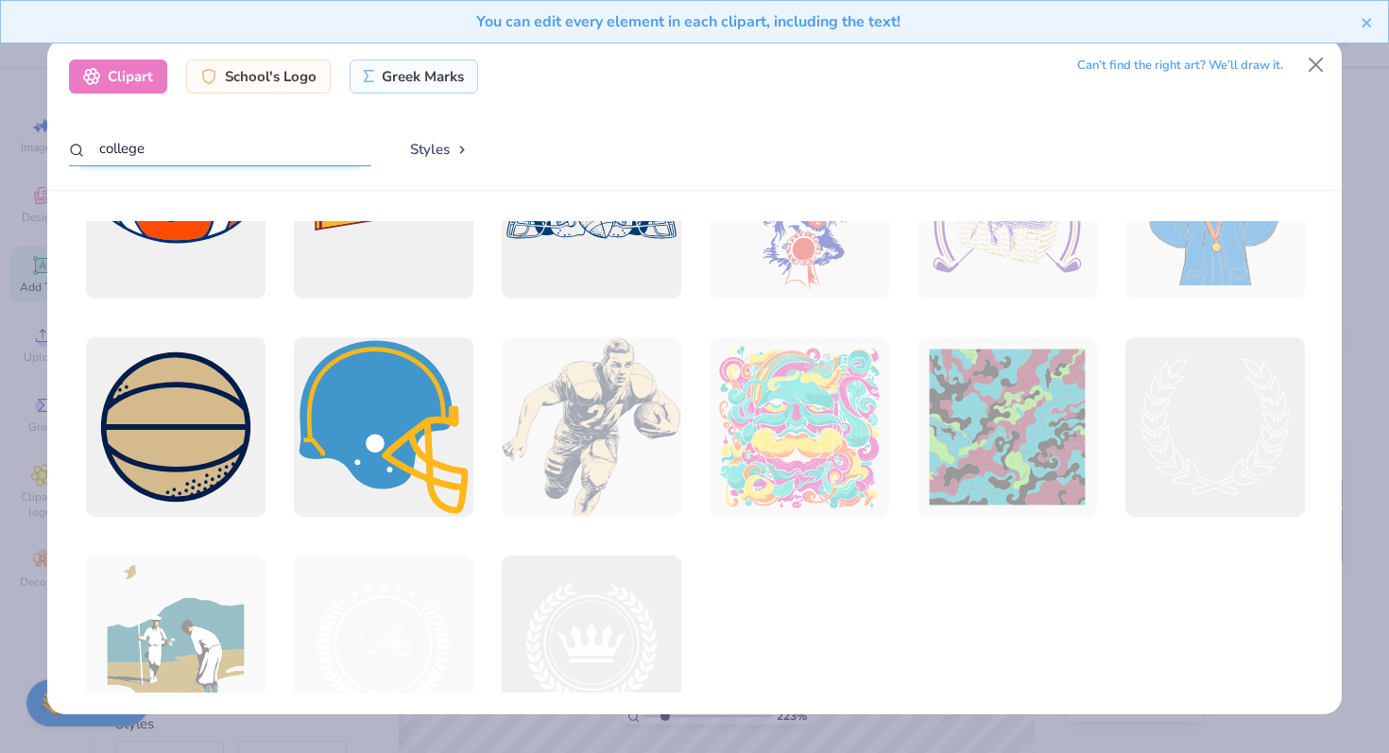
scroll to position [0, 0]
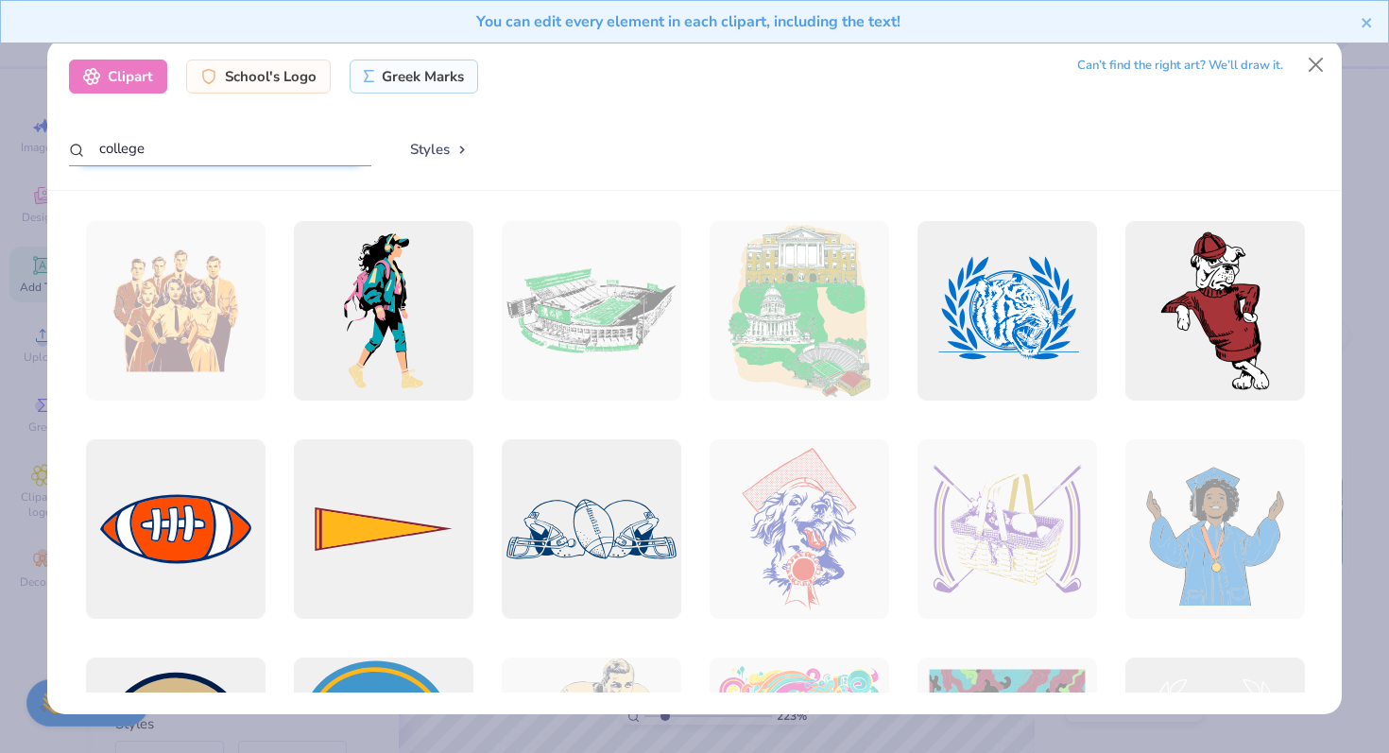
click at [163, 133] on input "college" at bounding box center [220, 148] width 302 height 35
type input "horse"
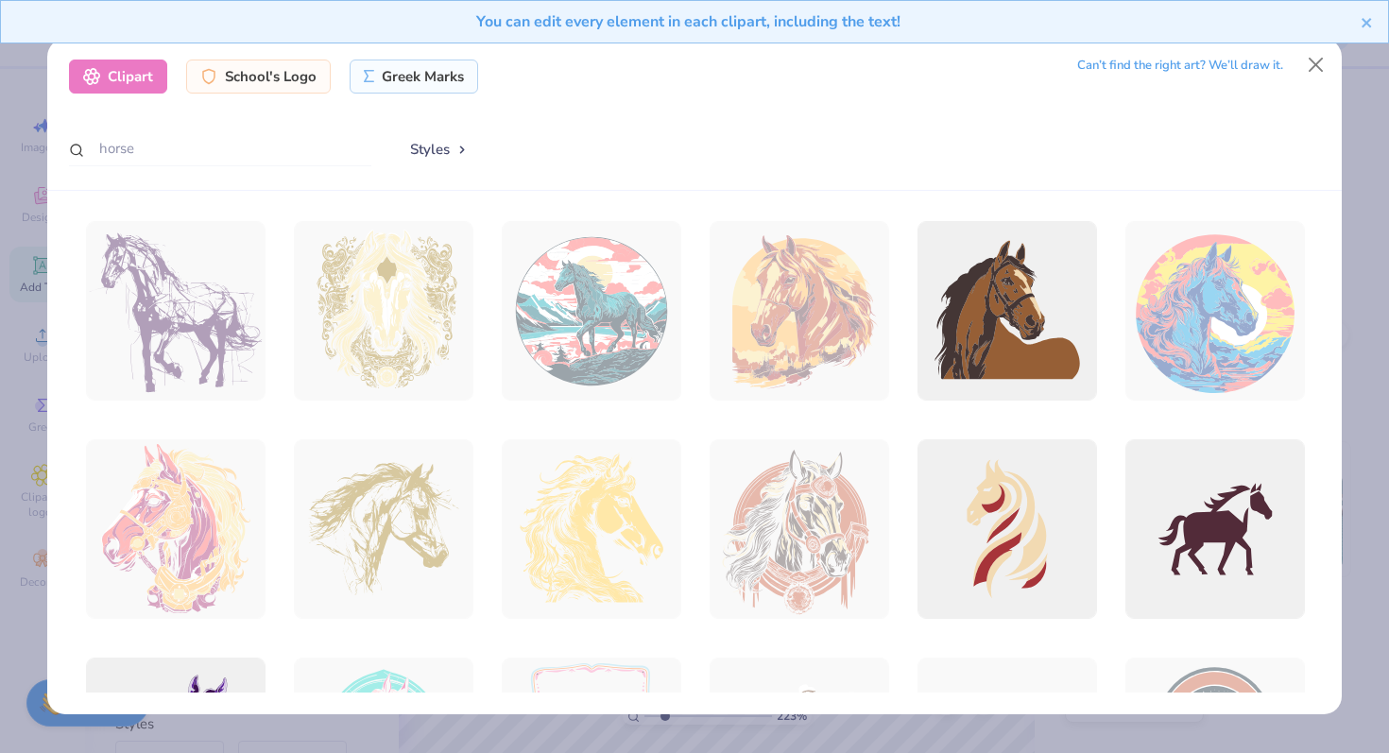
drag, startPoint x: 296, startPoint y: 421, endPoint x: 261, endPoint y: 325, distance: 102.5
click at [261, 325] on div at bounding box center [695, 456] width 1252 height 471
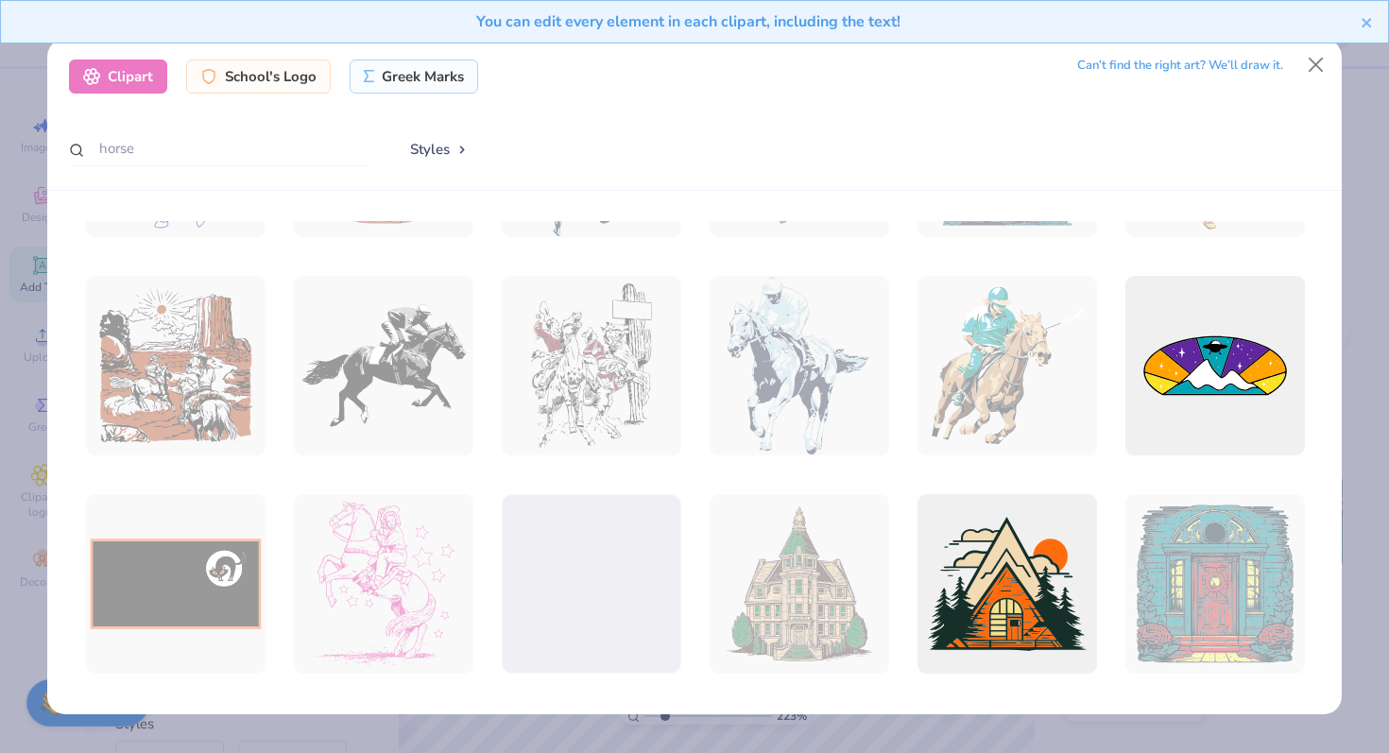
scroll to position [2135, 0]
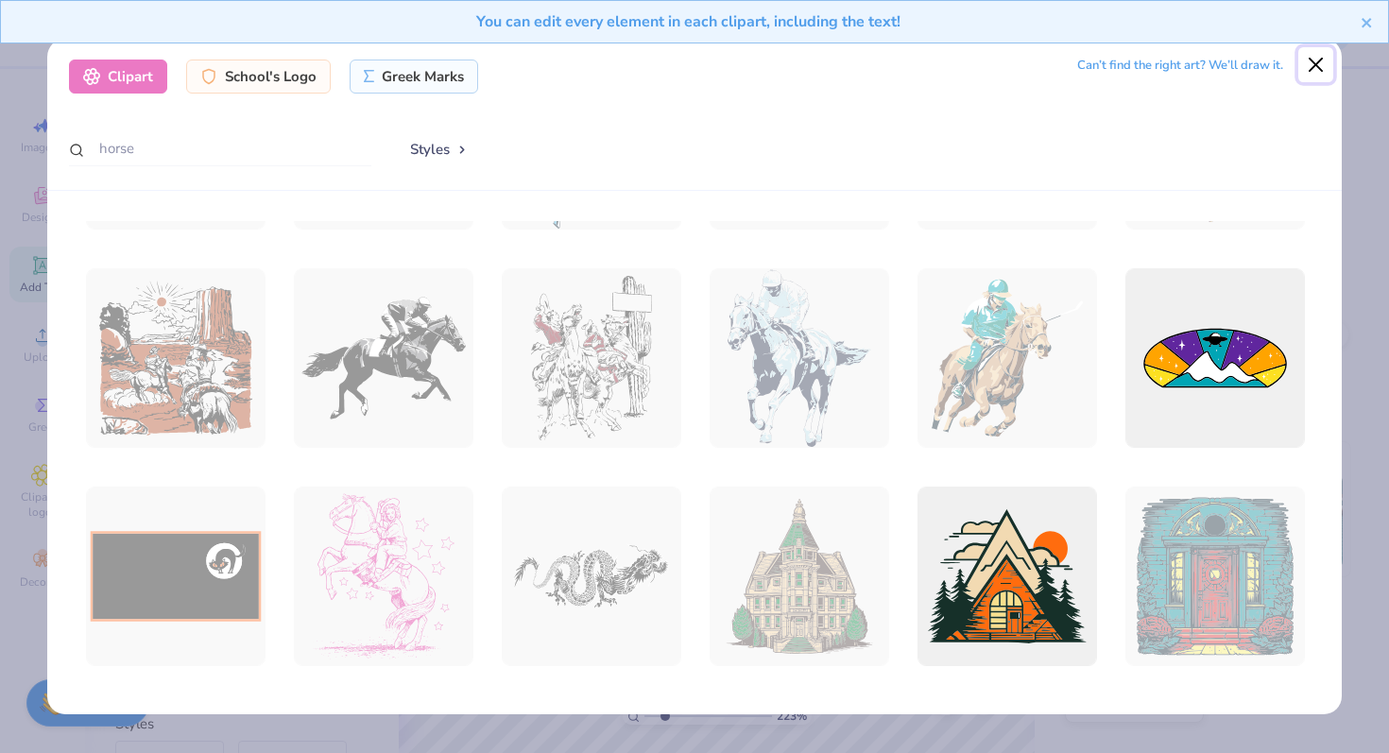
click at [1313, 62] on button "Close" at bounding box center [1316, 65] width 36 height 36
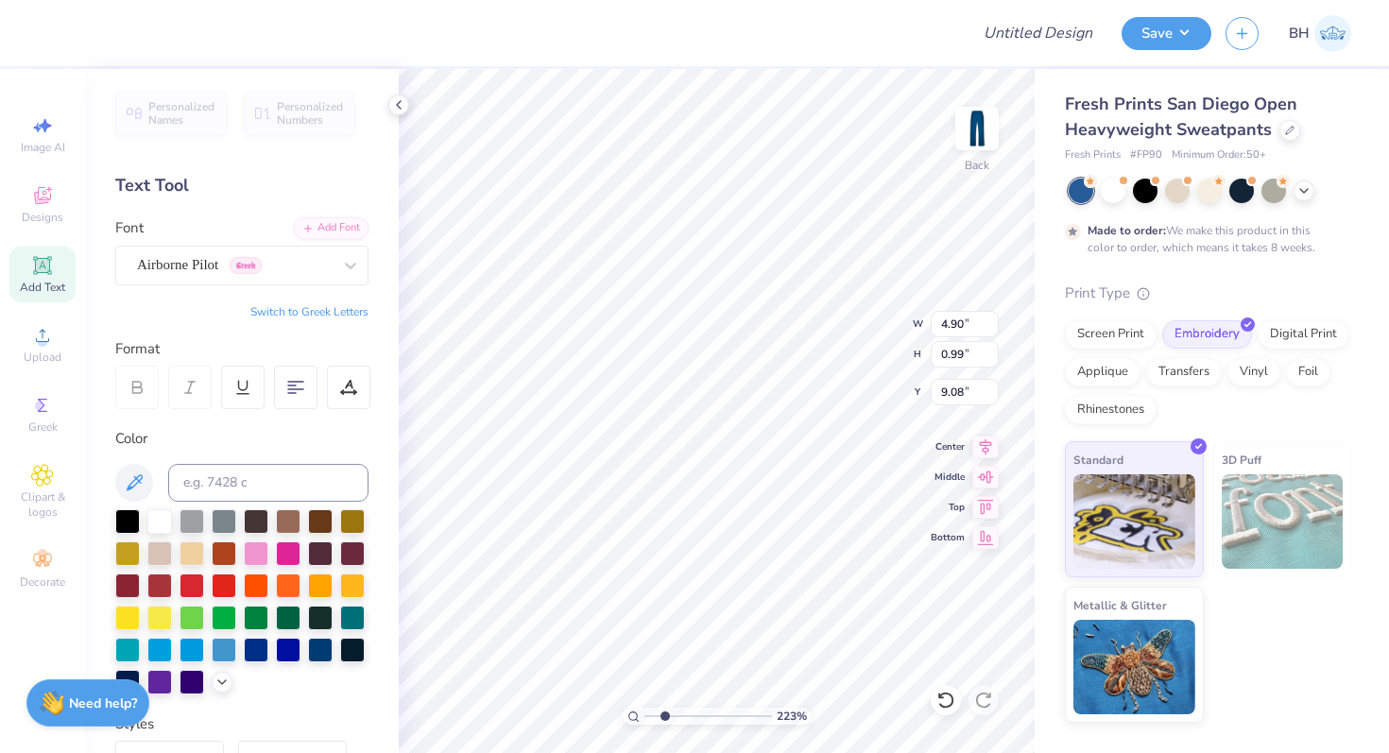
type input "9.03"
type input "4.32"
type input "5.09"
type input "3.49"
type input "4.90"
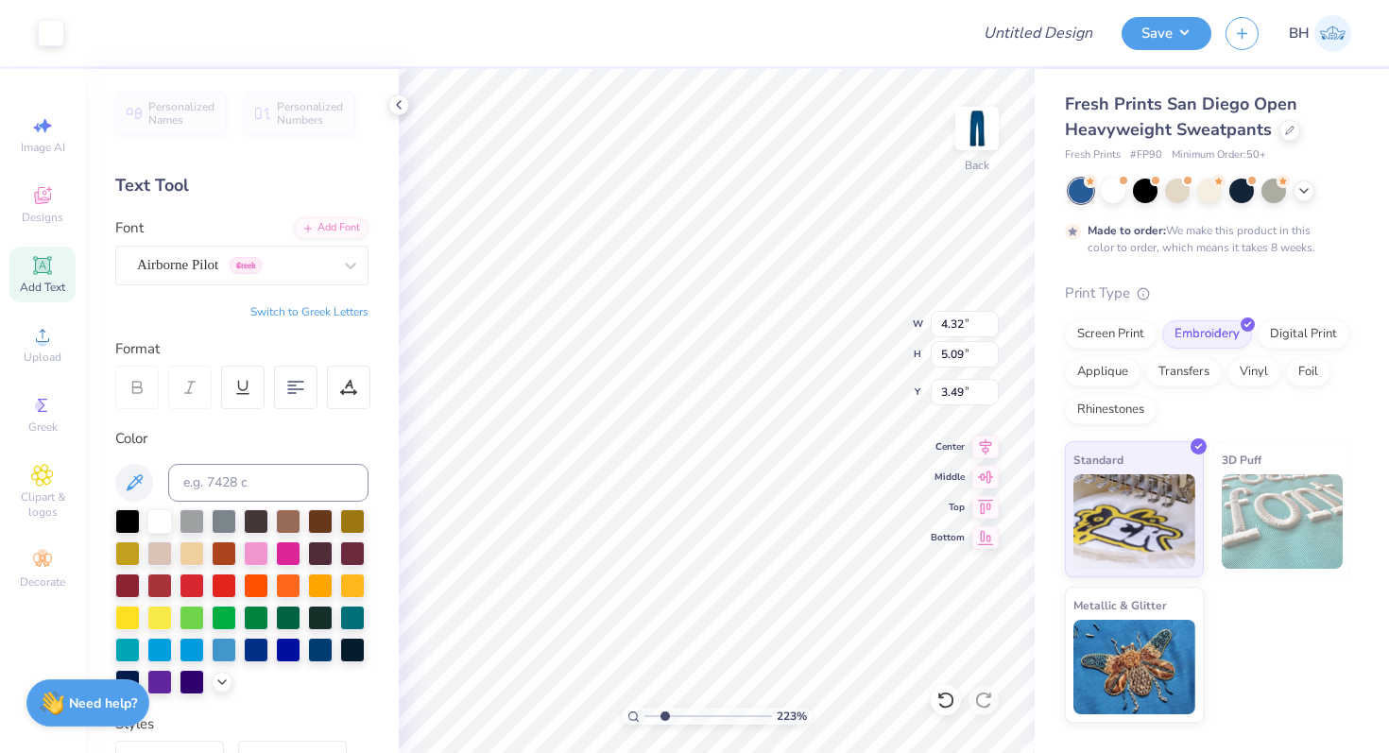
type input "0.99"
type input "9.03"
click at [248, 265] on div "Airborne Pilot Greek" at bounding box center [234, 264] width 198 height 29
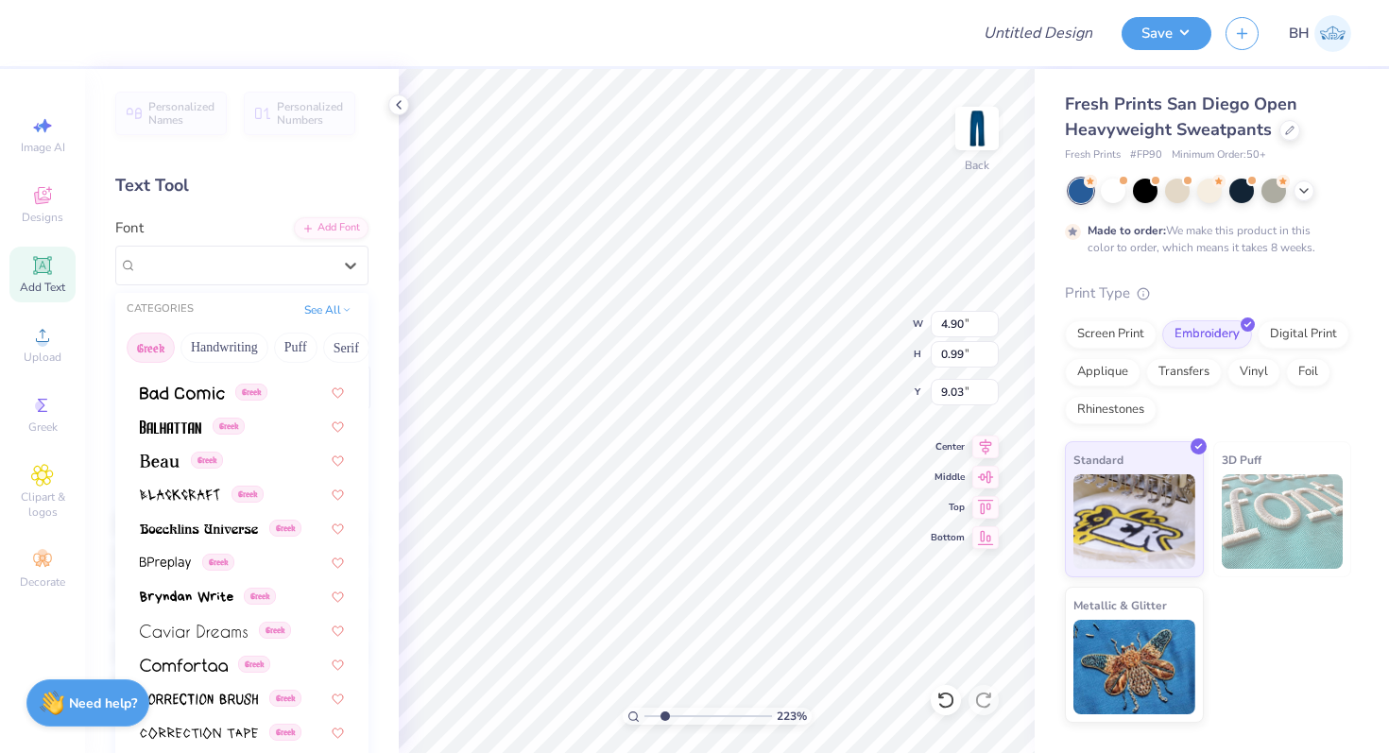
scroll to position [205, 0]
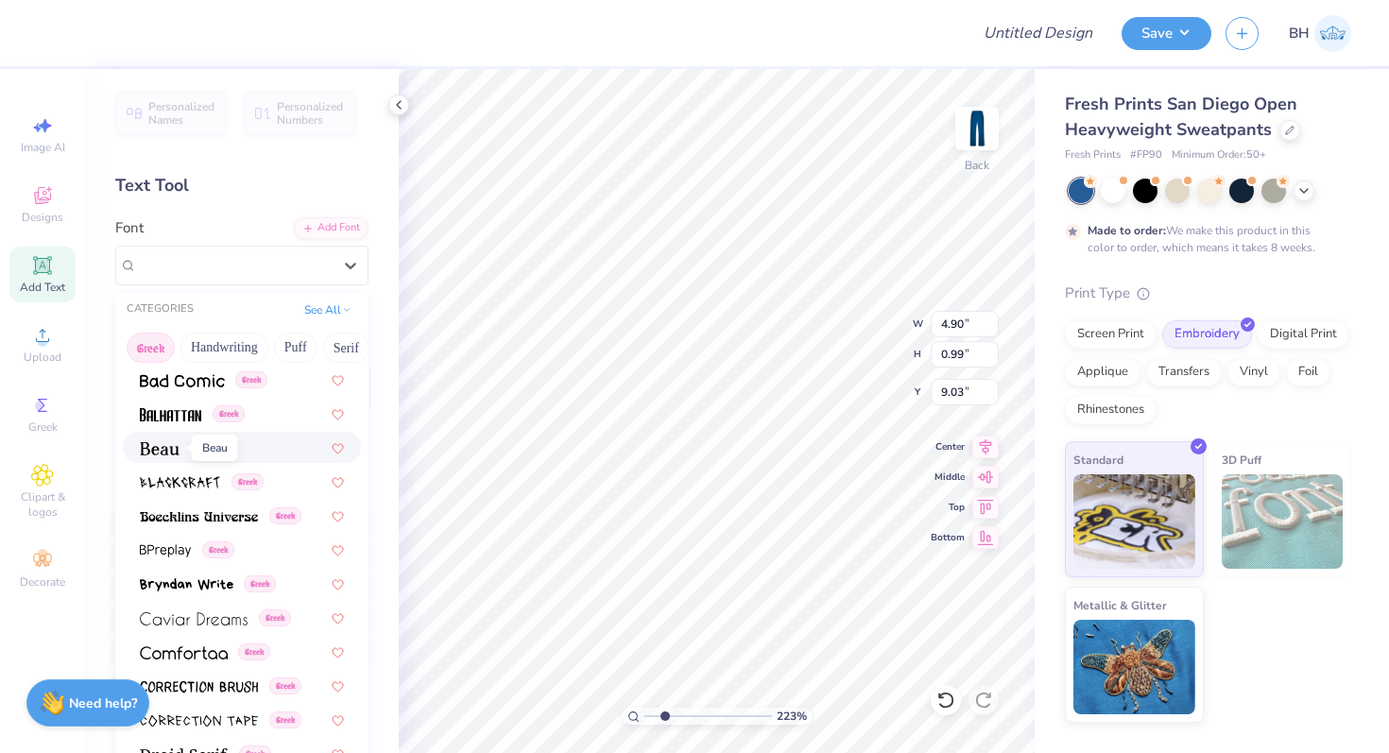
click at [172, 441] on span at bounding box center [160, 447] width 40 height 20
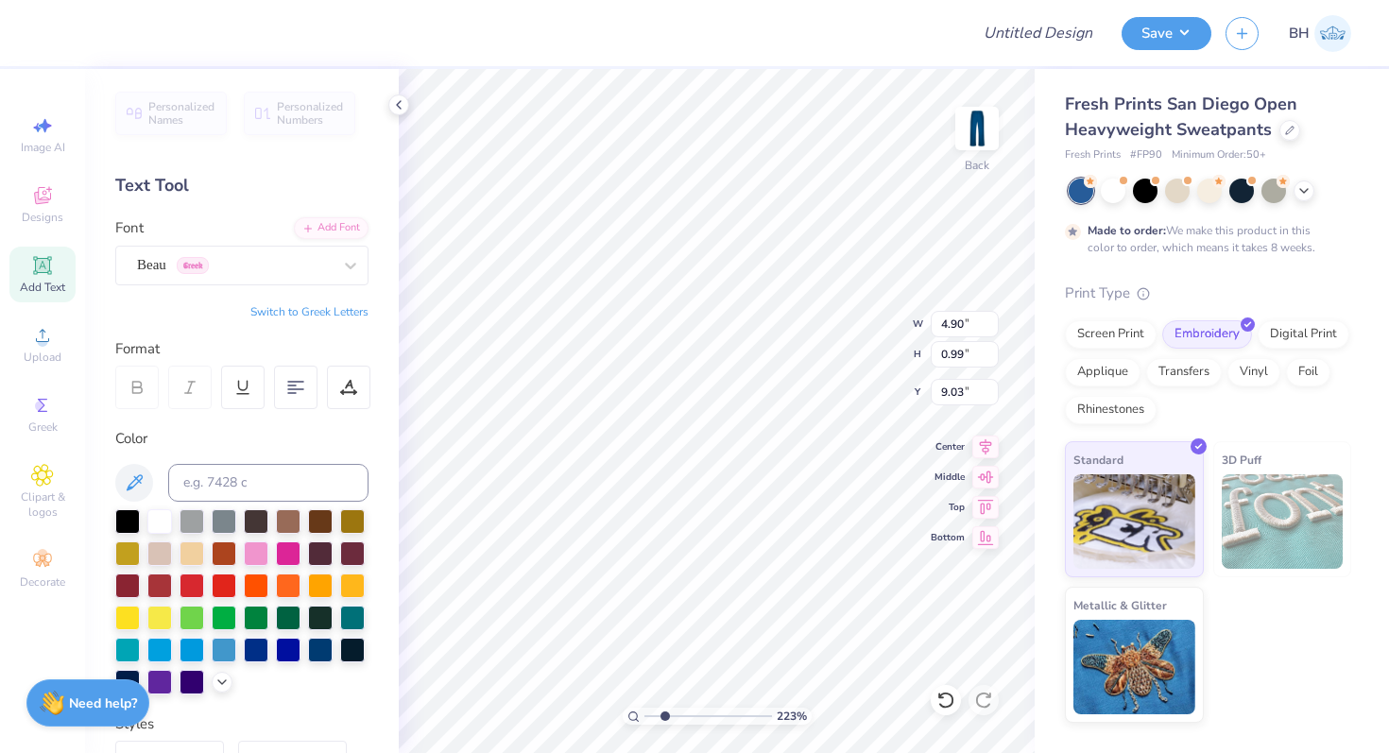
type input "4.46"
type input "0.96"
type input "9.05"
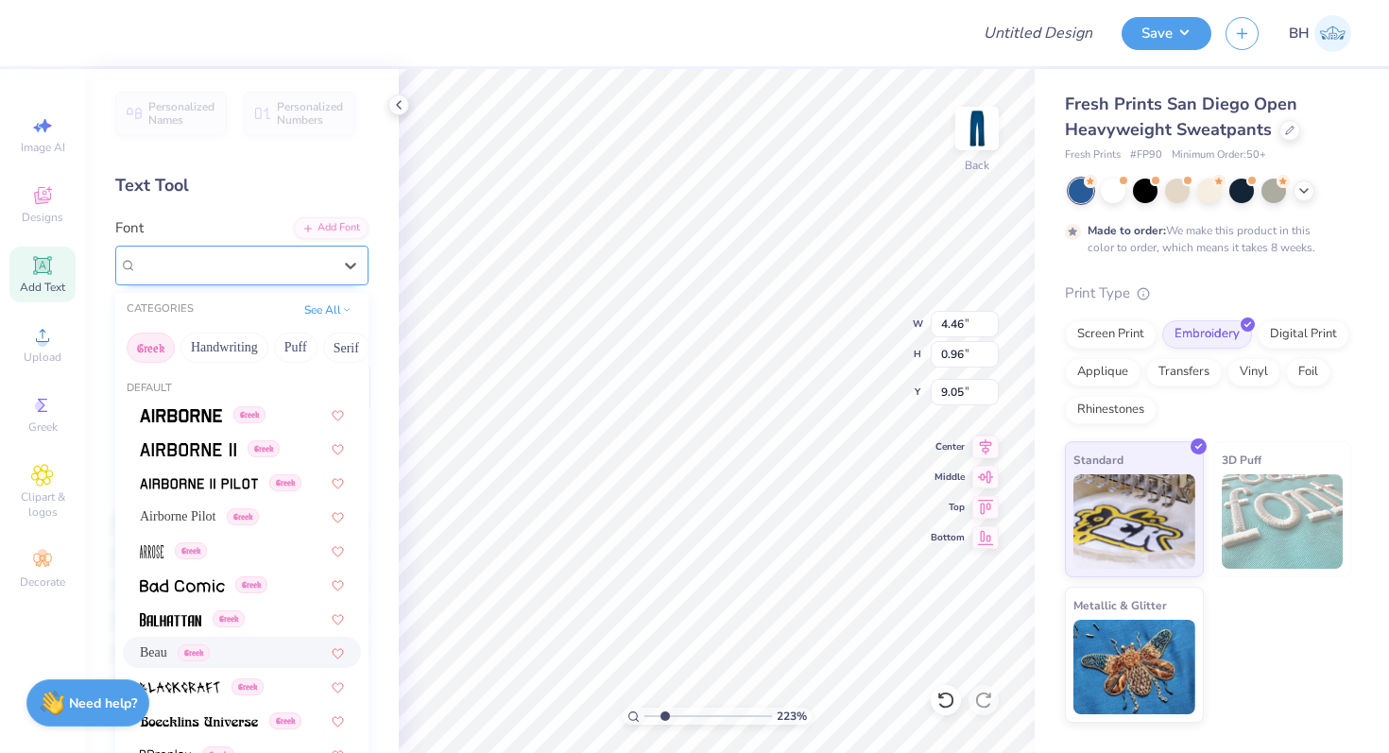
click at [194, 257] on div "Beau Greek" at bounding box center [234, 264] width 198 height 29
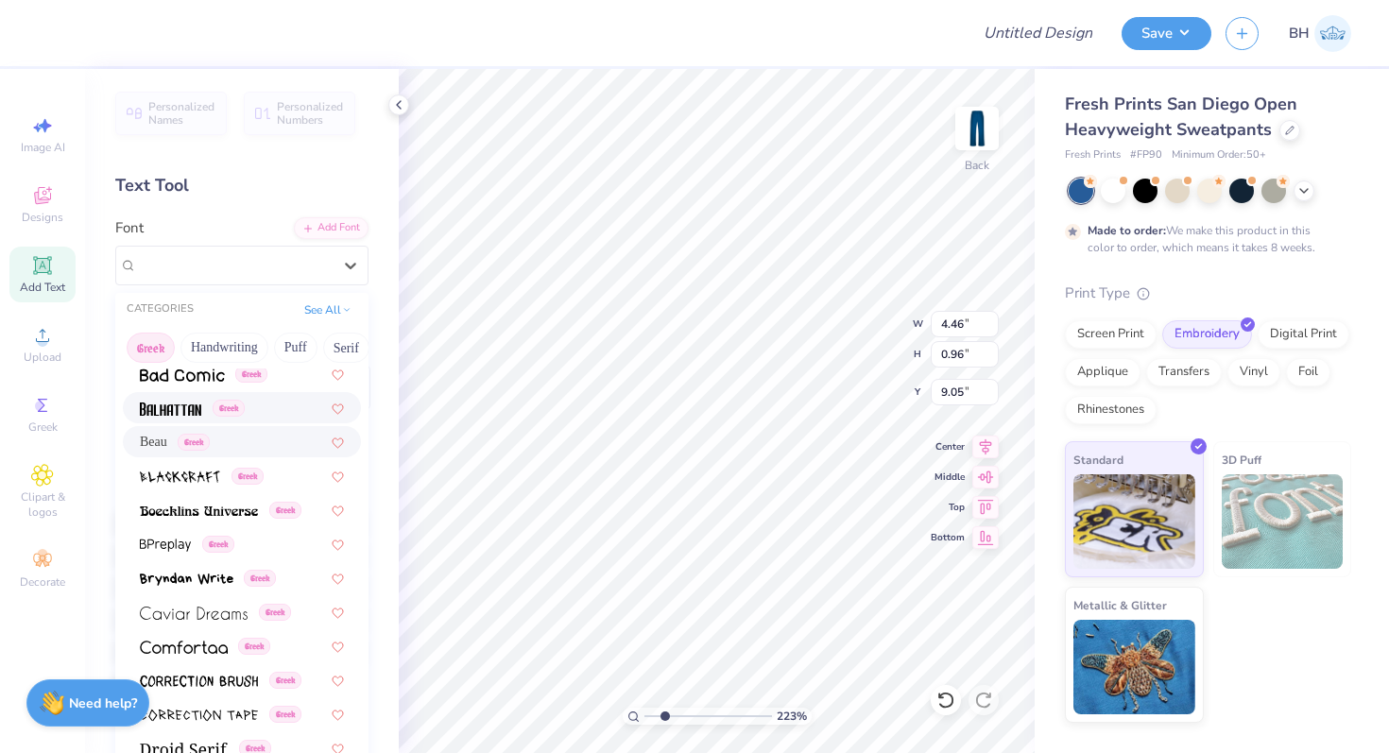
scroll to position [226, 0]
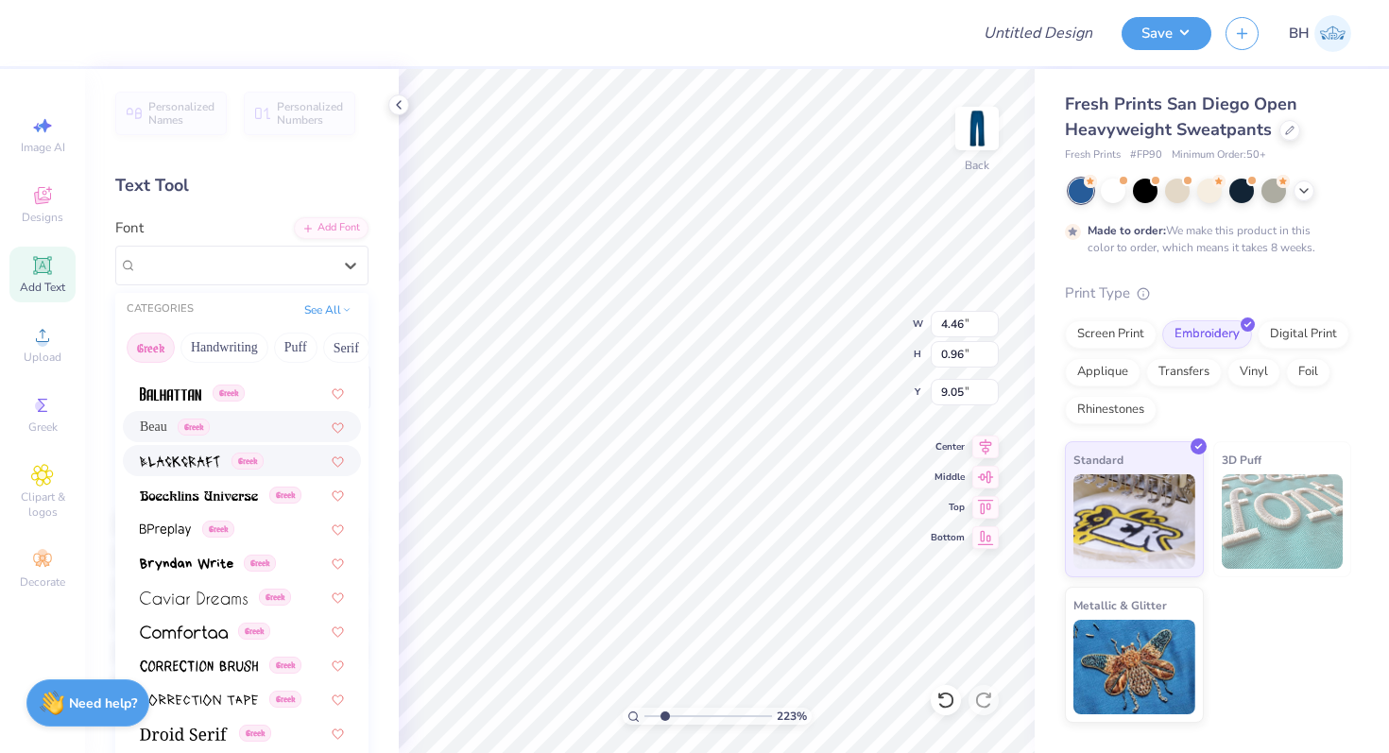
click at [198, 458] on img at bounding box center [180, 461] width 80 height 13
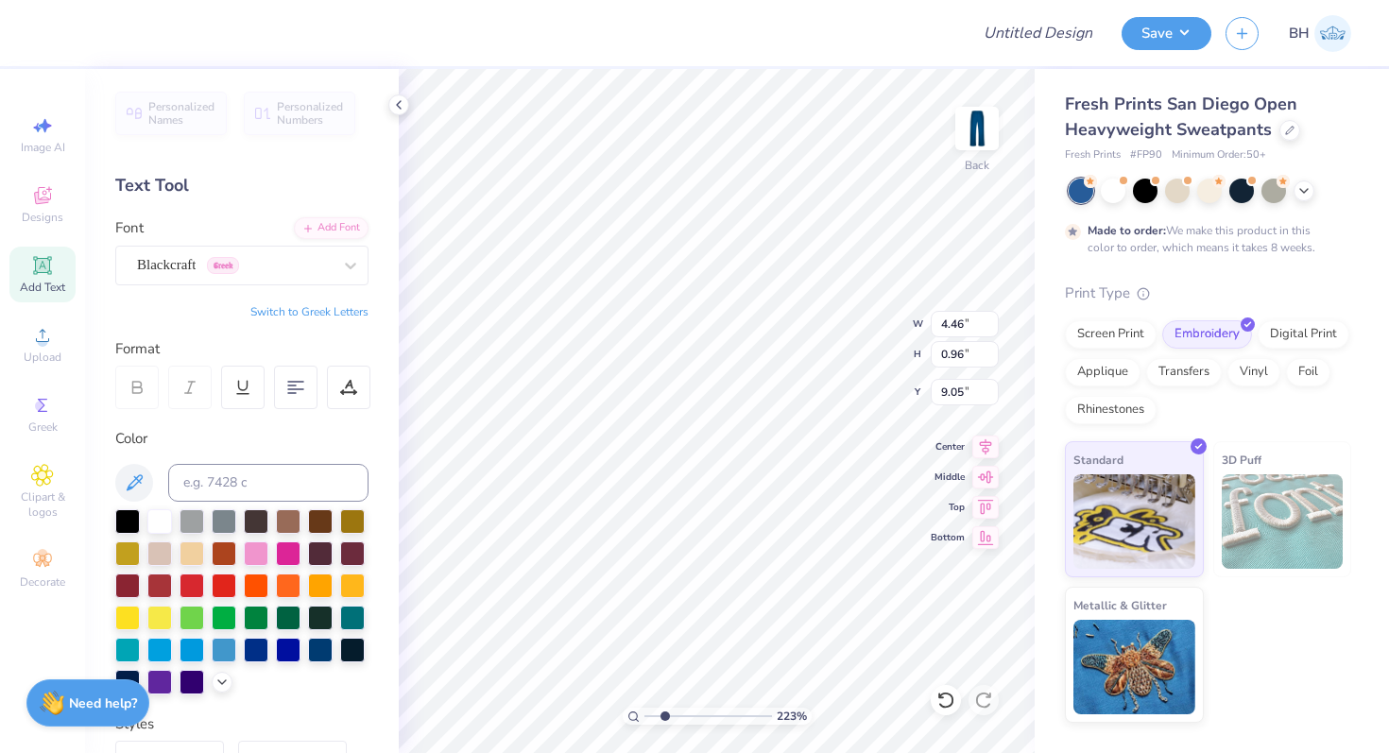
type input "3.92"
type input "1.16"
type input "8.95"
click at [214, 277] on div at bounding box center [234, 265] width 195 height 26
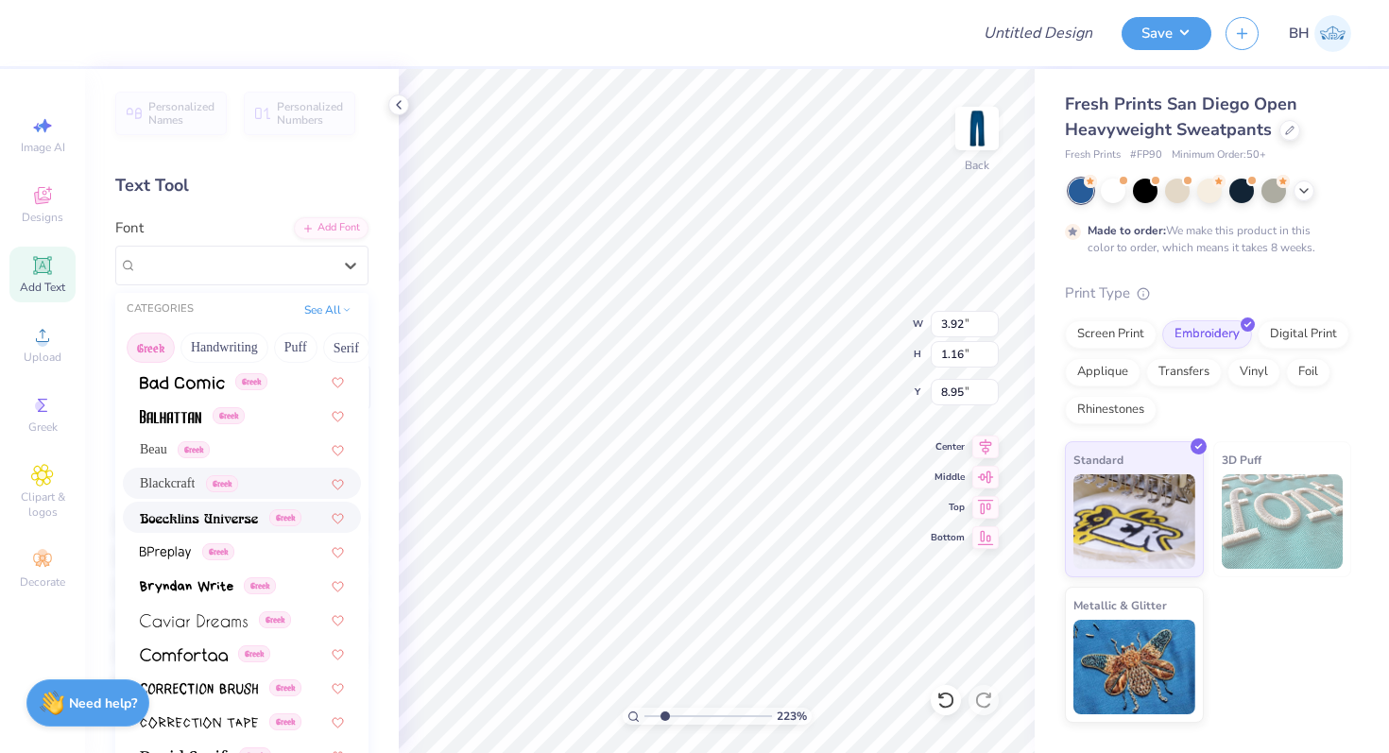
scroll to position [205, 0]
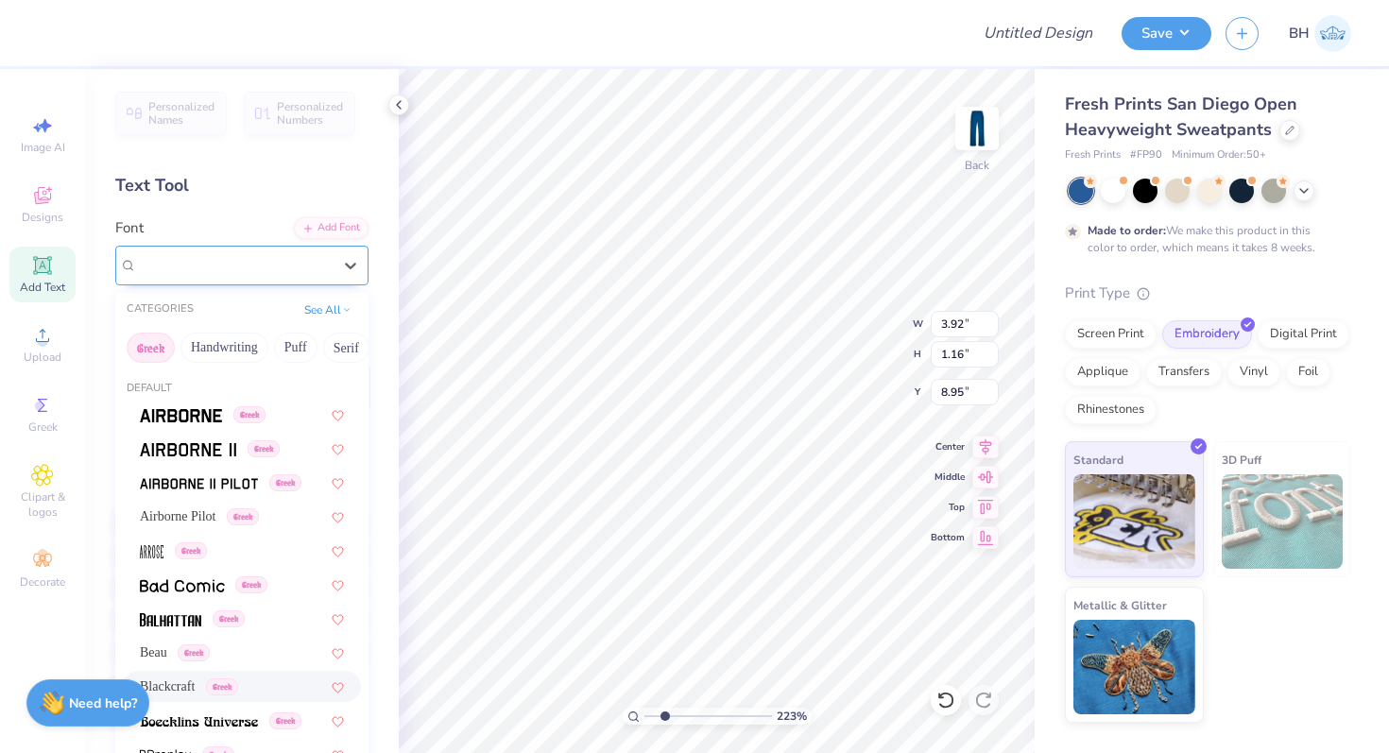
click at [238, 264] on span "Greek" at bounding box center [223, 265] width 32 height 17
click at [208, 416] on img at bounding box center [181, 415] width 82 height 13
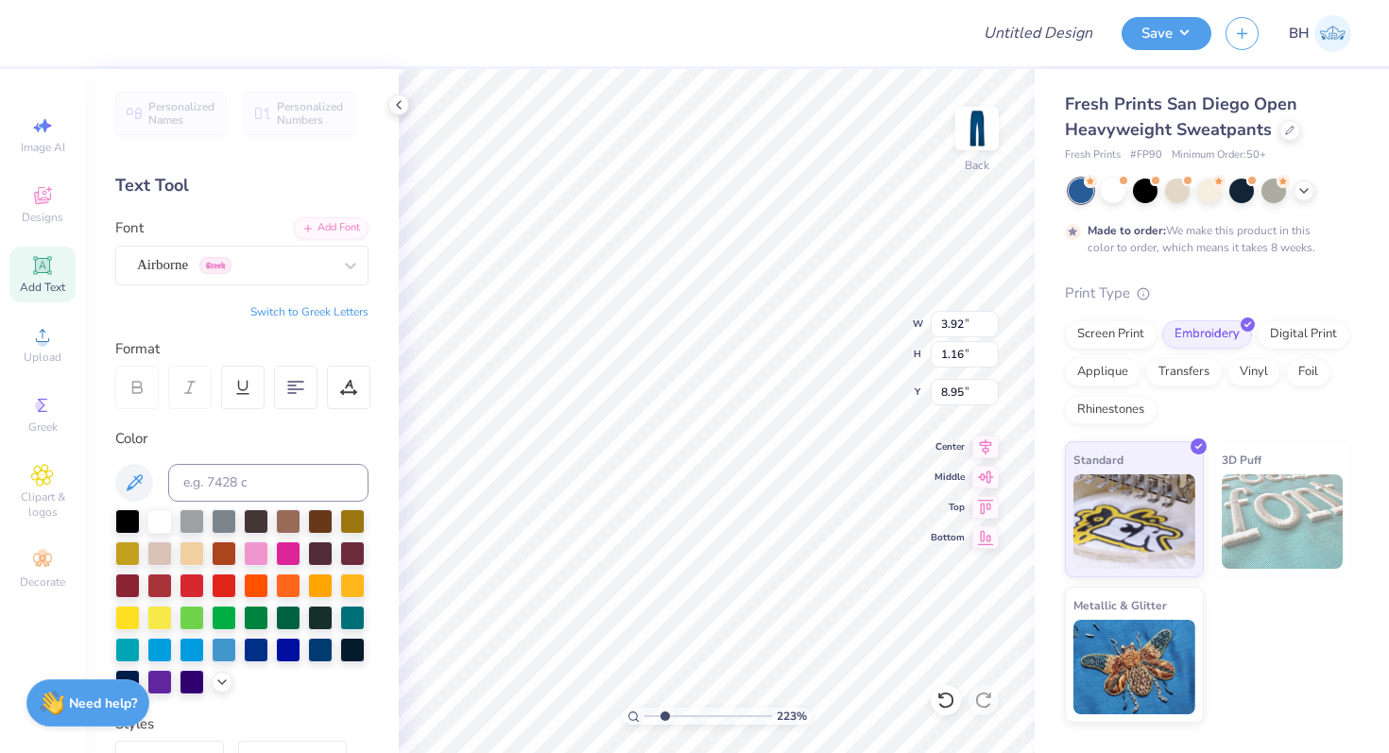
type input "4.90"
type input "0.99"
type input "9.03"
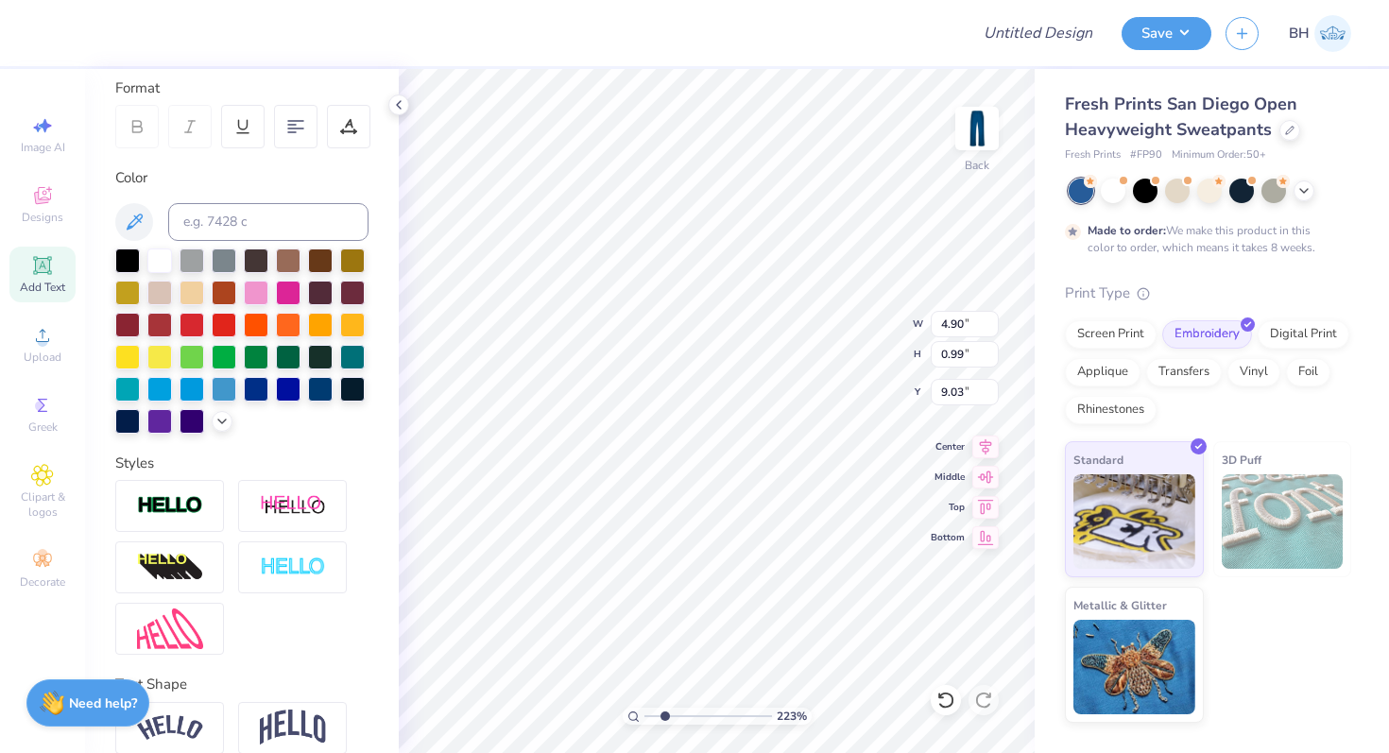
scroll to position [345, 0]
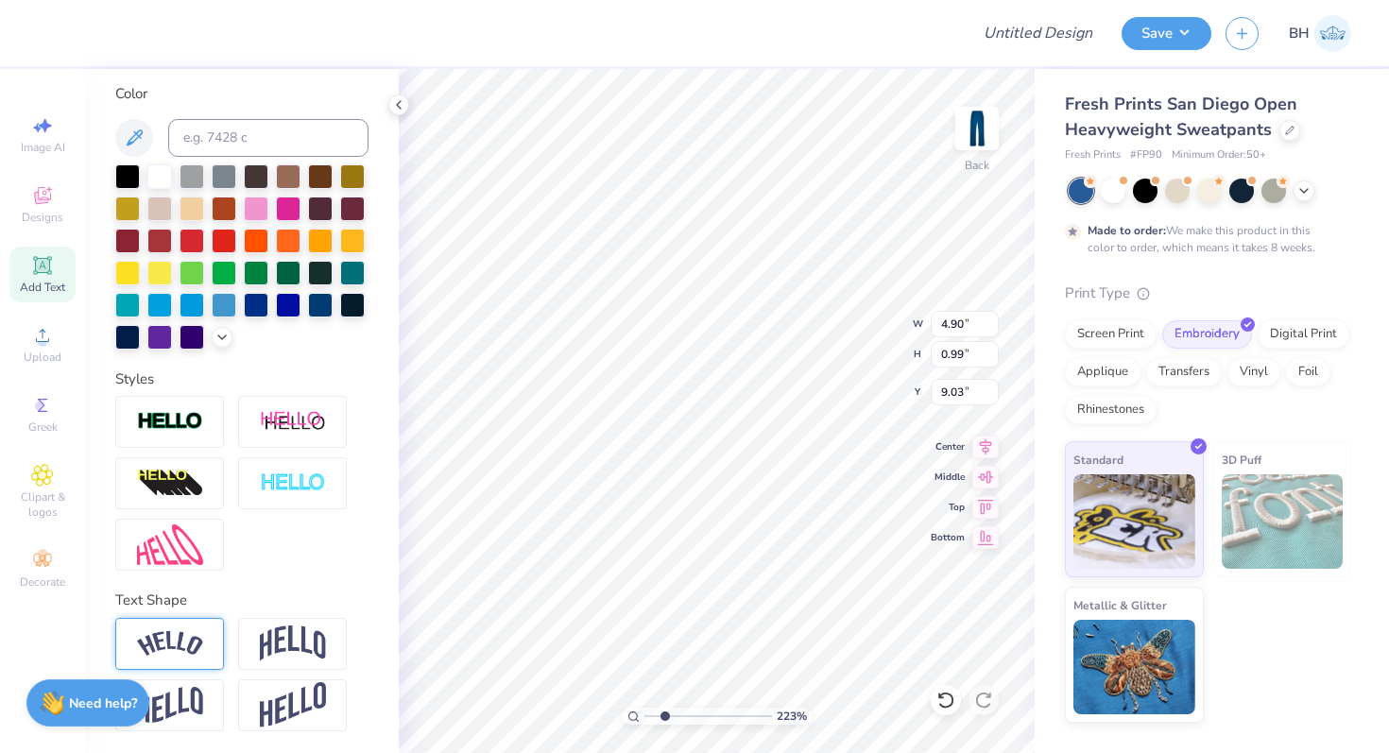
click at [191, 644] on img at bounding box center [170, 644] width 66 height 26
type input "6.20"
type input "1.70"
type input "4.33"
type input "4.32"
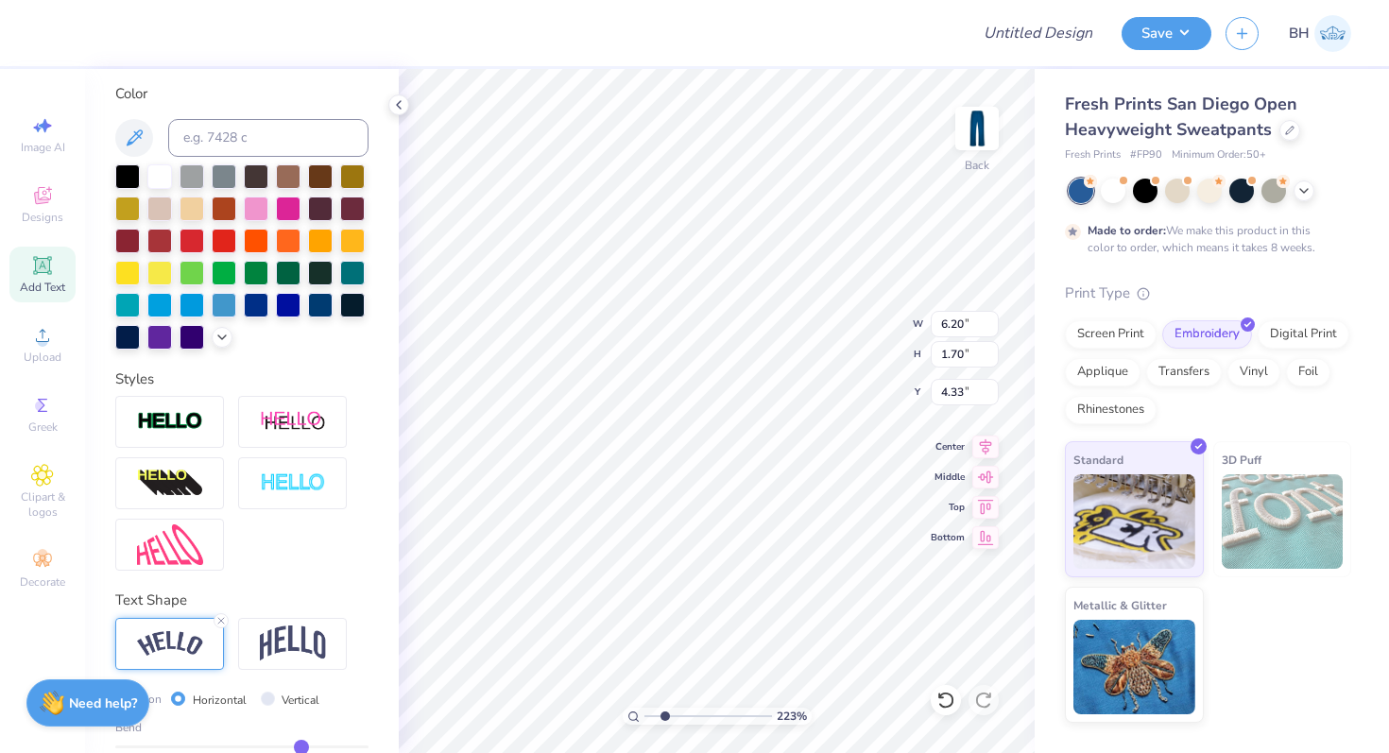
type input "5.09"
type input "6.03"
type input "6.20"
type input "1.70"
type input "4.61"
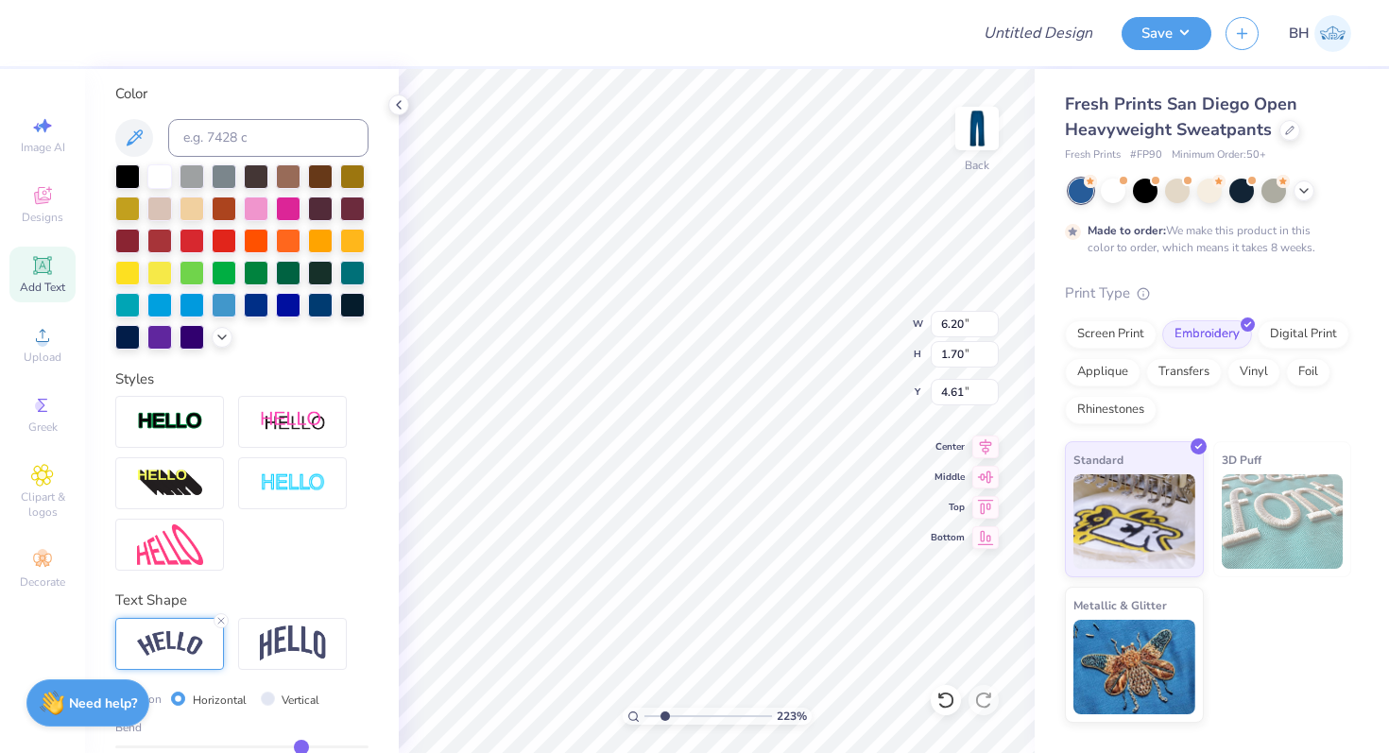
type input "4.47"
type input "1.23"
type input "5.09"
type input "5.18"
type input "1.42"
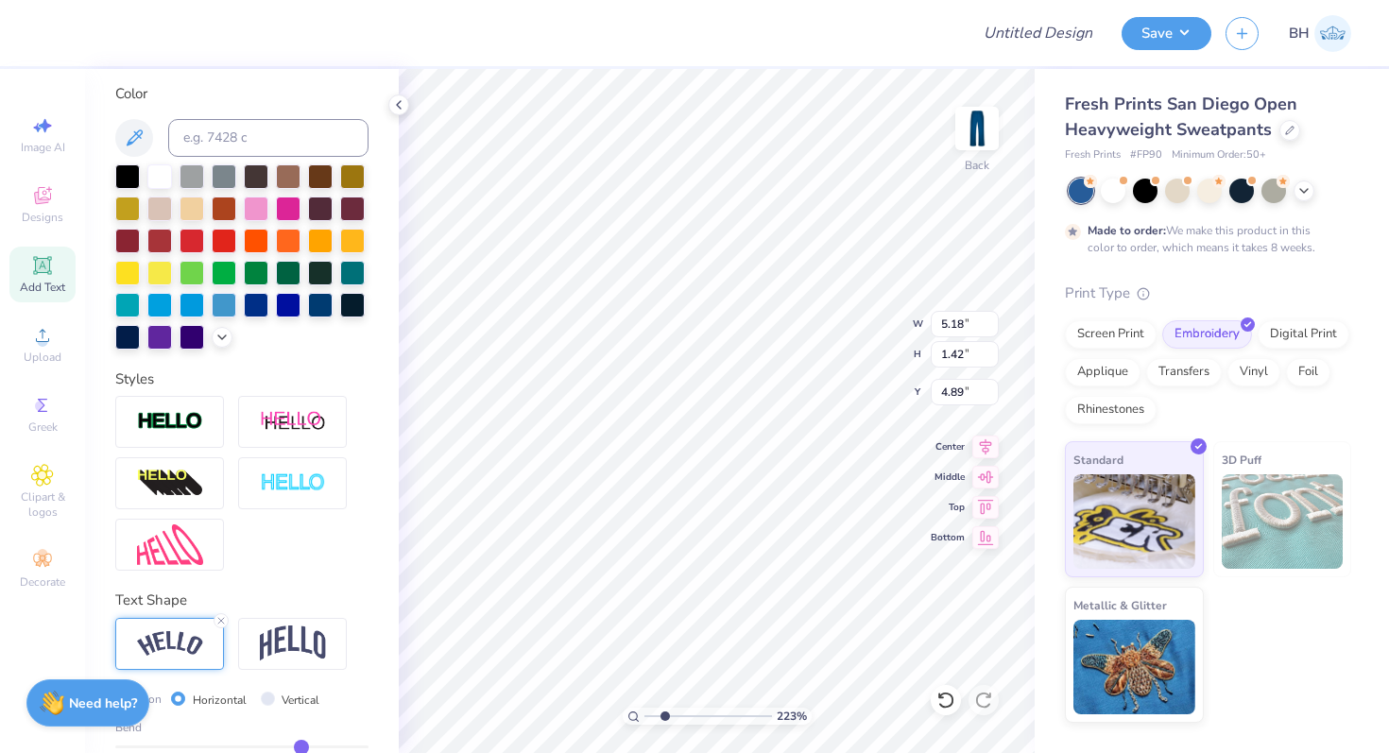
type input "4.94"
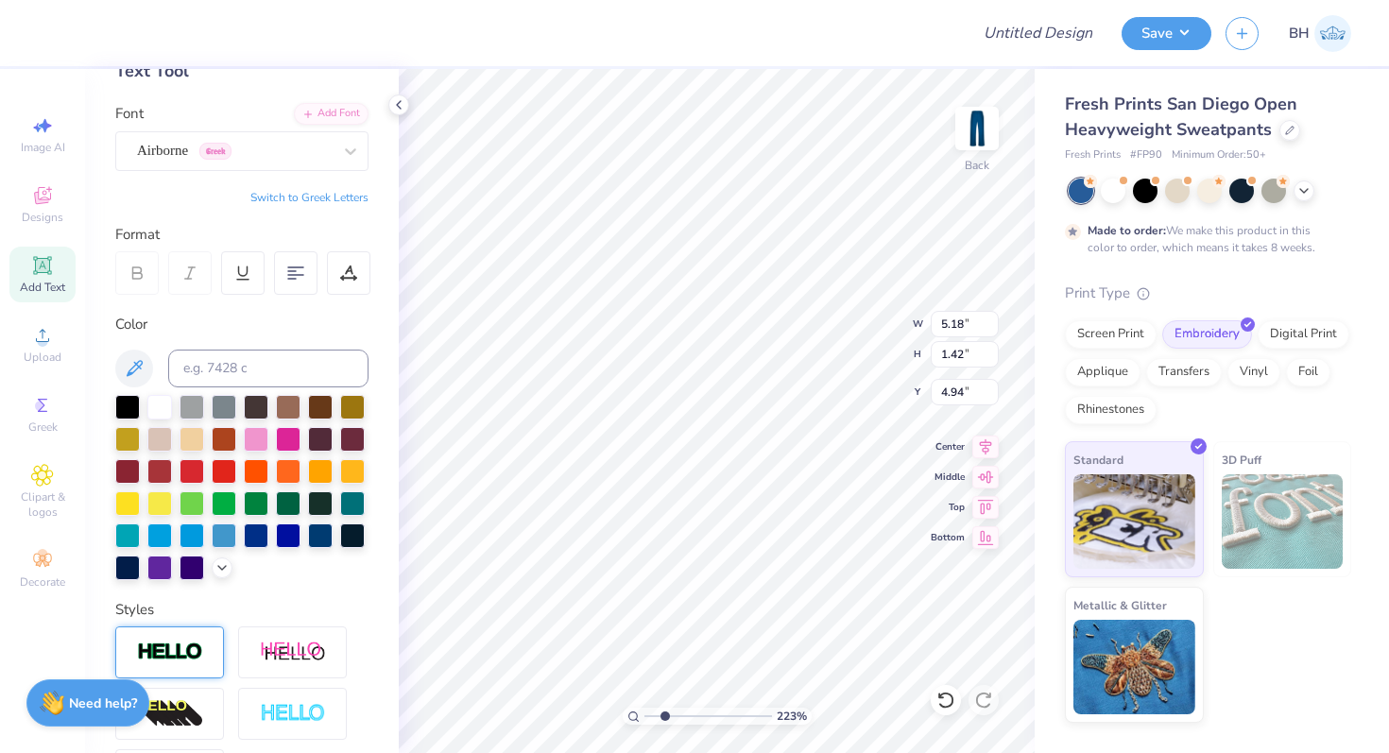
scroll to position [0, 0]
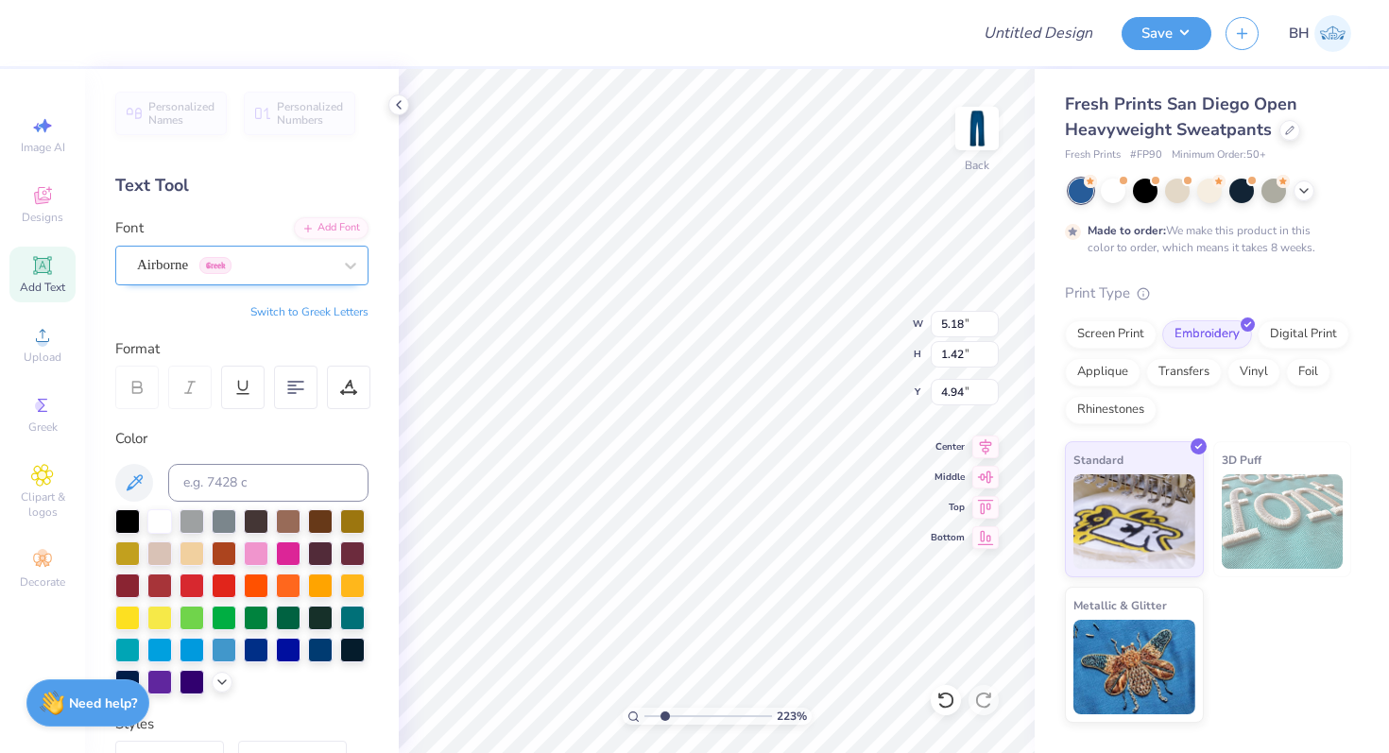
click at [191, 269] on div "Airborne Greek" at bounding box center [234, 264] width 198 height 29
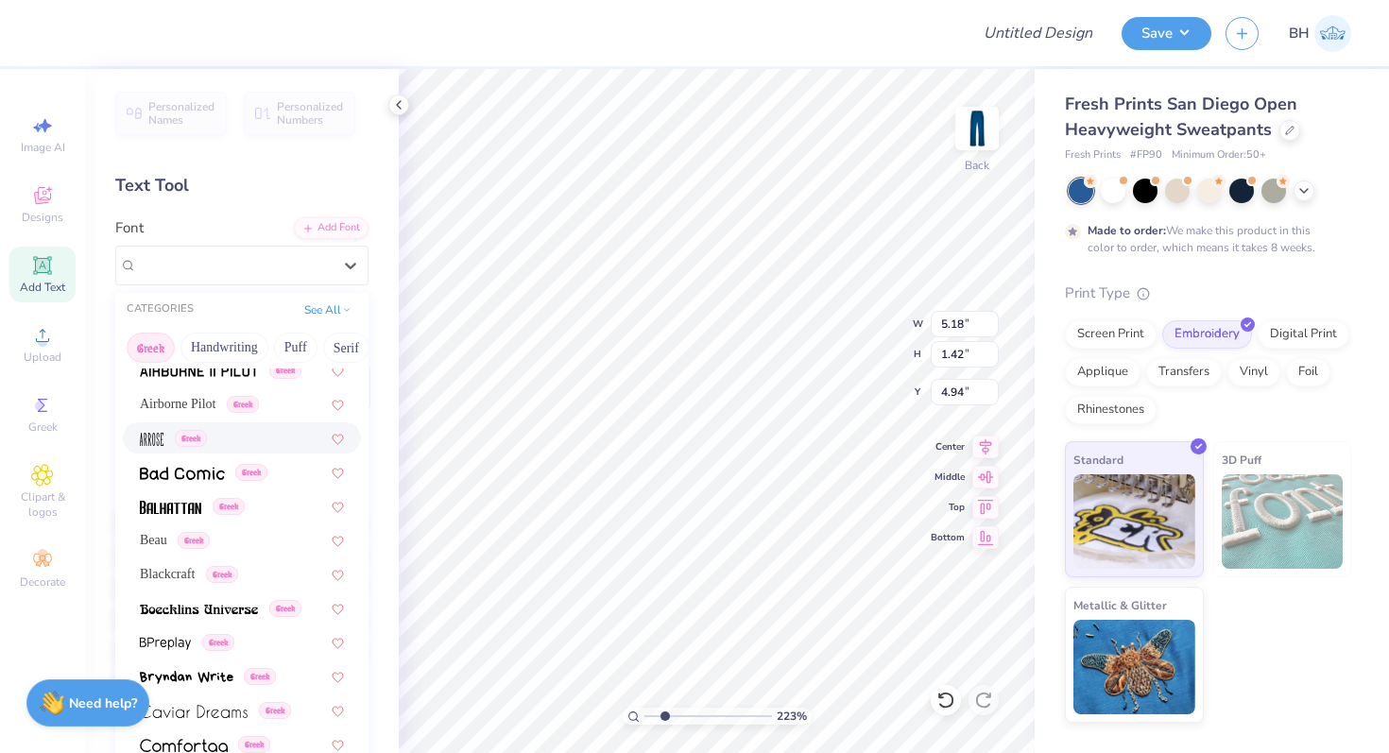
scroll to position [121, 0]
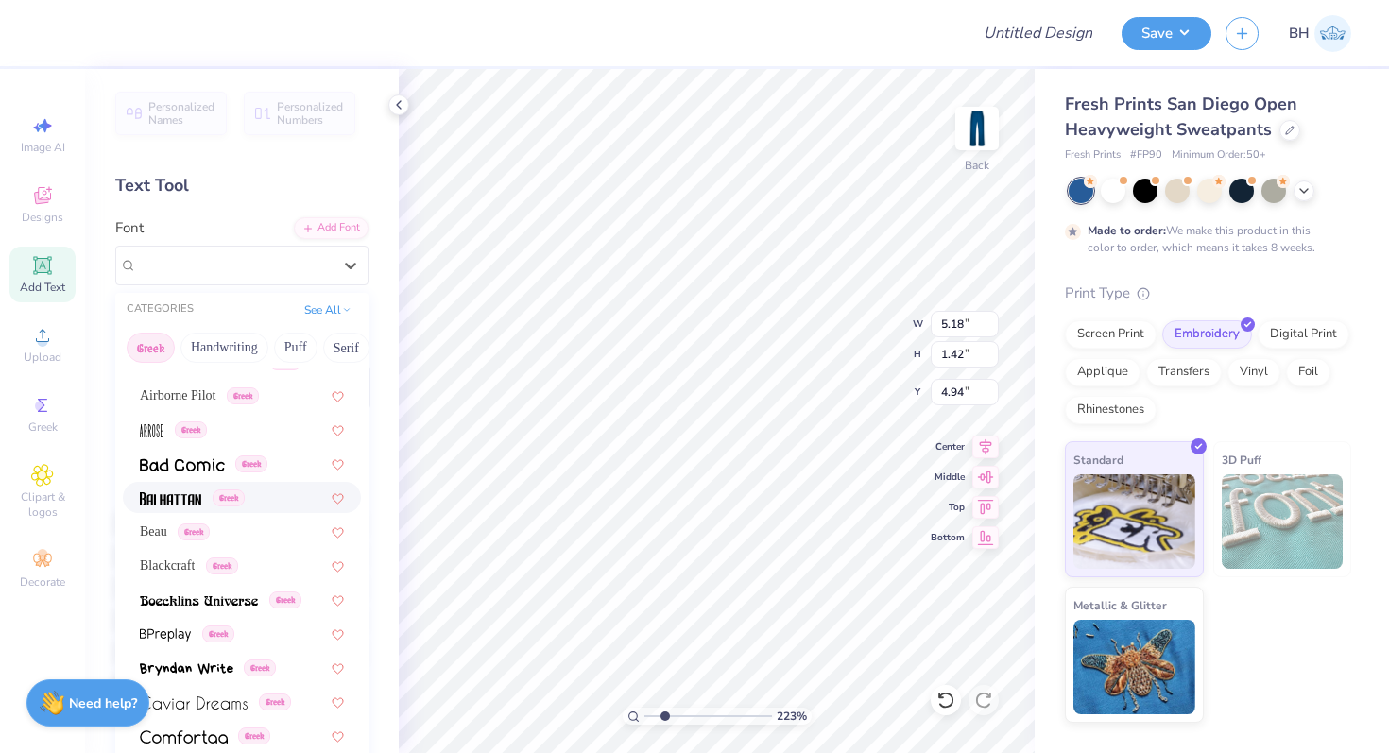
click at [181, 496] on img at bounding box center [170, 498] width 61 height 13
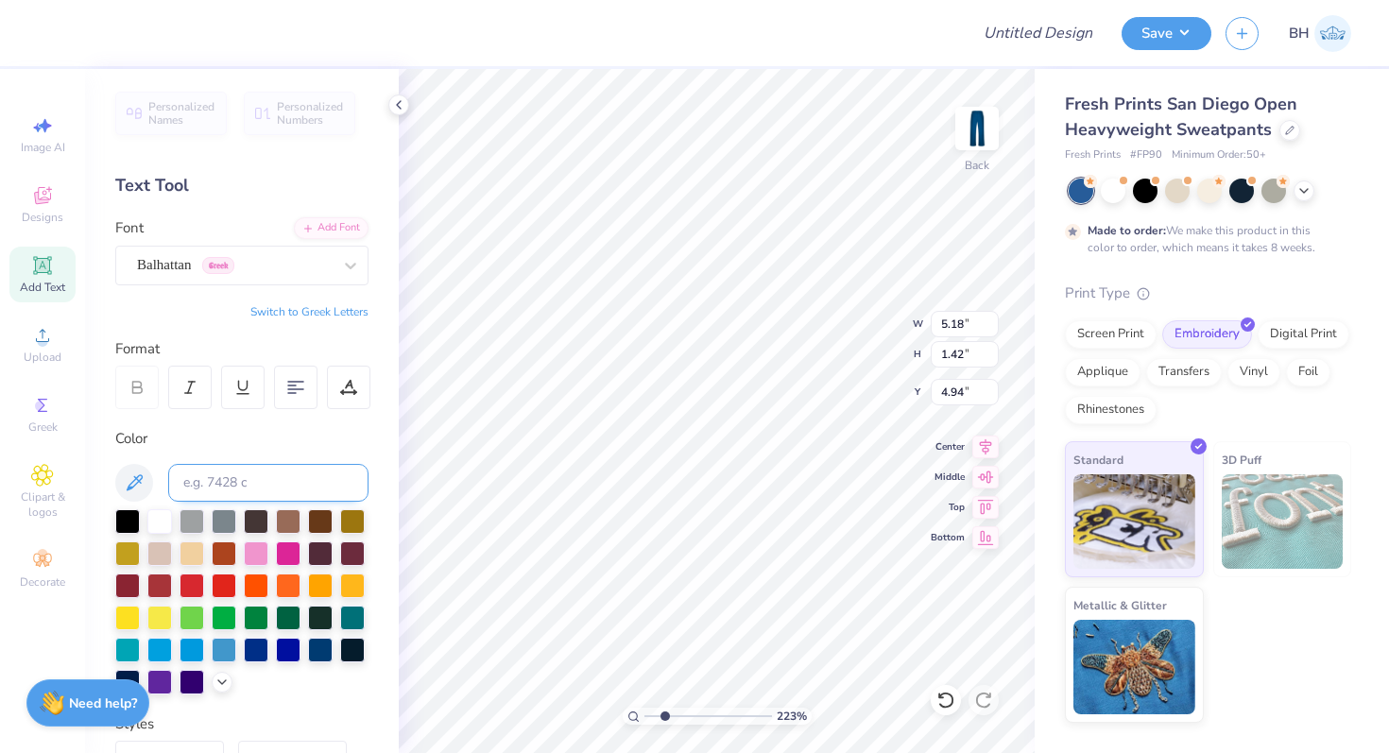
type input "4.11"
type input "1.33"
type input "4.99"
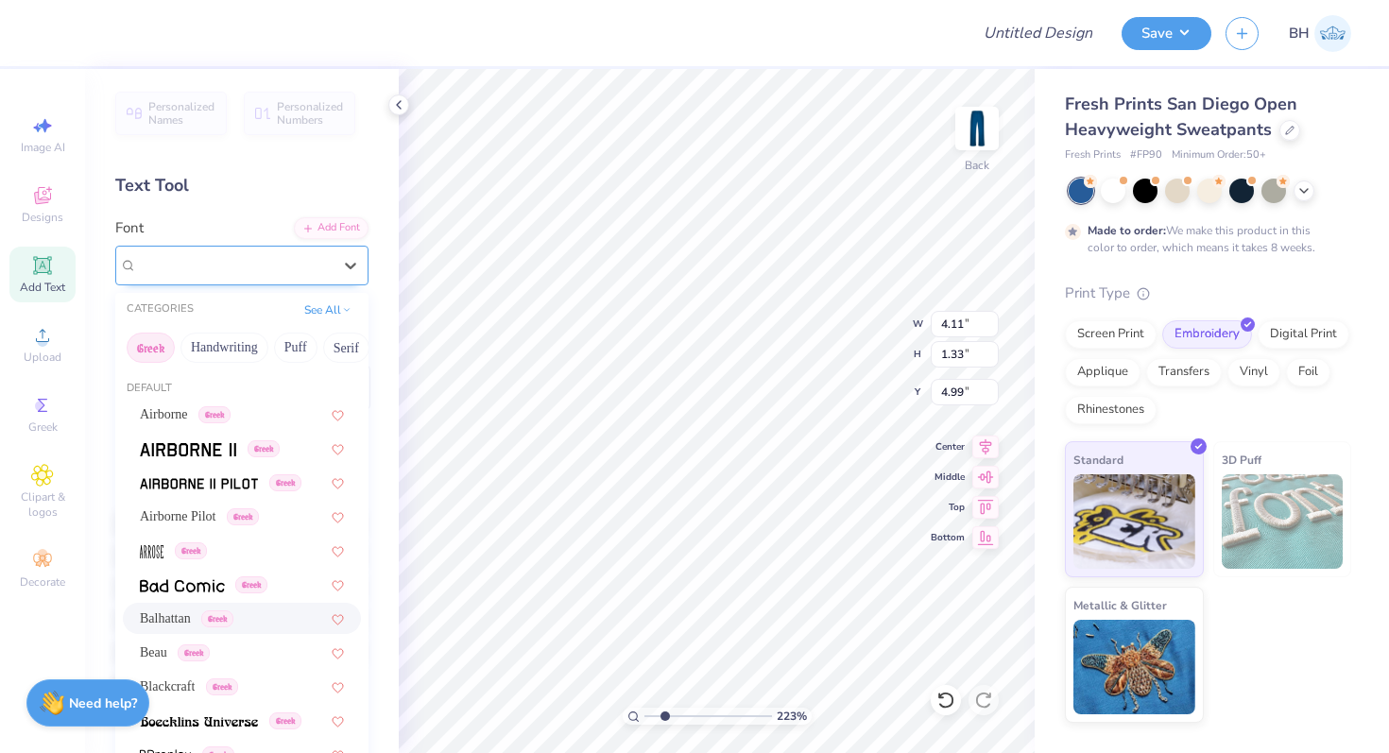
click at [247, 274] on div "Balhattan Greek" at bounding box center [234, 264] width 198 height 29
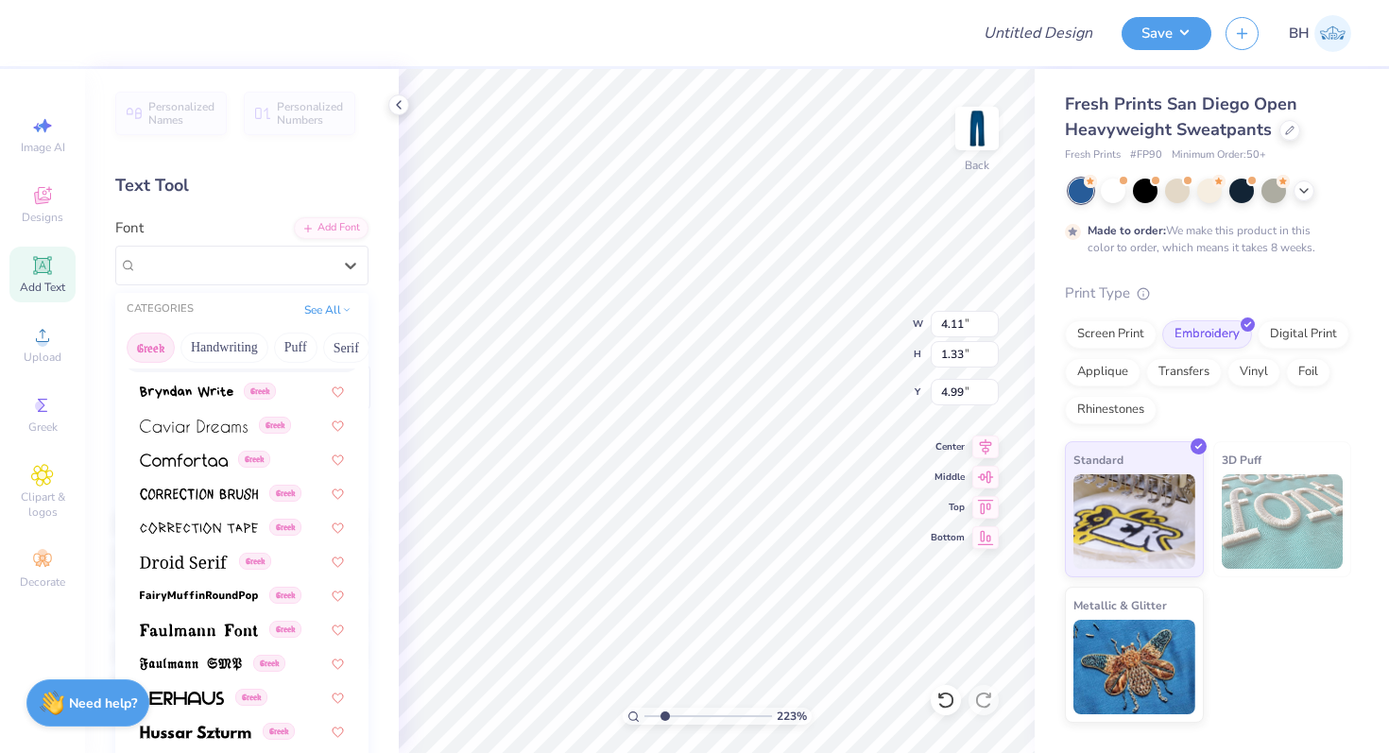
scroll to position [429, 0]
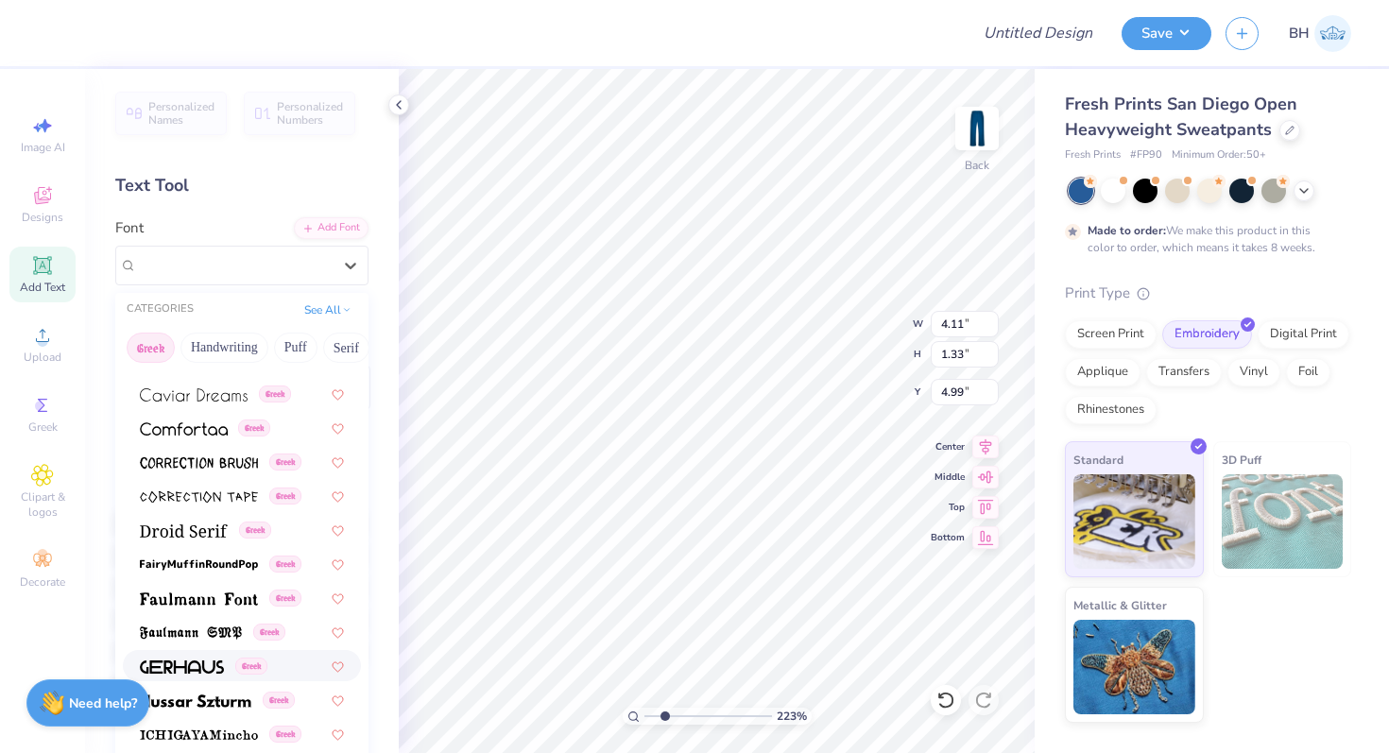
click at [173, 667] on img at bounding box center [182, 666] width 84 height 13
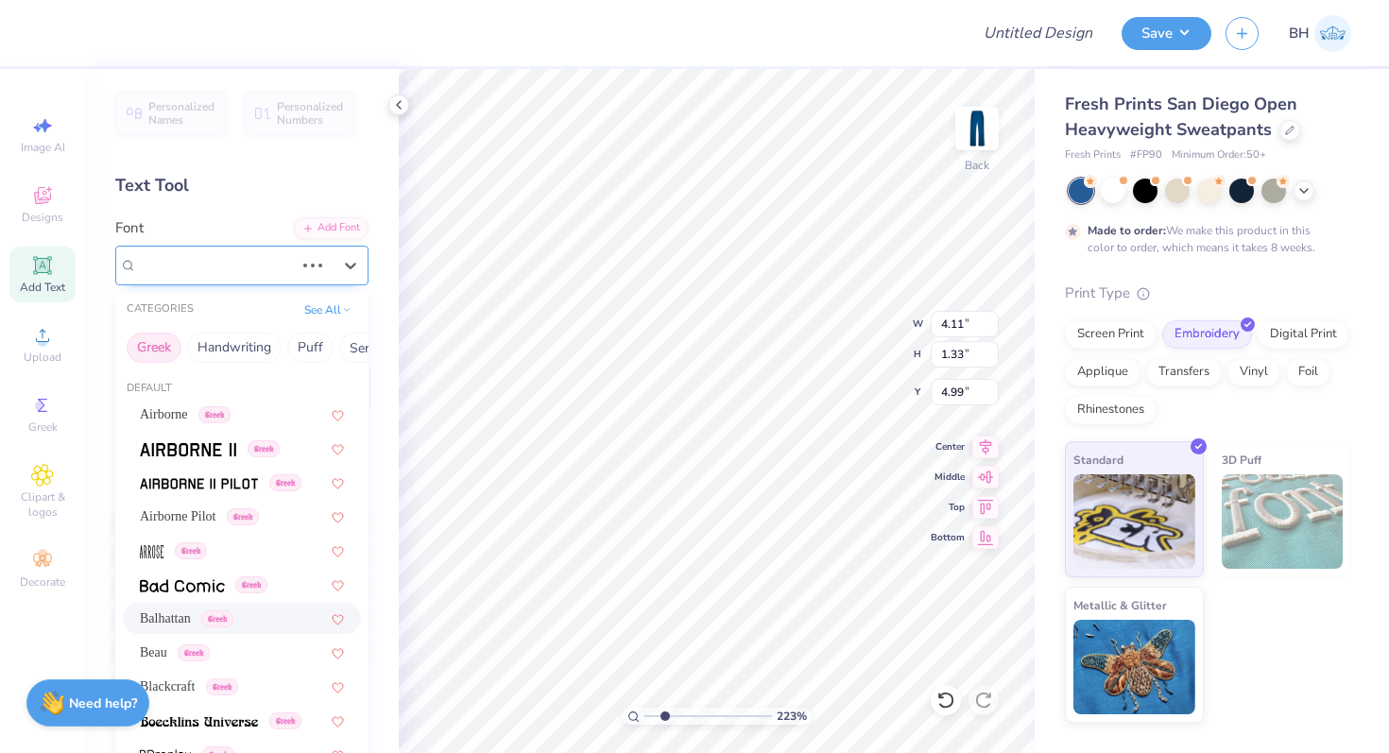
click at [247, 258] on div "Balhattan Greek" at bounding box center [215, 264] width 161 height 29
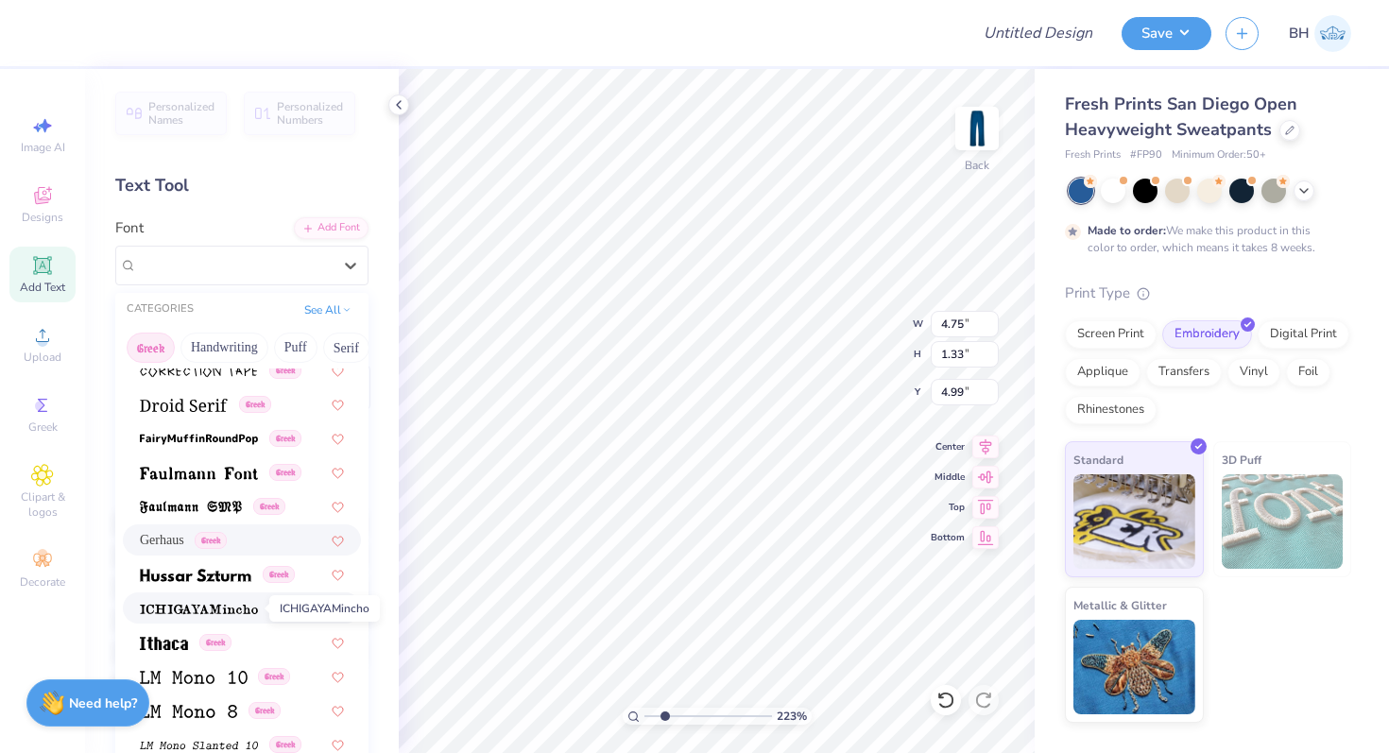
scroll to position [558, 0]
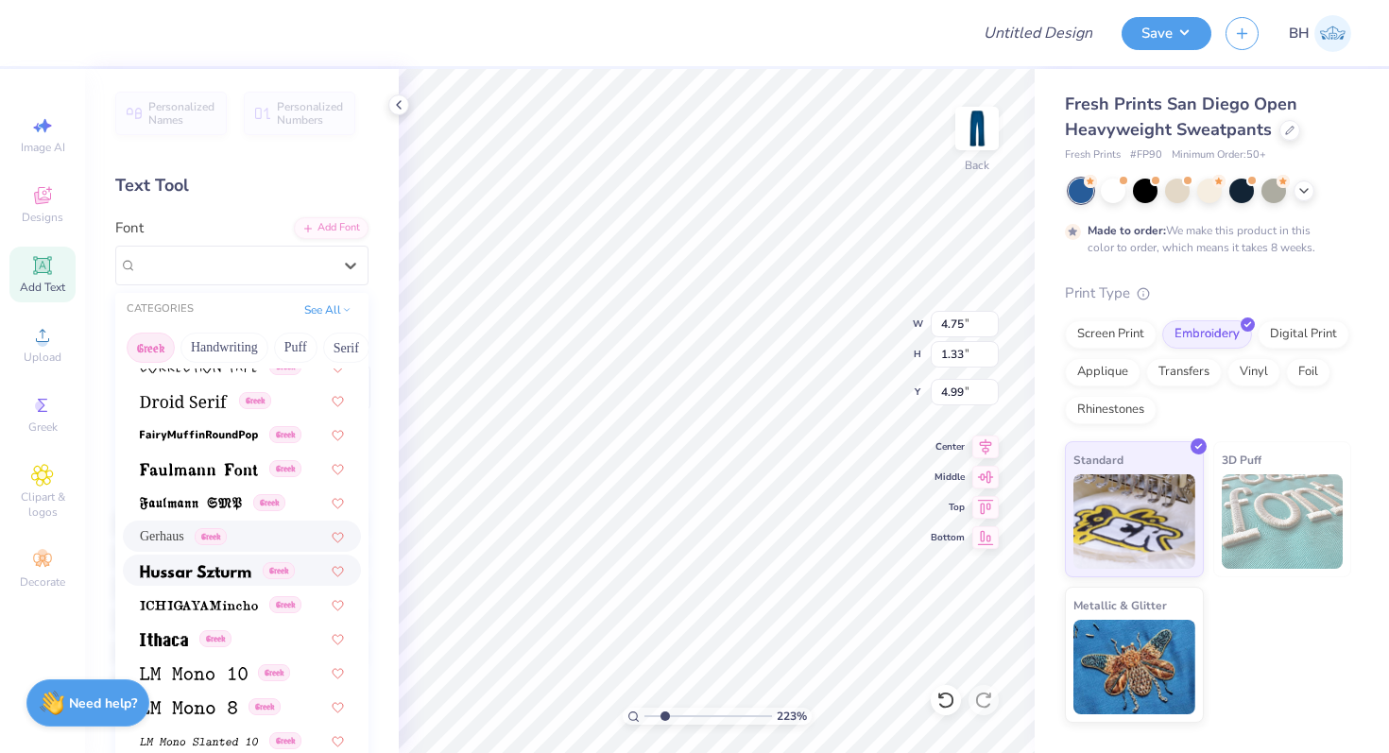
click at [182, 560] on span at bounding box center [195, 570] width 111 height 20
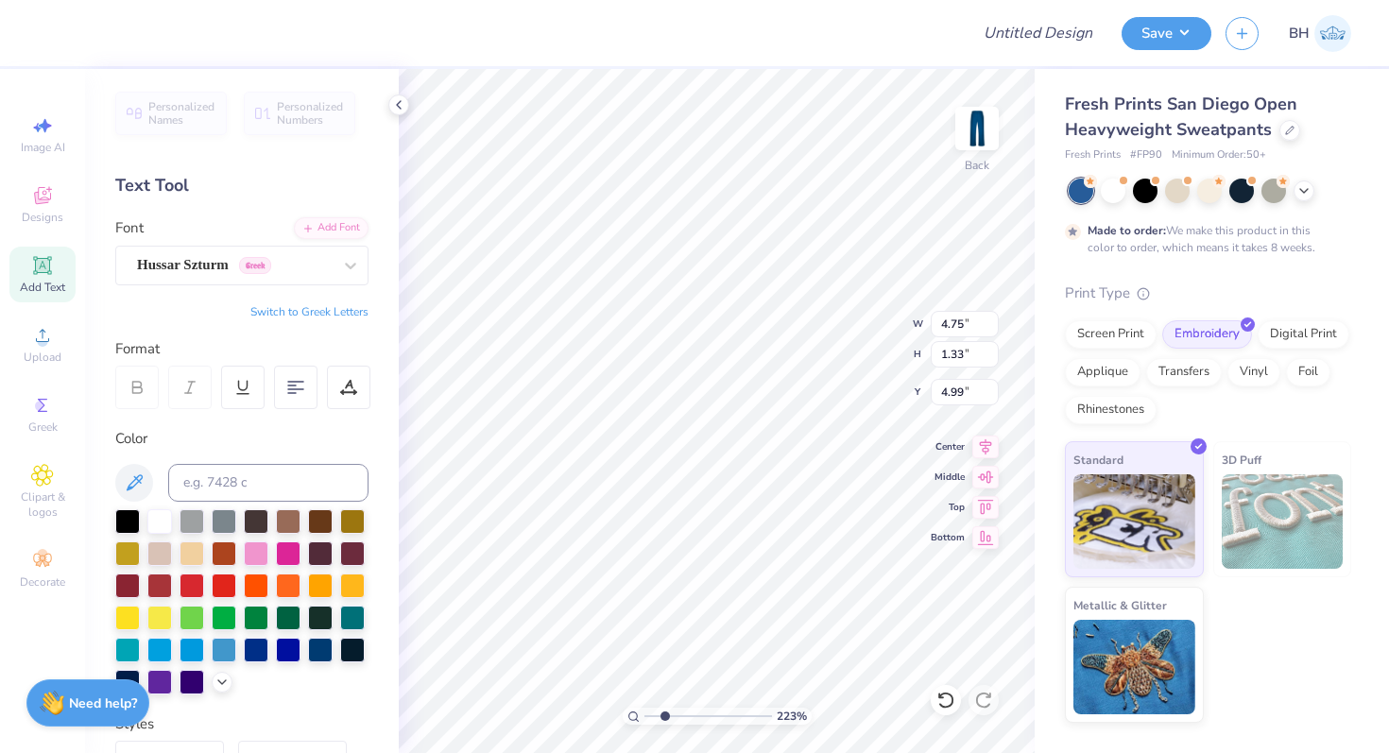
type input "5.98"
type input "1.67"
type input "4.82"
click at [201, 257] on div "Hussar Szturm Greek" at bounding box center [234, 264] width 198 height 29
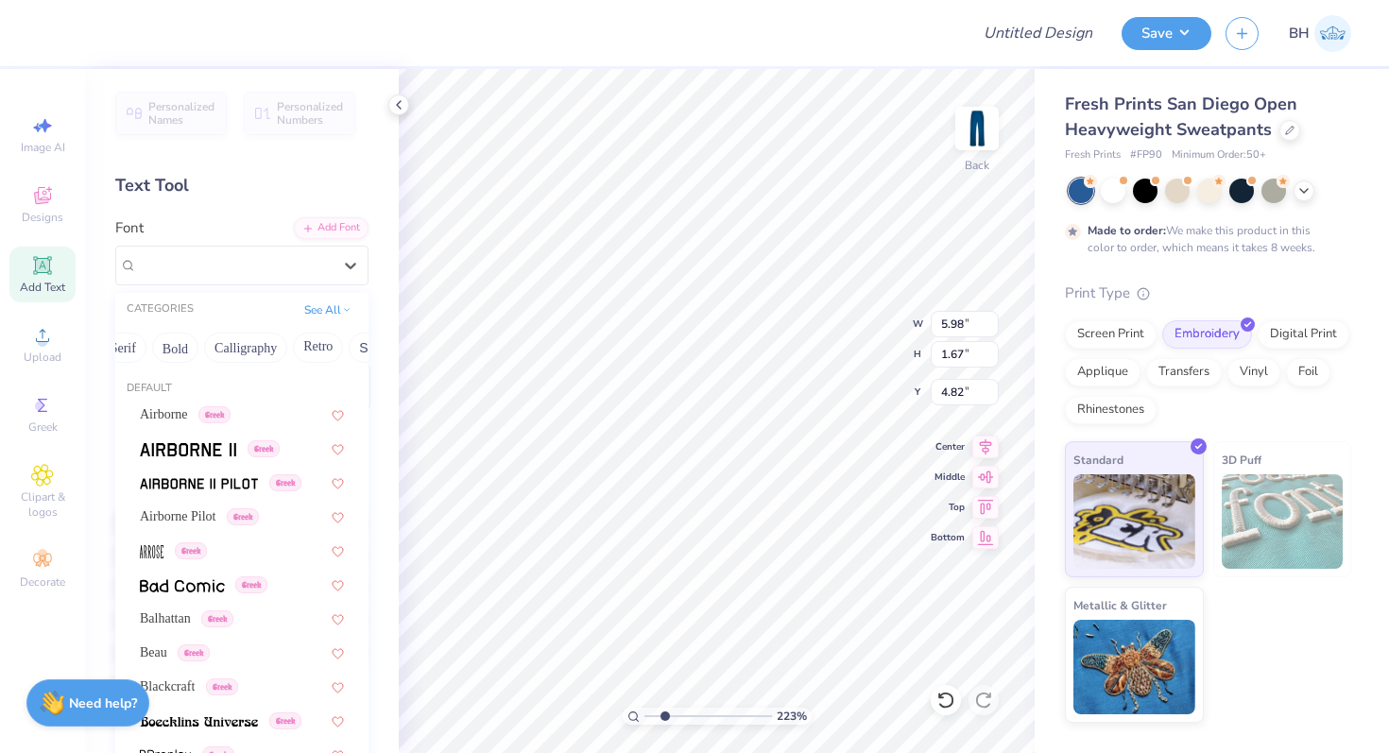
scroll to position [0, 227]
click at [240, 341] on button "Calligraphy" at bounding box center [241, 348] width 83 height 30
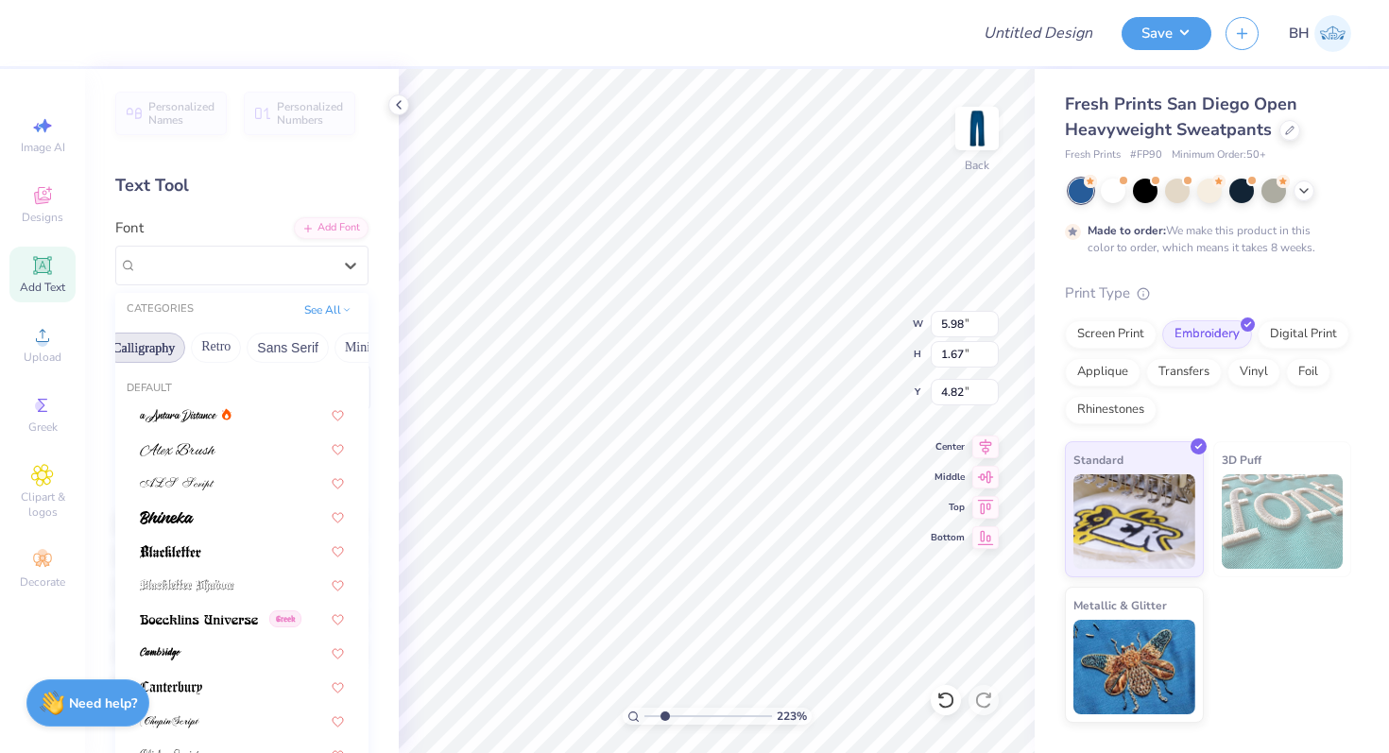
scroll to position [0, 329]
click at [249, 343] on button "Sans Serif" at bounding box center [284, 348] width 82 height 30
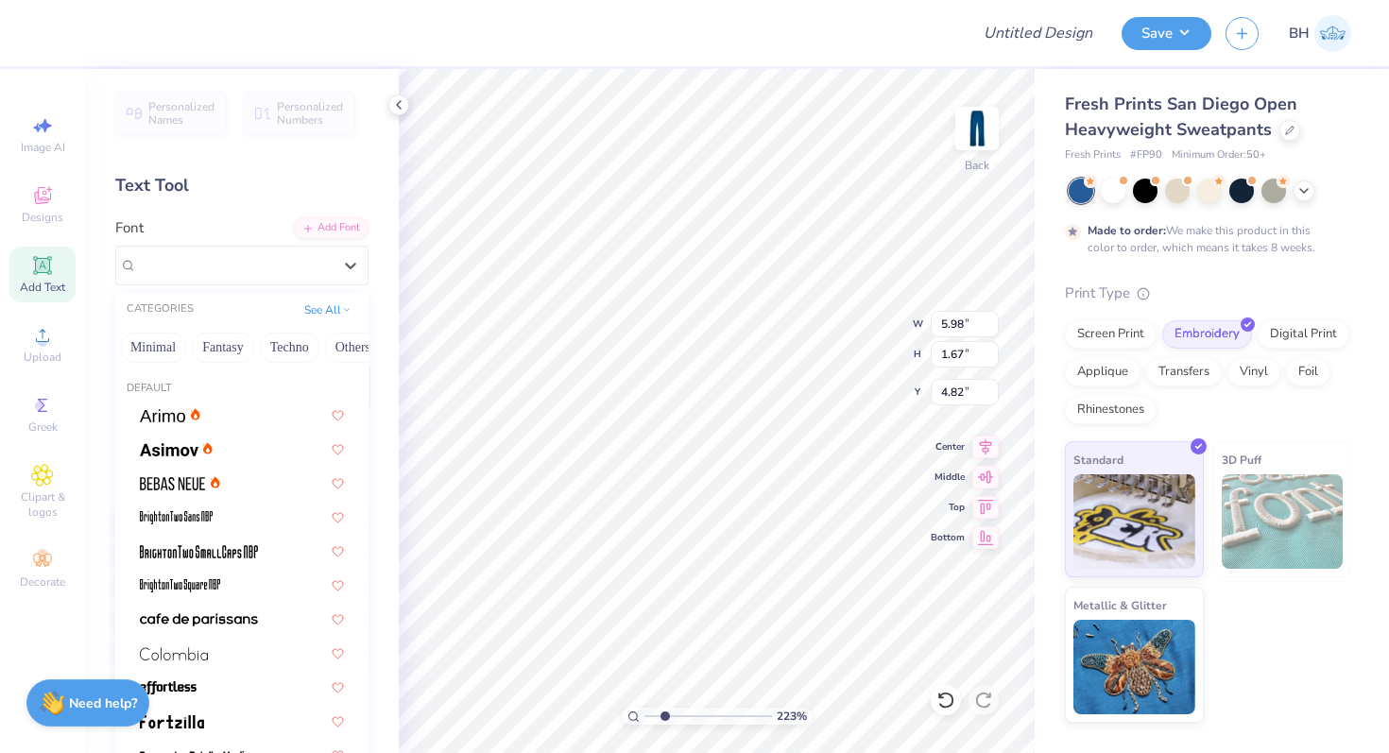
scroll to position [0, 556]
click at [312, 344] on button "Others" at bounding box center [337, 348] width 56 height 30
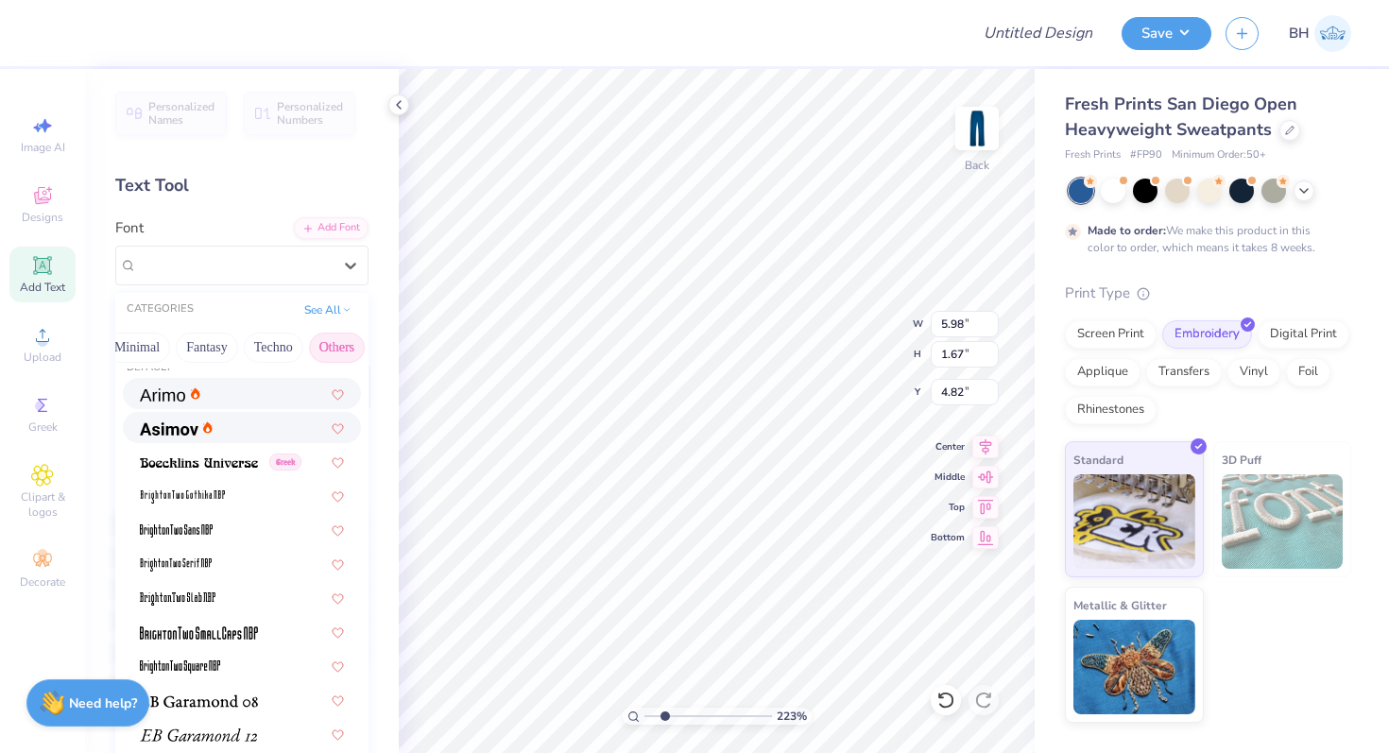
scroll to position [0, 0]
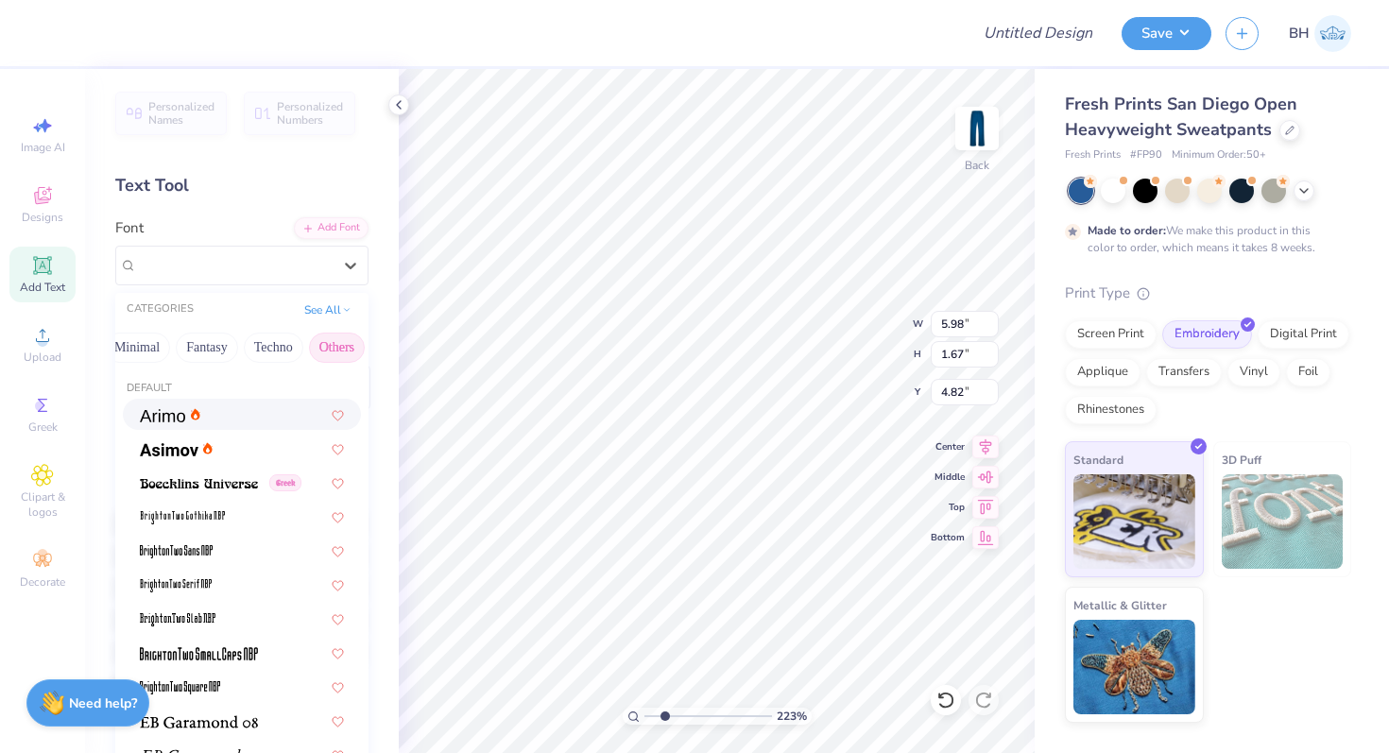
click at [338, 347] on button "Others" at bounding box center [337, 348] width 56 height 30
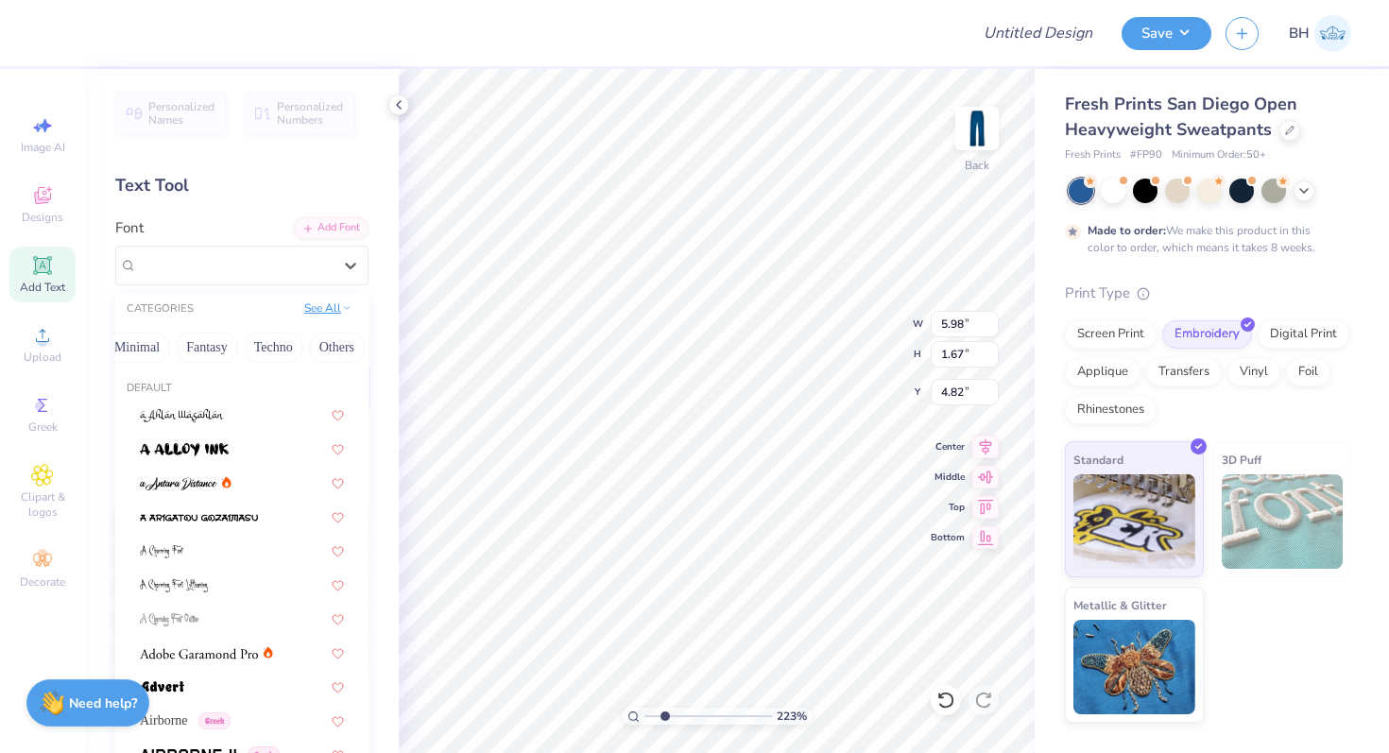
click at [335, 301] on button "See All" at bounding box center [328, 308] width 59 height 19
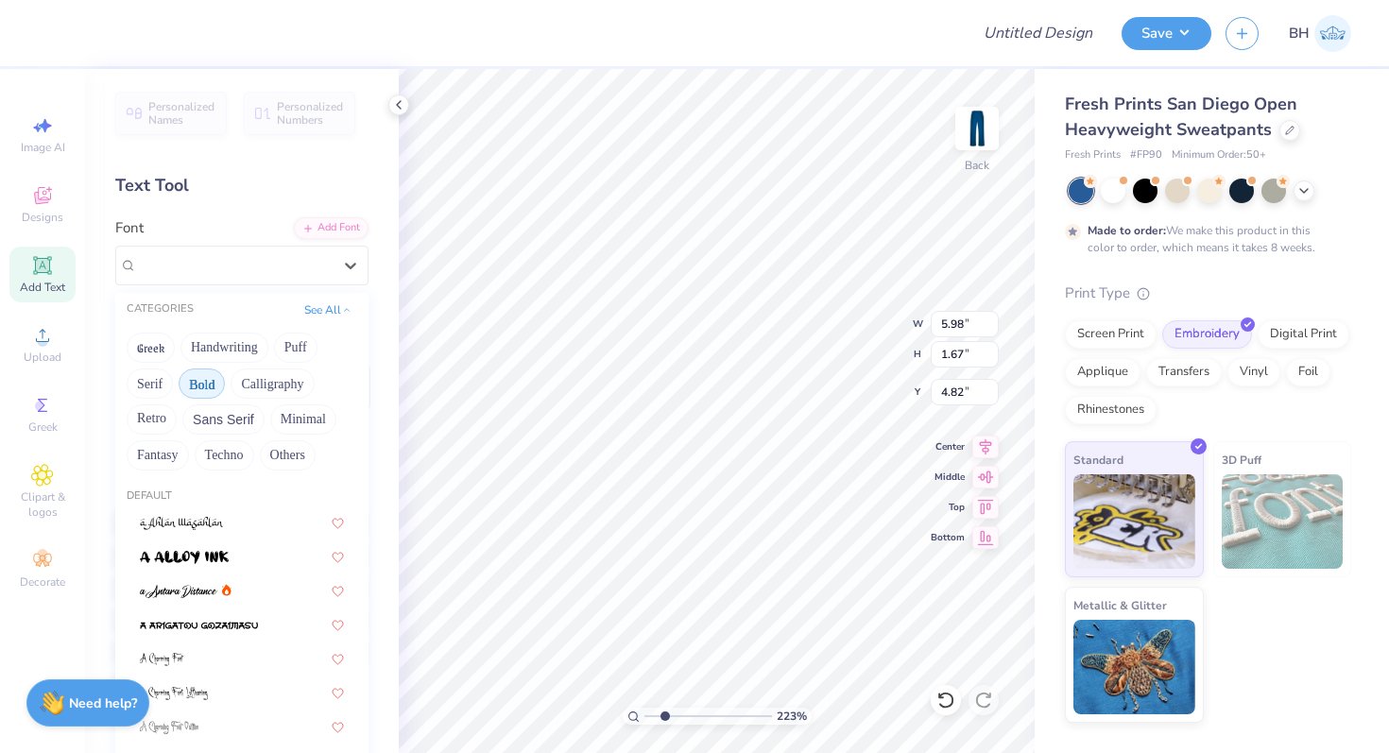
click at [214, 396] on button "Bold" at bounding box center [202, 383] width 46 height 30
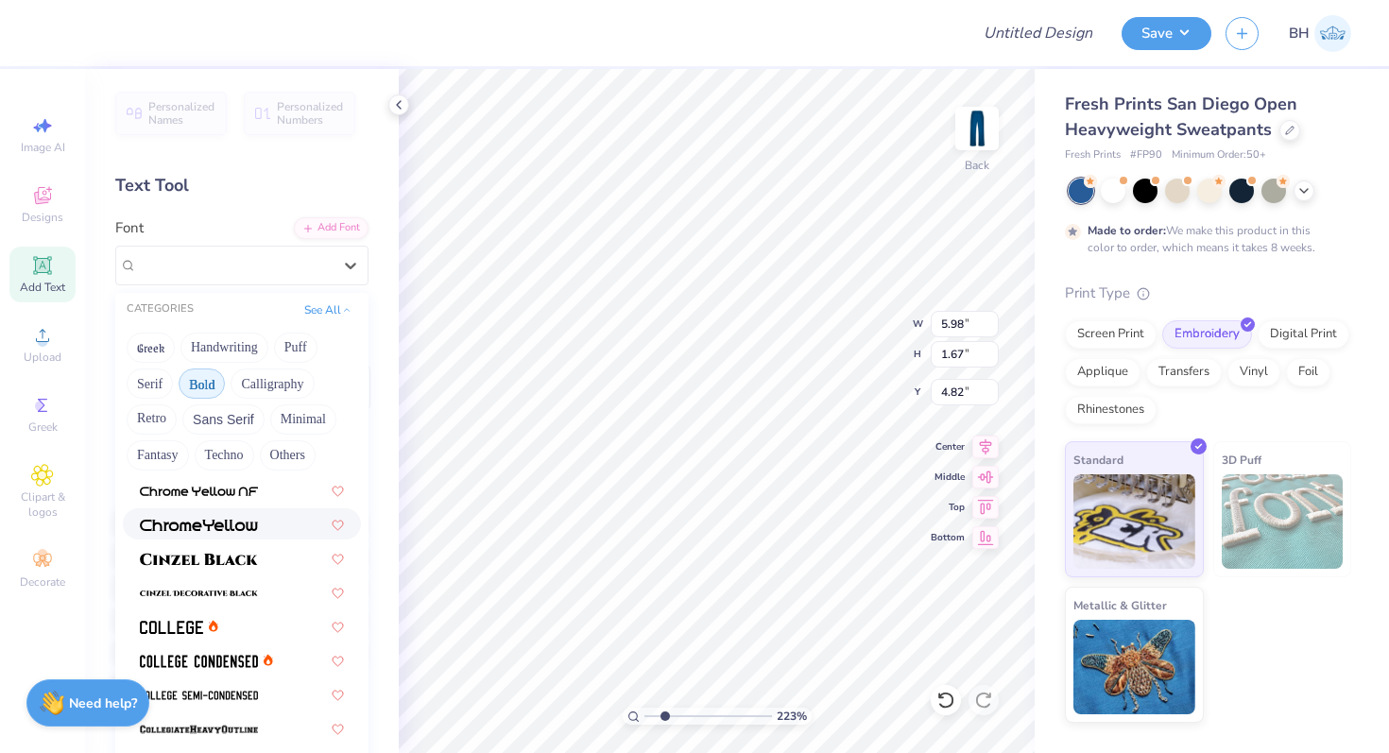
scroll to position [72, 0]
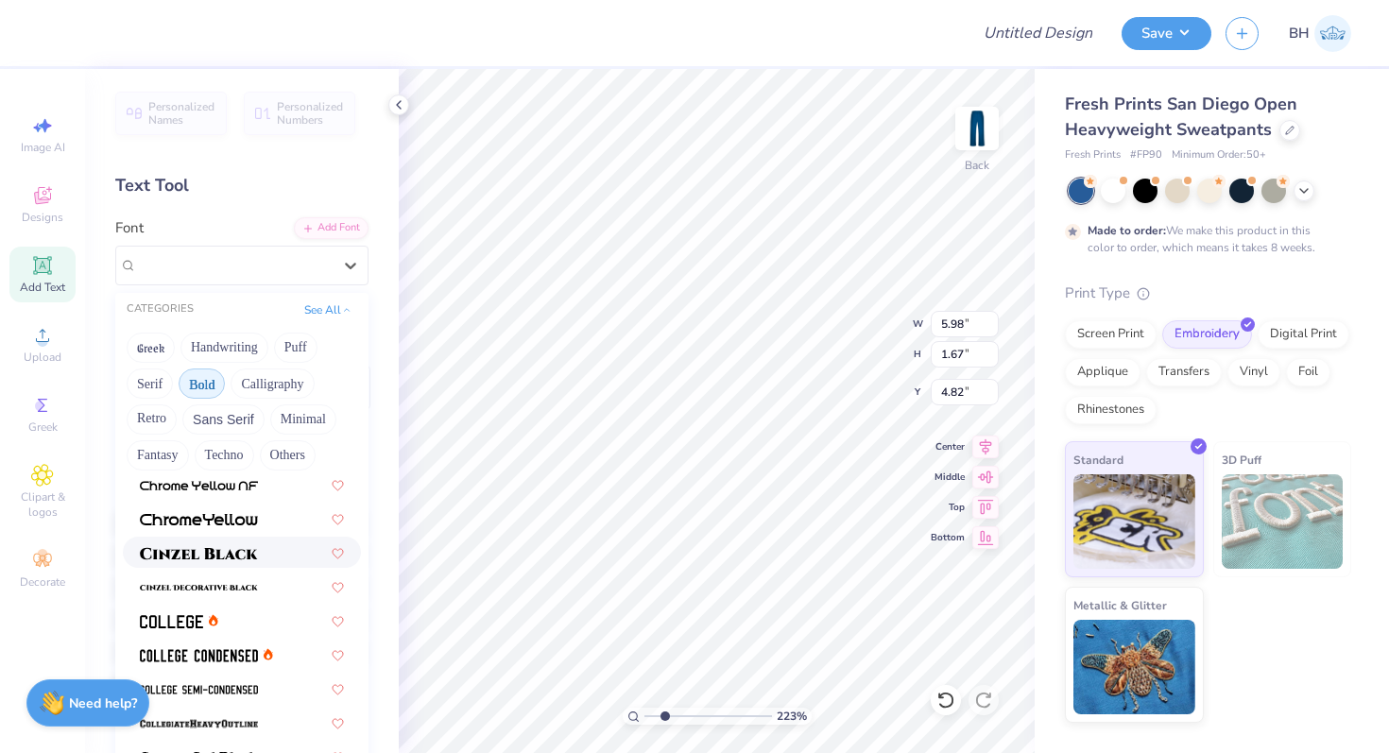
click at [197, 556] on img at bounding box center [199, 553] width 118 height 13
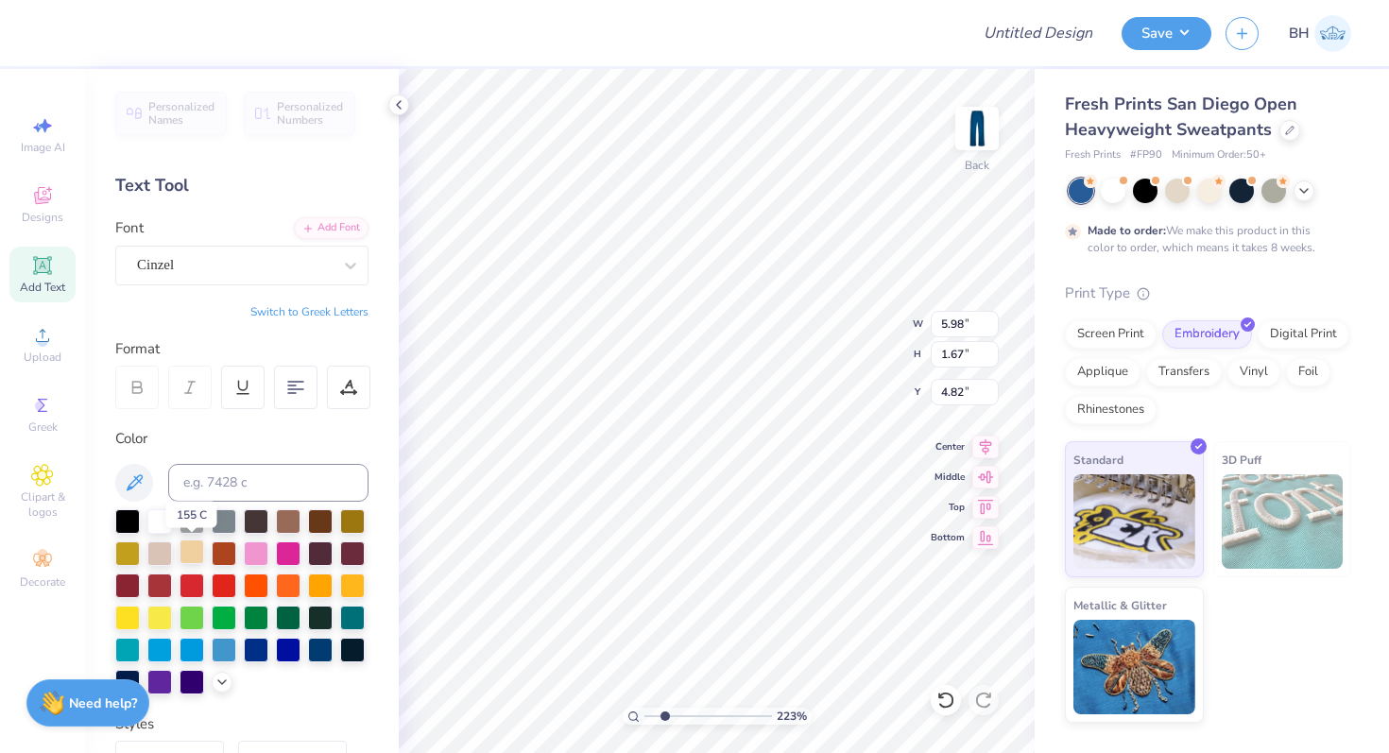
type input "5.58"
type input "1.47"
type input "4.92"
click at [253, 290] on div "Personalized Names Personalized Numbers Text Tool Add Font Font Cinzel Switch t…" at bounding box center [242, 411] width 314 height 684
click at [253, 287] on div "Personalized Names Personalized Numbers Text Tool Add Font Font Cinzel Switch t…" at bounding box center [242, 411] width 314 height 684
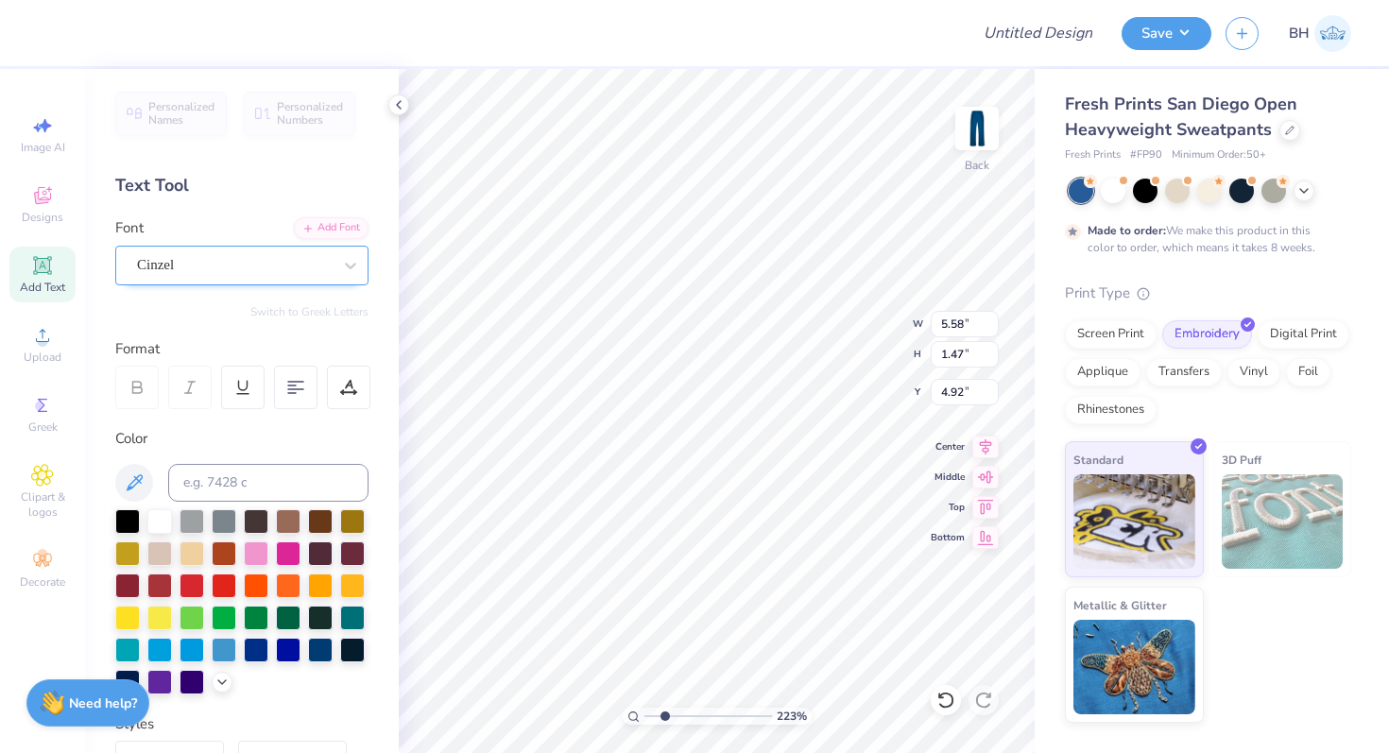
click at [253, 275] on div at bounding box center [234, 265] width 195 height 26
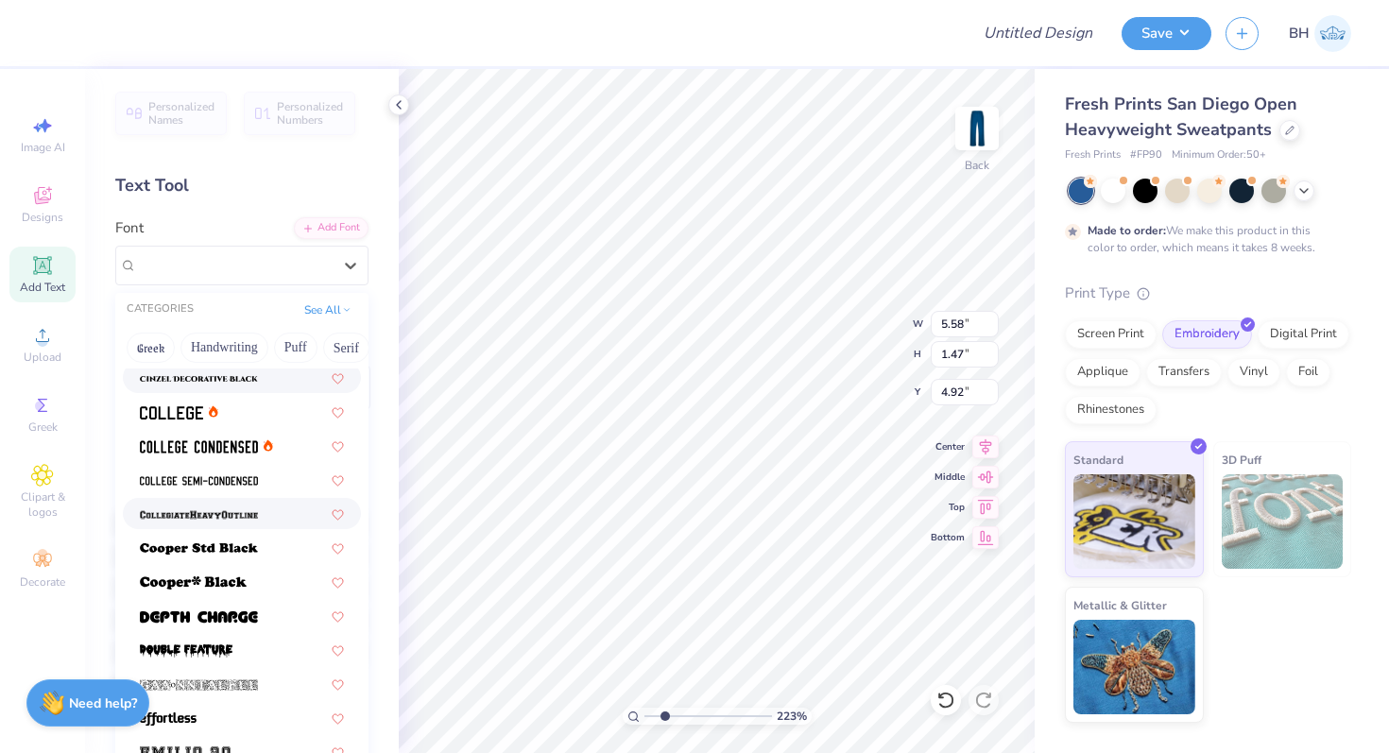
scroll to position [174, 0]
click at [199, 420] on div at bounding box center [242, 410] width 238 height 31
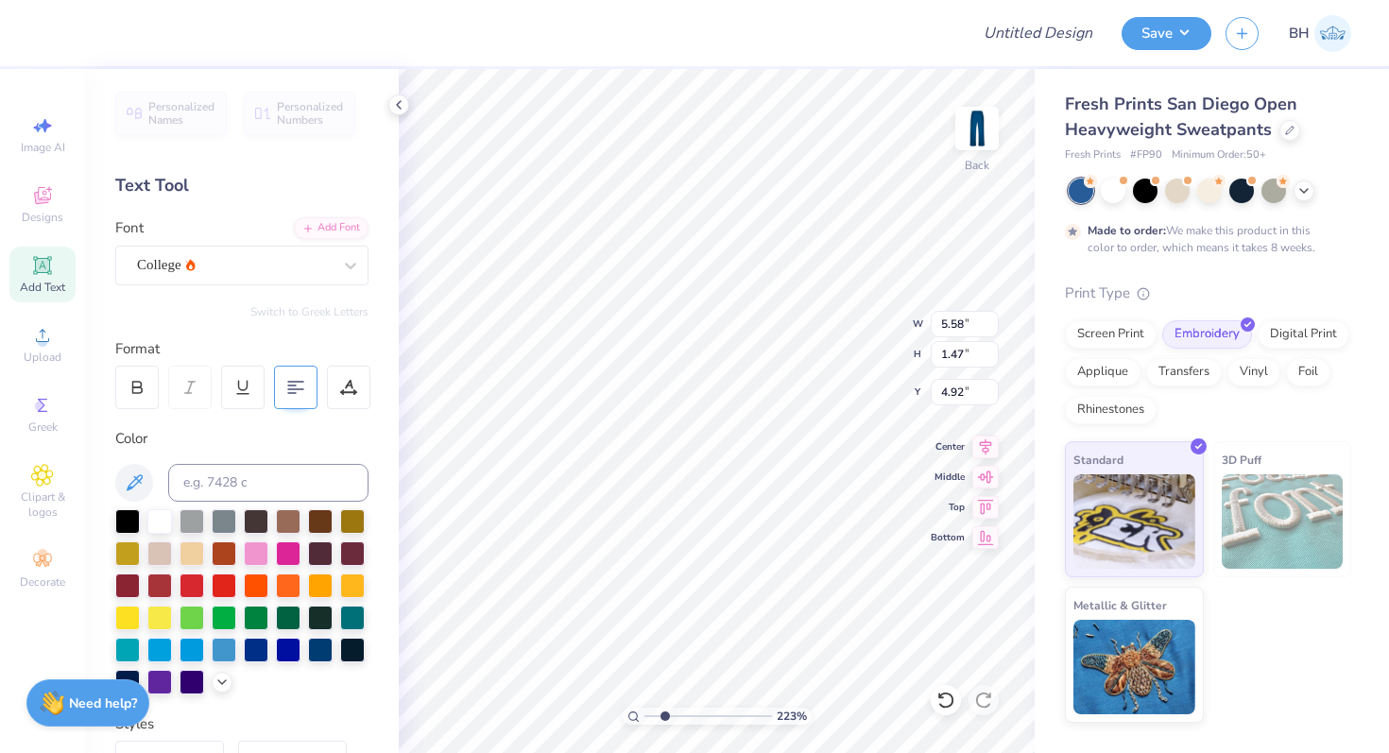
type input "4.51"
type input "1.28"
type input "5.01"
type input "4.36"
type input "4.94"
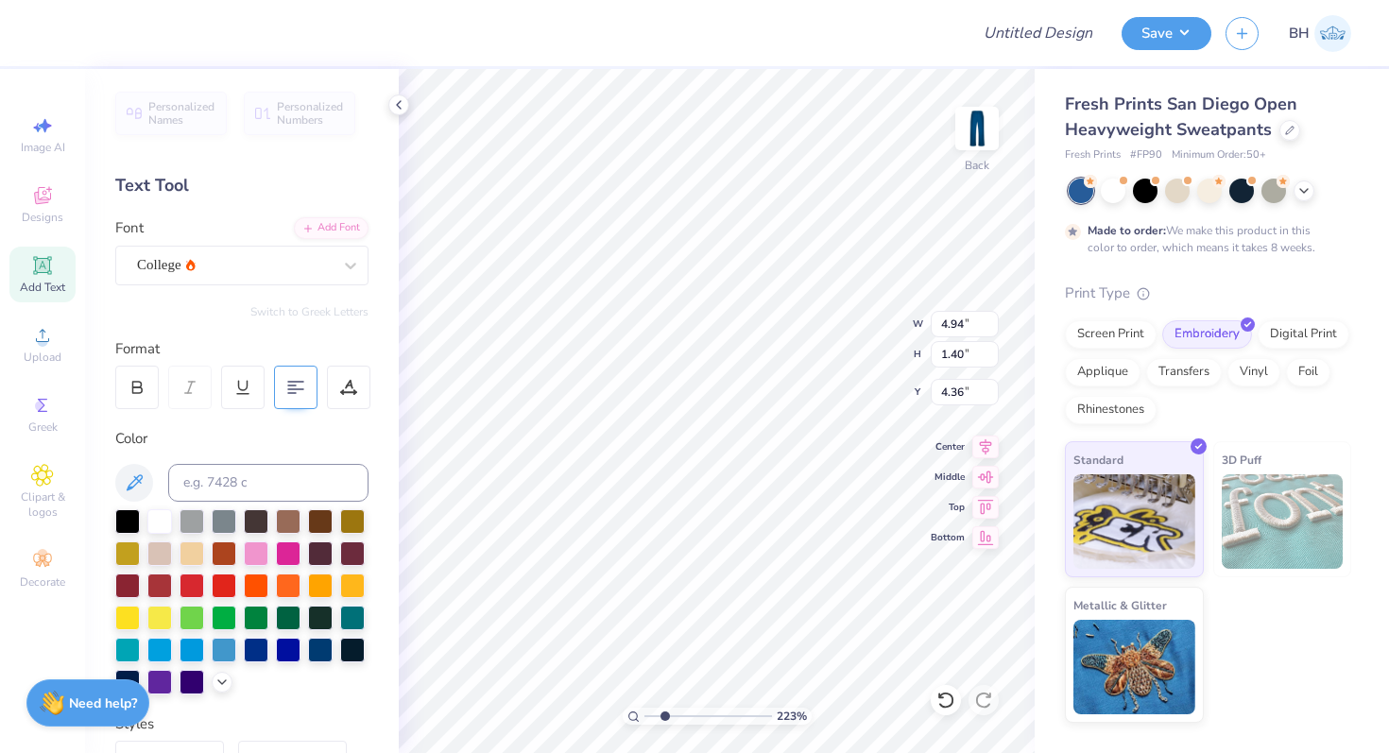
type input "1.40"
type input "4.24"
type input "4.32"
type input "5.09"
type input "5.90"
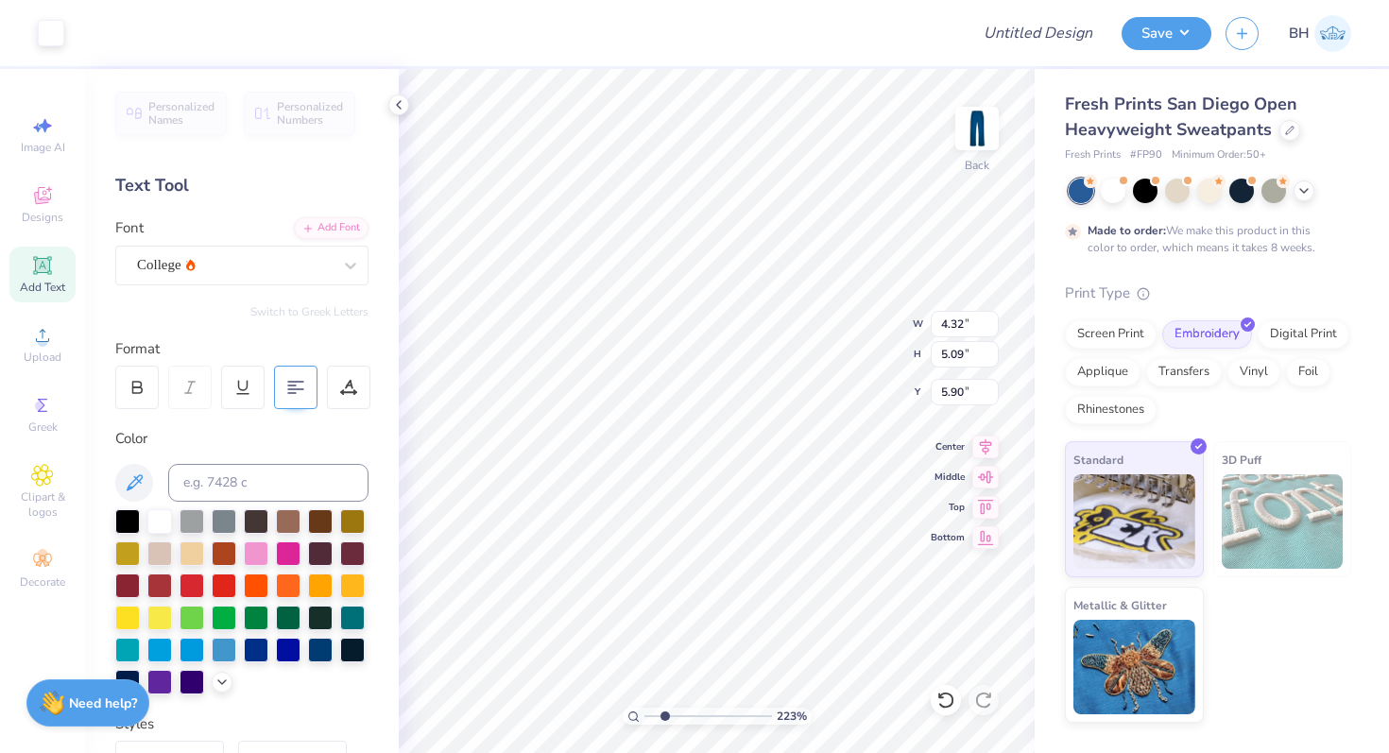
type input "4.94"
type input "1.40"
type input "4.87"
click at [41, 31] on div at bounding box center [51, 31] width 26 height 26
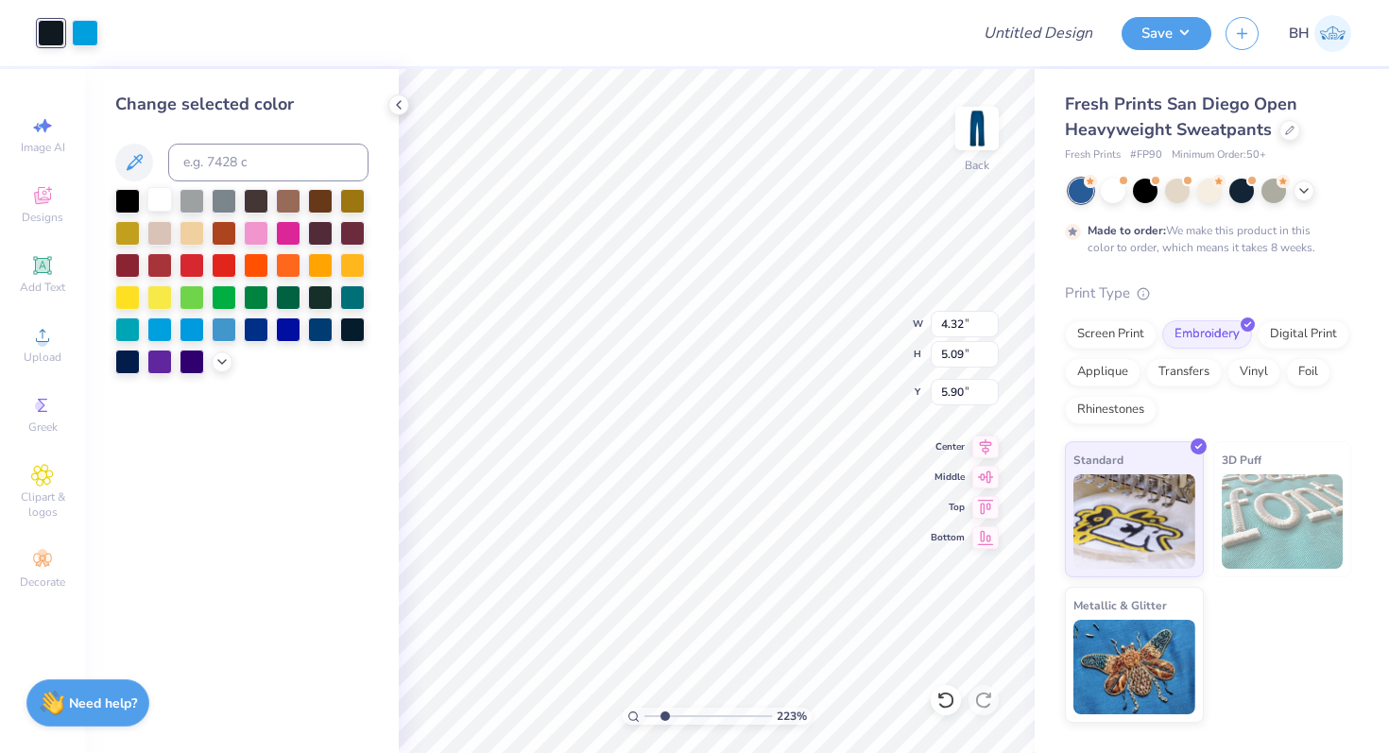
click at [162, 189] on div at bounding box center [159, 199] width 25 height 25
click at [984, 712] on div at bounding box center [983, 700] width 30 height 30
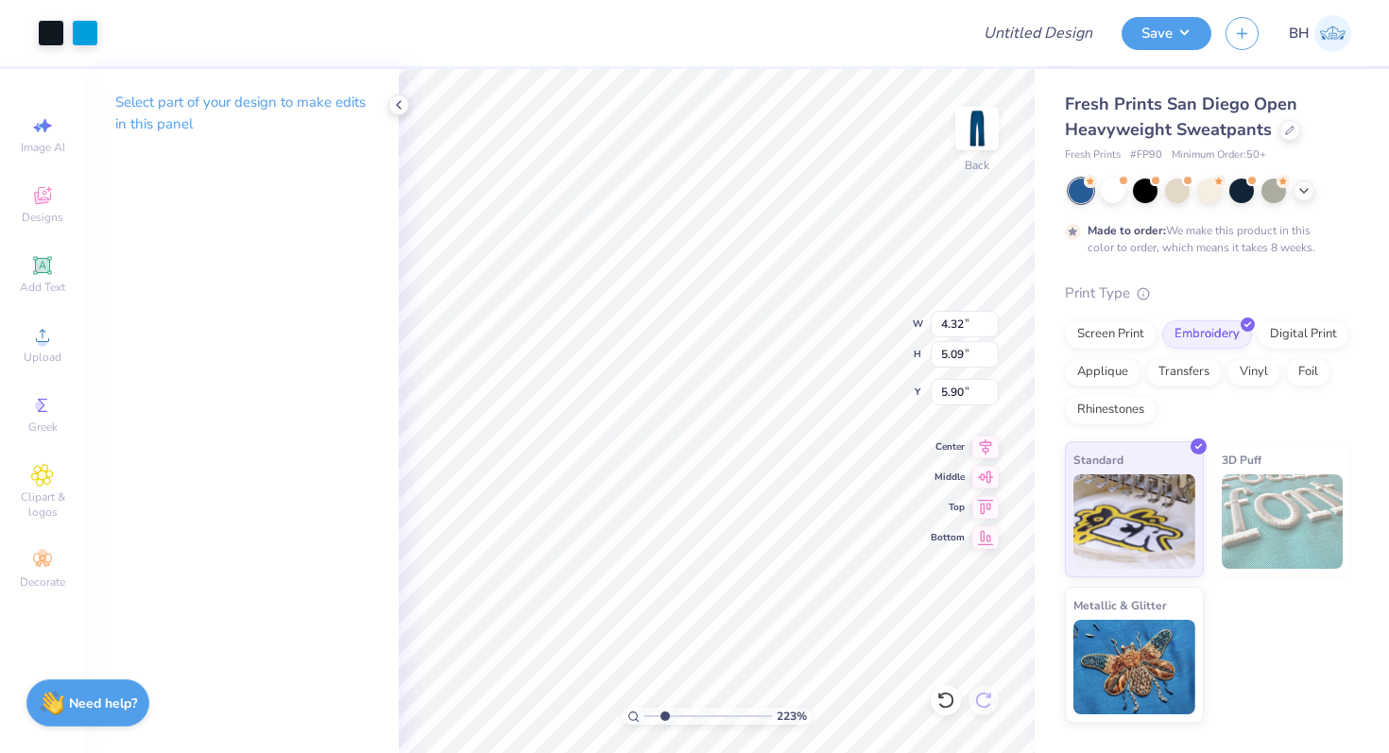
type input "4.94"
type input "1.40"
type input "4.87"
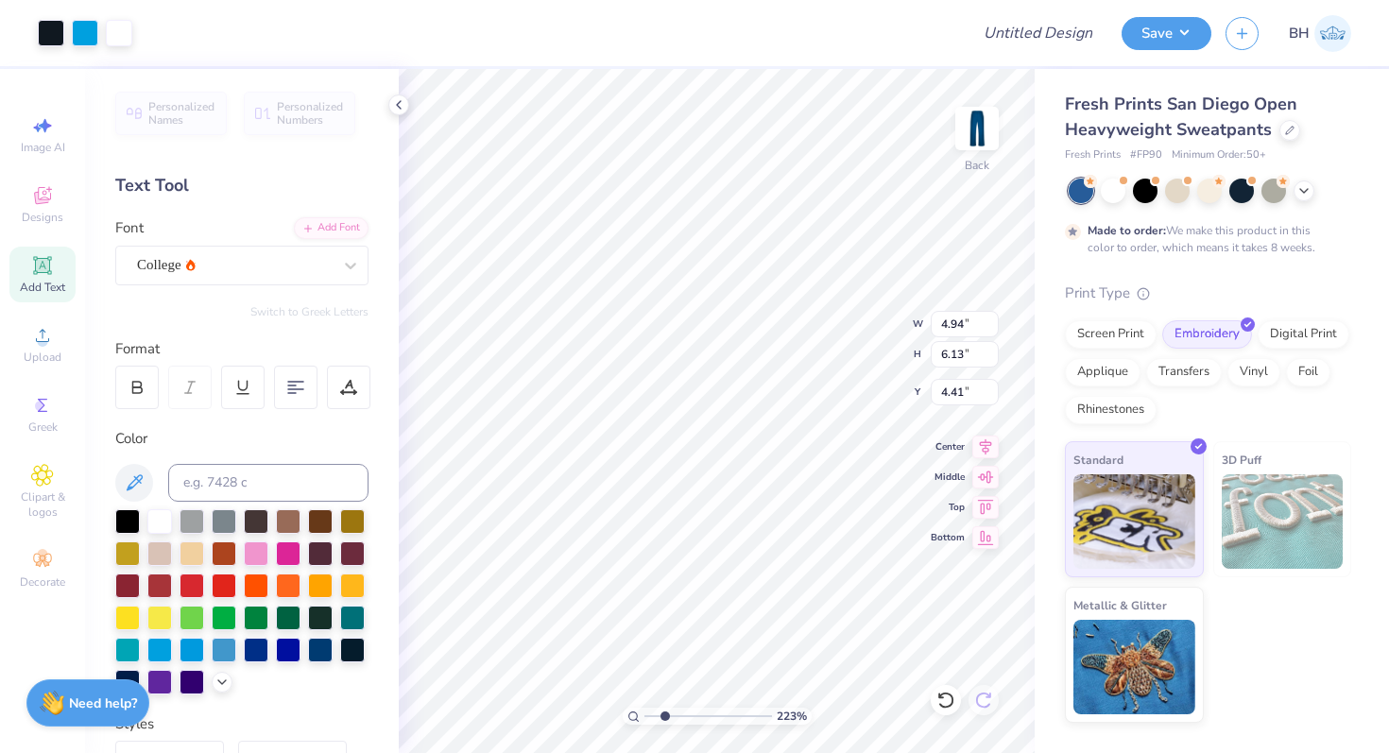
type input "3.66"
type input "4.64"
type input "5.76"
type input "3.72"
click at [1063, 41] on input "Design Title" at bounding box center [1061, 33] width 93 height 38
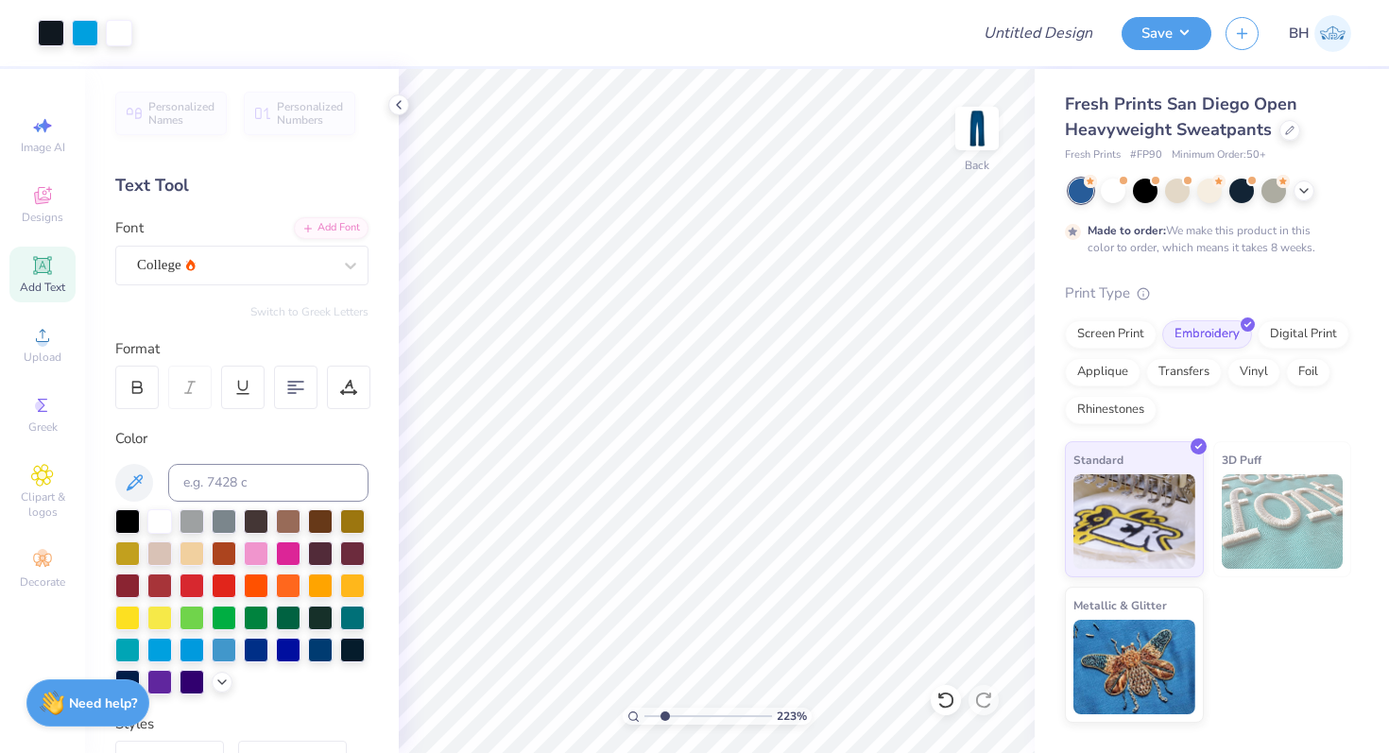
click at [886, 33] on div at bounding box center [550, 33] width 808 height 66
